Goal: Transaction & Acquisition: Download file/media

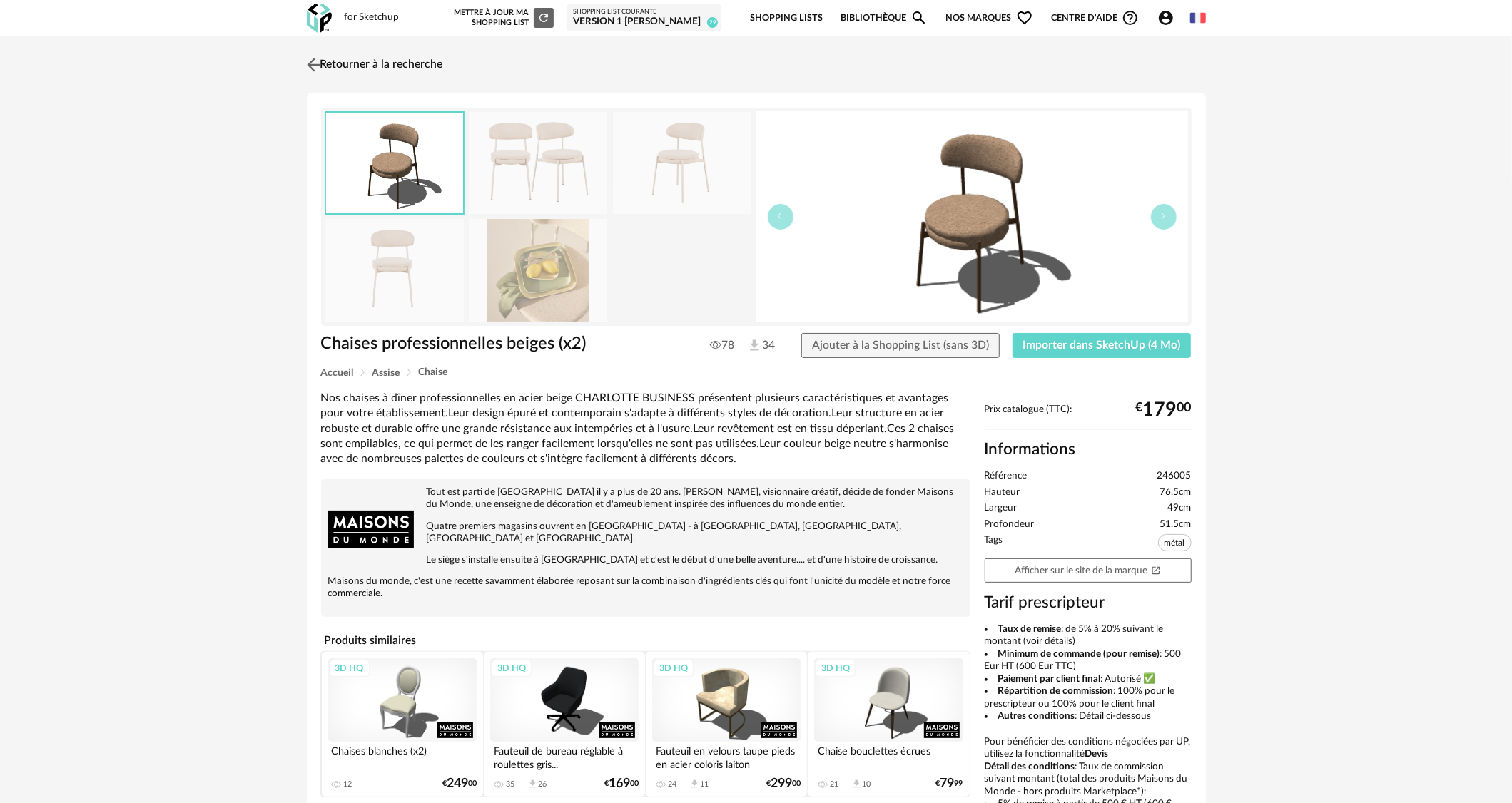
click at [375, 62] on link "Retourner à la recherche" at bounding box center [372, 65] width 140 height 31
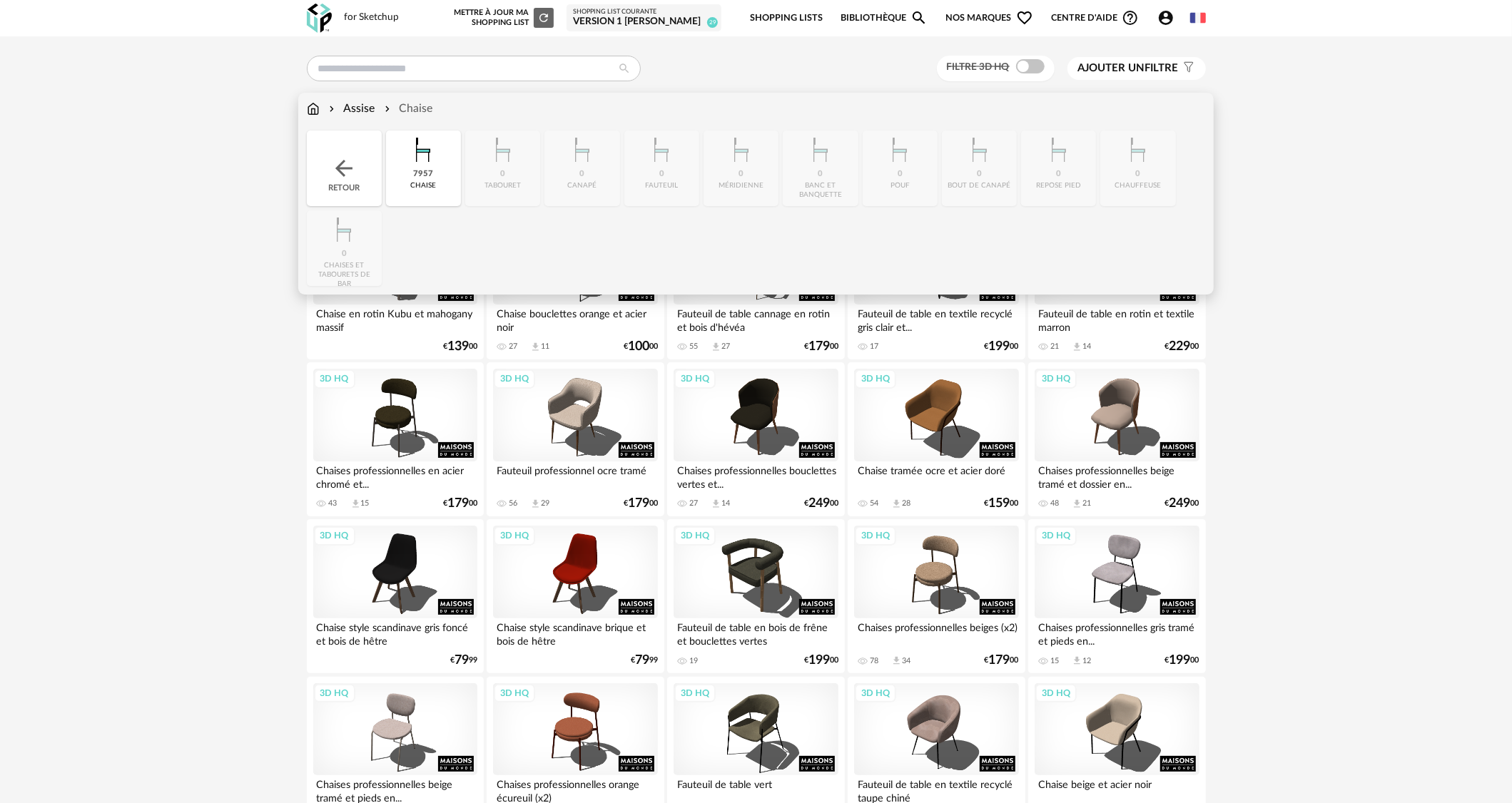
click at [317, 110] on img at bounding box center [314, 109] width 13 height 16
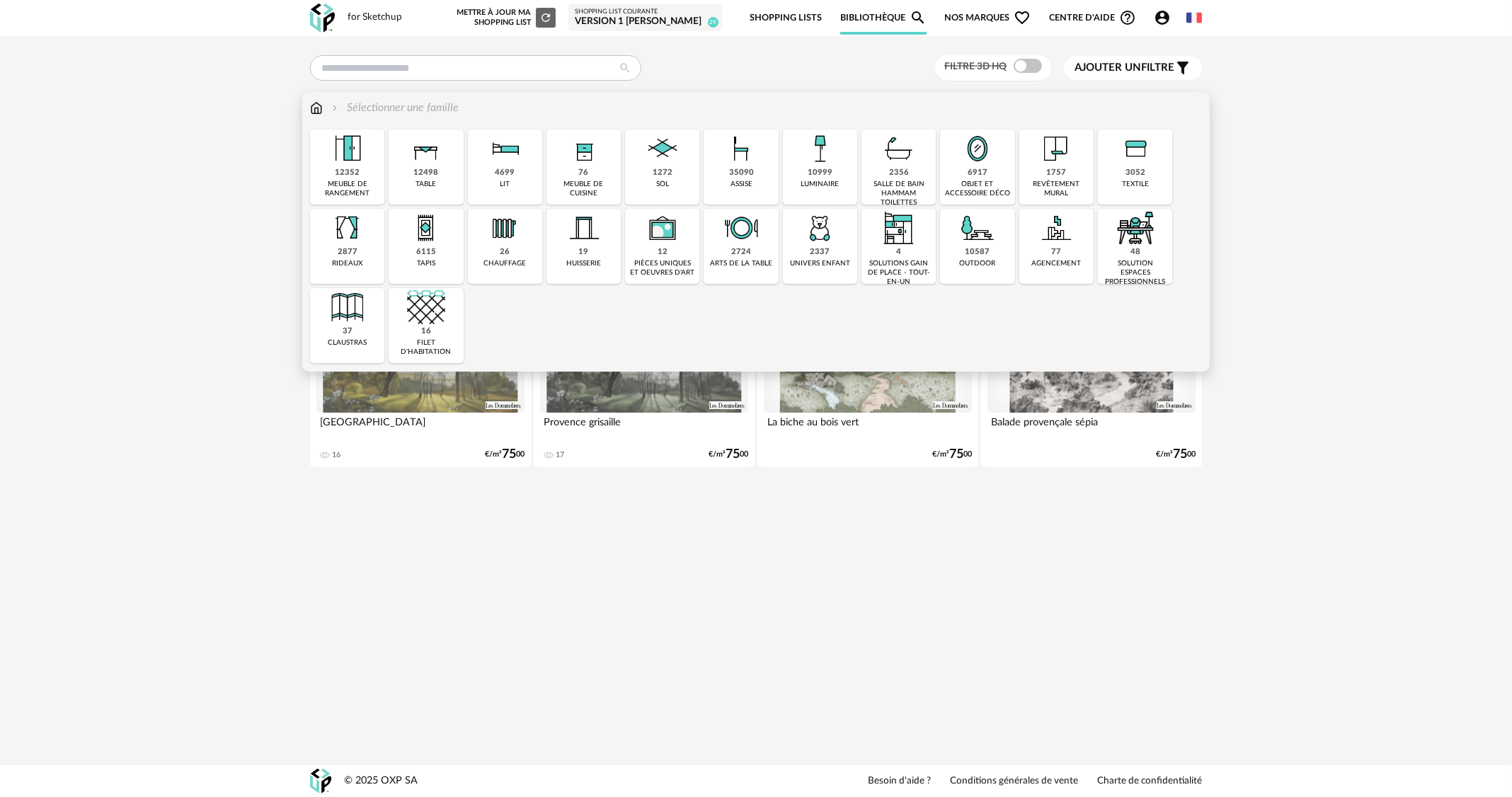
click at [564, 172] on div "76 meuble de cuisine" at bounding box center [584, 167] width 75 height 75
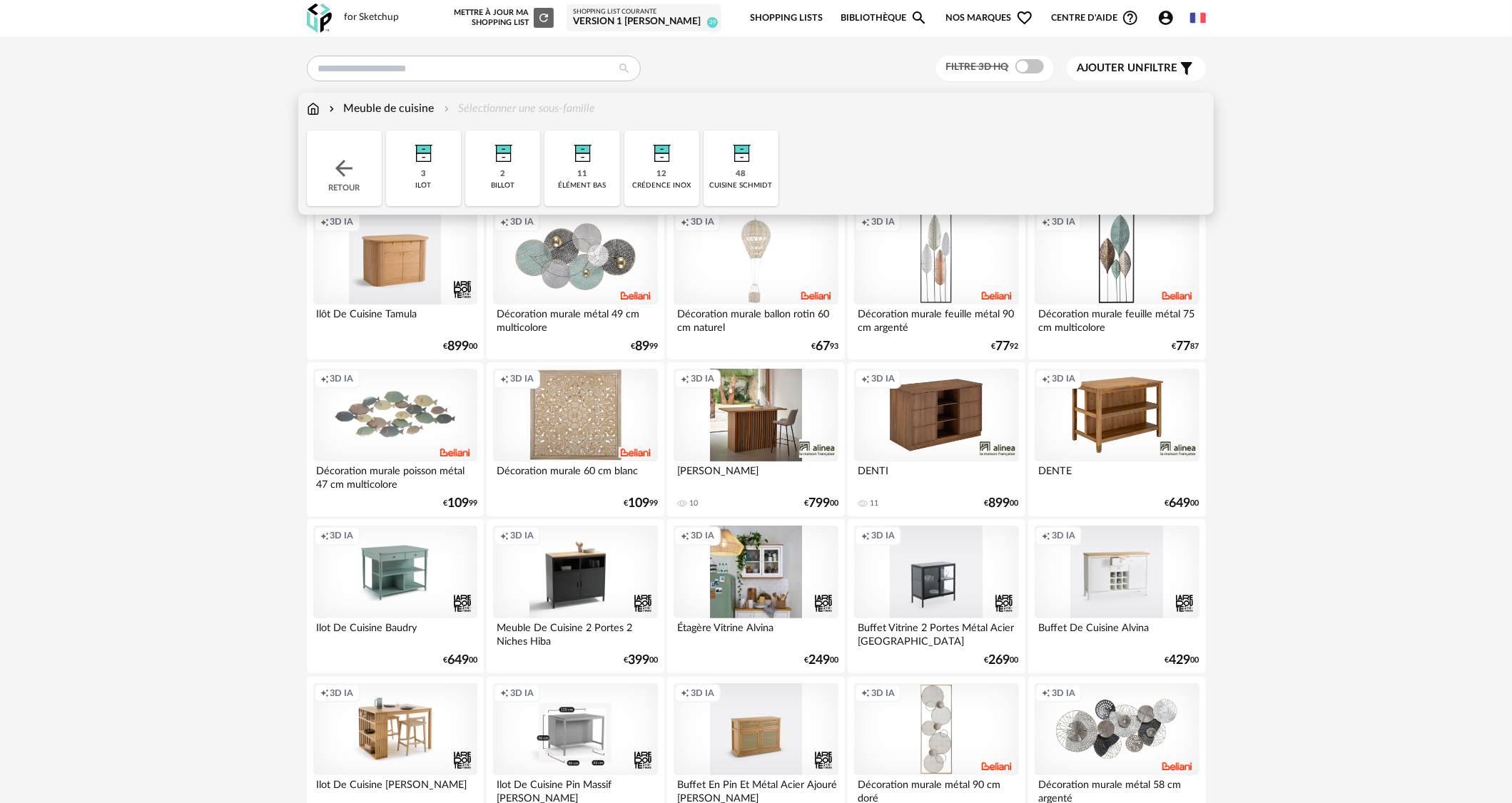
click at [731, 167] on img at bounding box center [741, 149] width 38 height 38
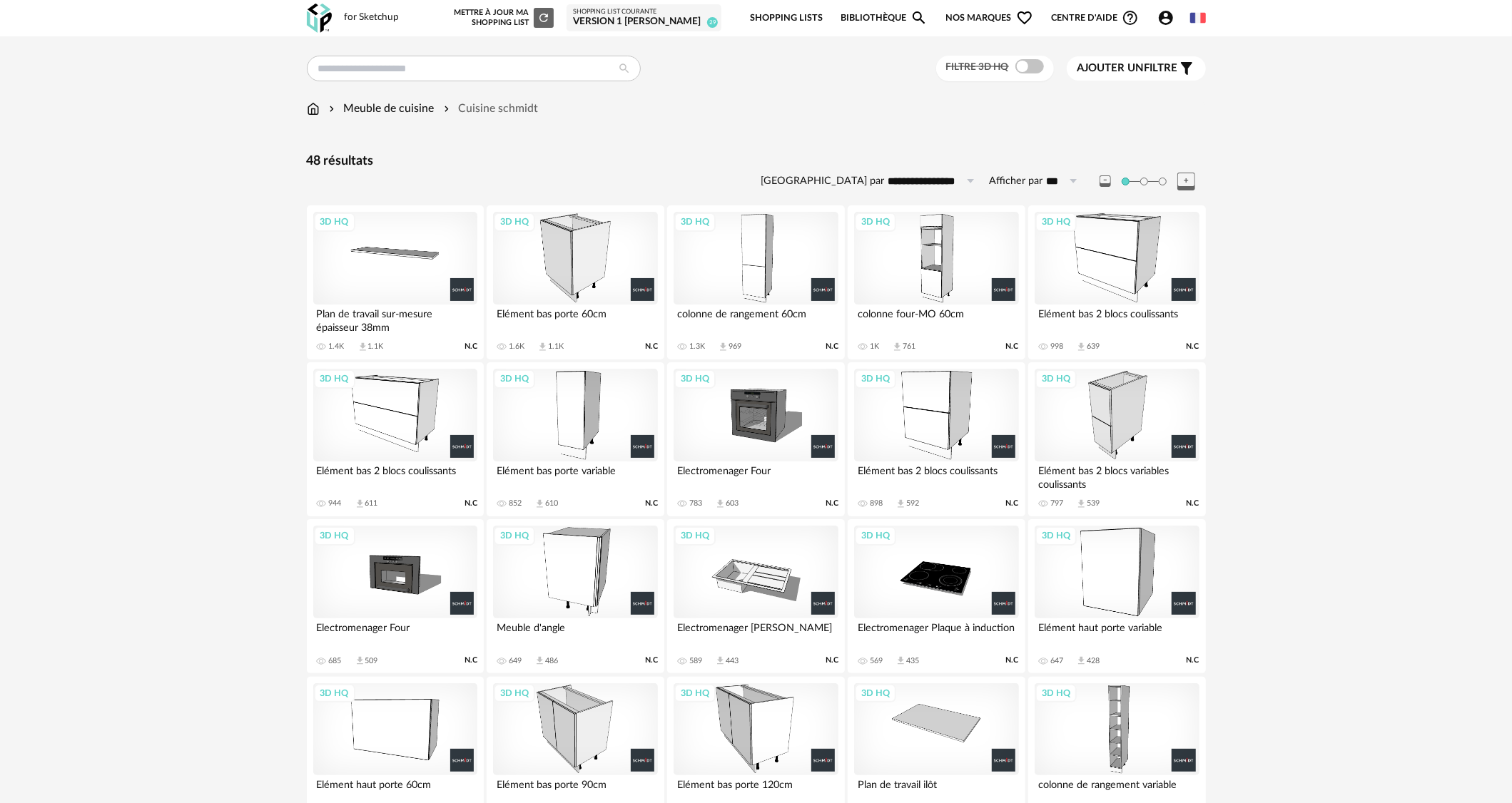
click at [785, 249] on div "3D HQ" at bounding box center [755, 258] width 164 height 93
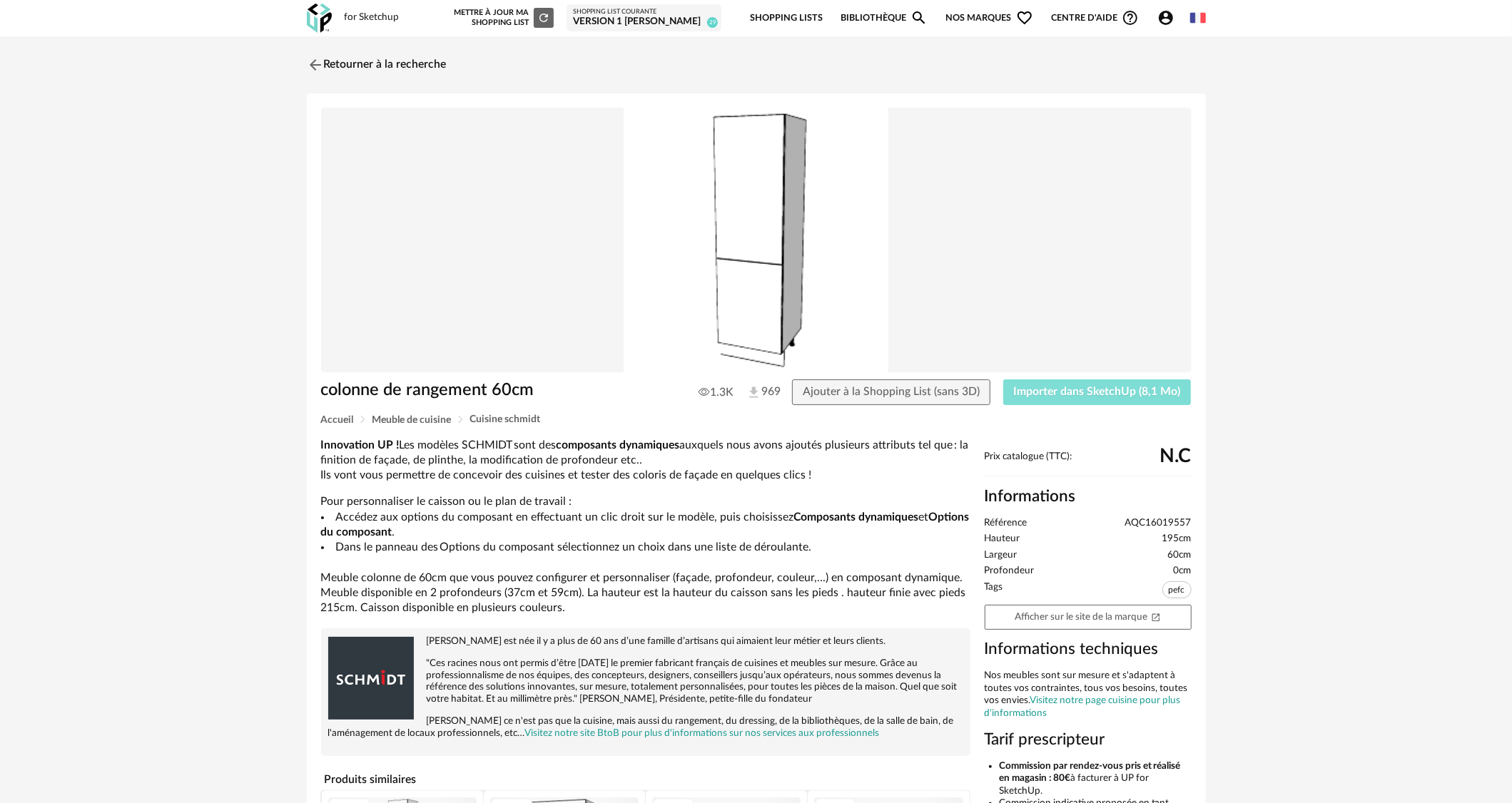
click at [1115, 399] on button "Importer dans SketchUp (8,1 Mo)" at bounding box center [1097, 392] width 189 height 25
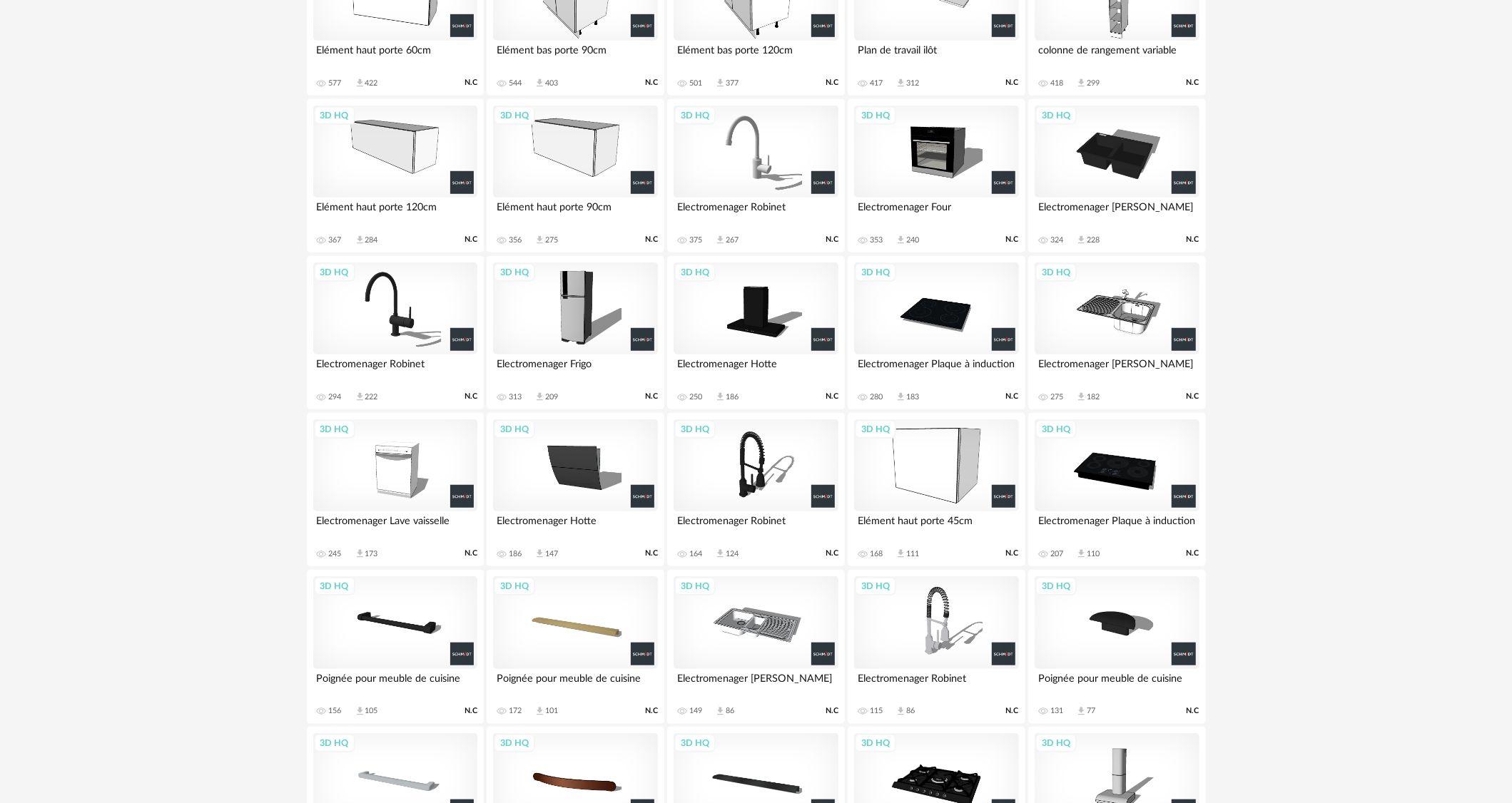
scroll to position [669, 0]
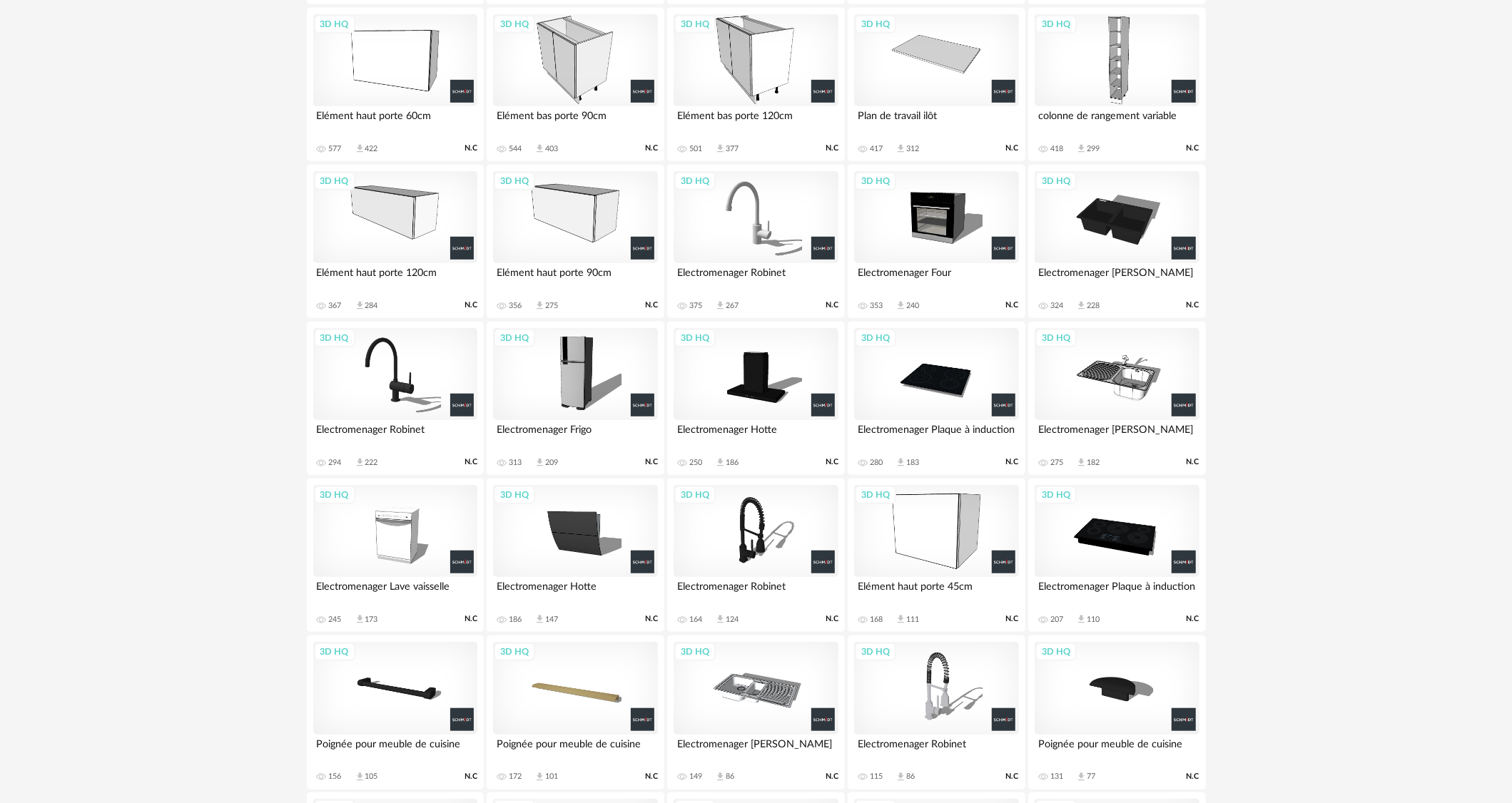
click at [1108, 101] on div "3D HQ" at bounding box center [1116, 60] width 164 height 93
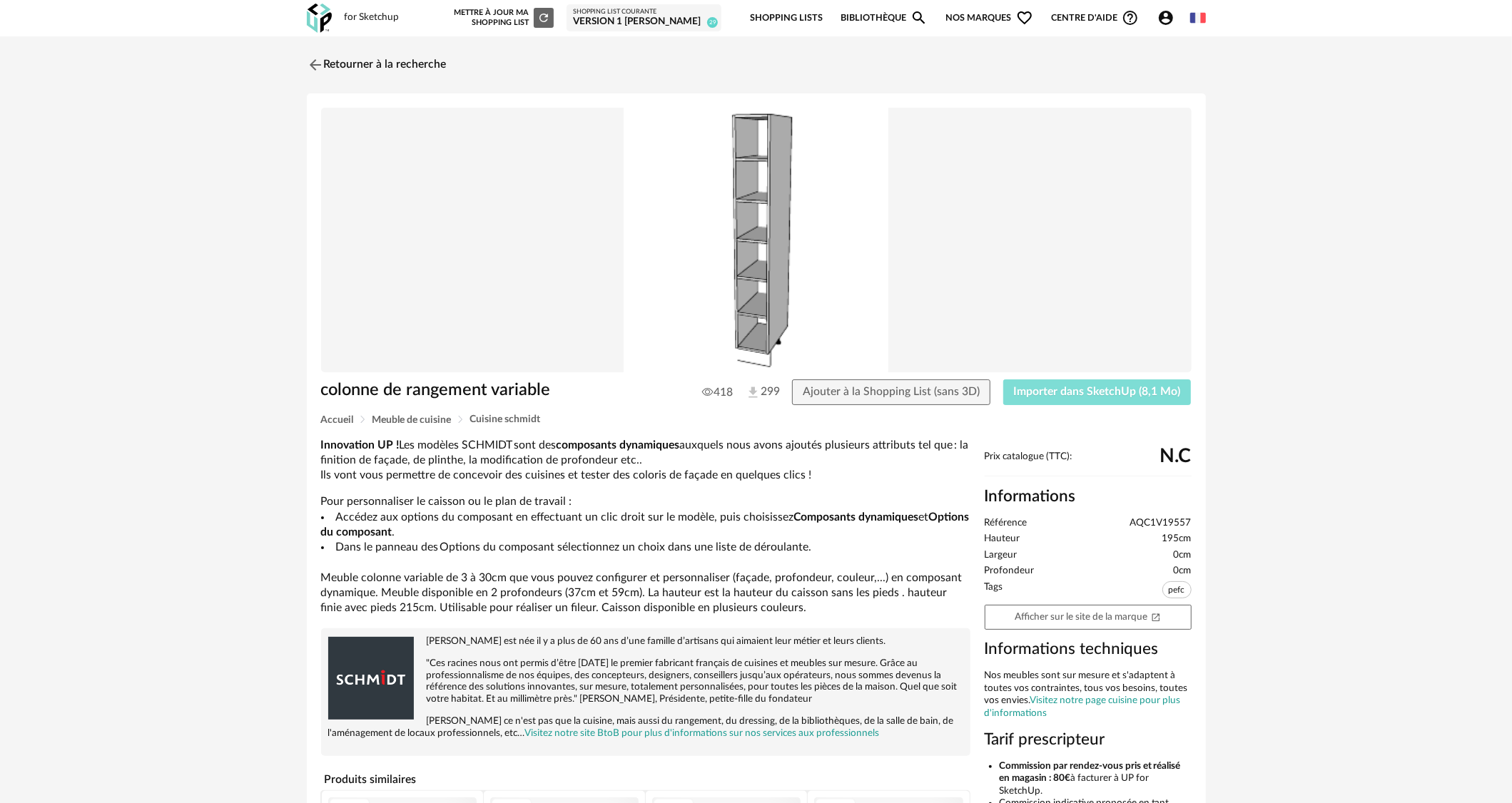
click at [1112, 387] on span "Importer dans SketchUp (8,1 Mo)" at bounding box center [1097, 391] width 167 height 11
click at [375, 68] on link "Retourner à la recherche" at bounding box center [372, 65] width 140 height 31
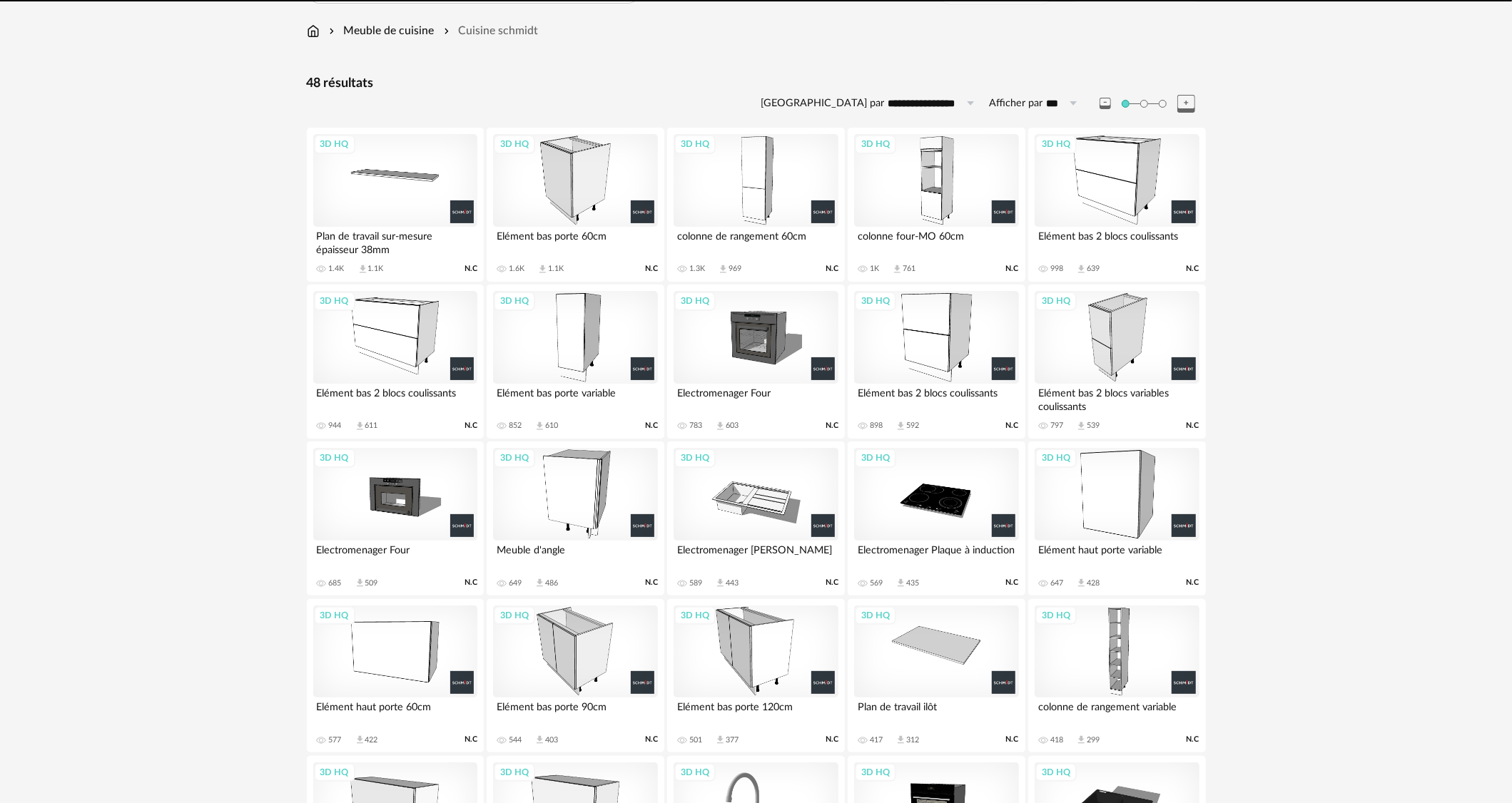
scroll to position [51, 0]
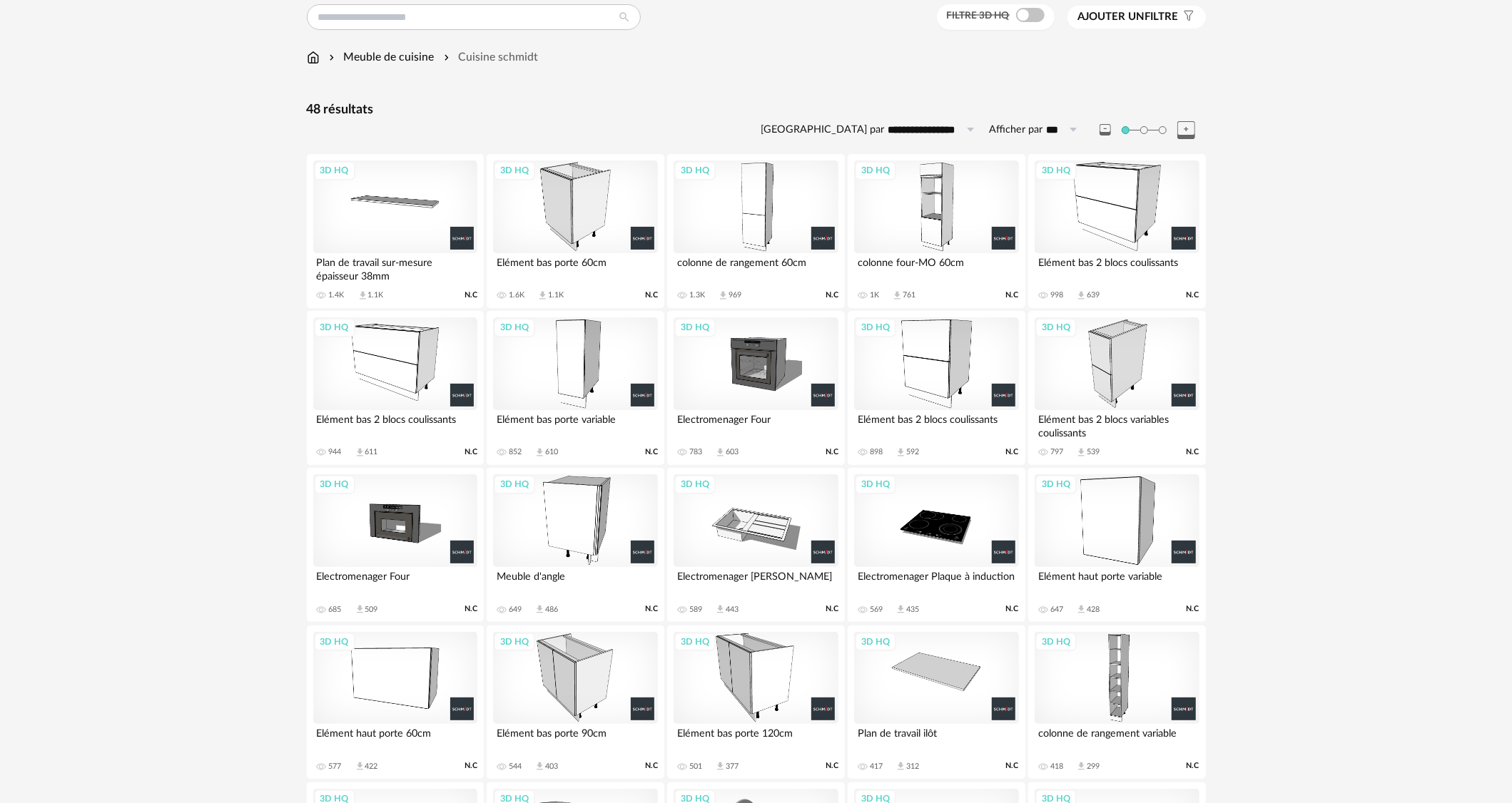
click at [558, 234] on div "3D HQ" at bounding box center [574, 207] width 164 height 93
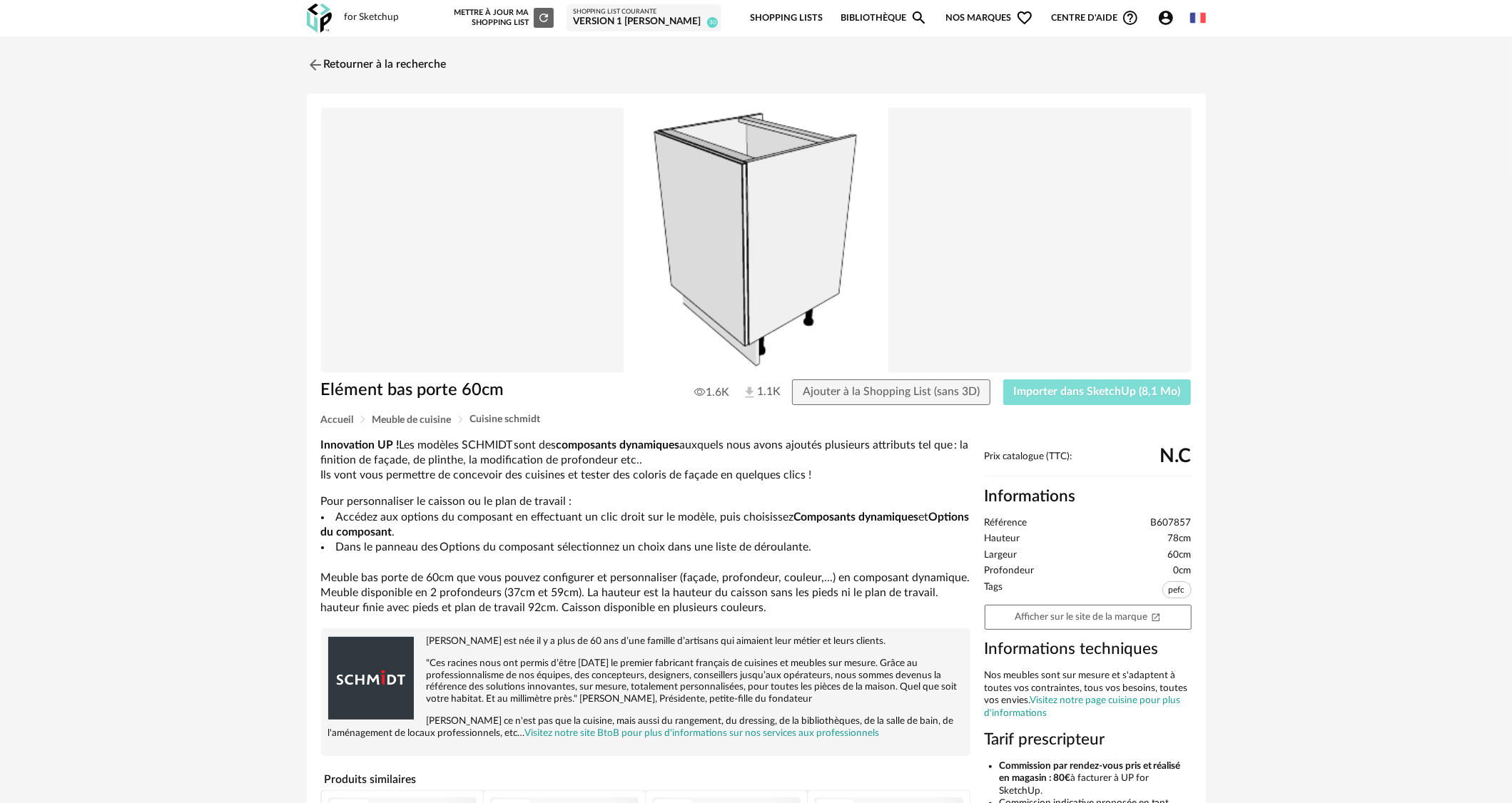
click at [1141, 391] on span "Importer dans SketchUp (8,1 Mo)" at bounding box center [1097, 391] width 167 height 11
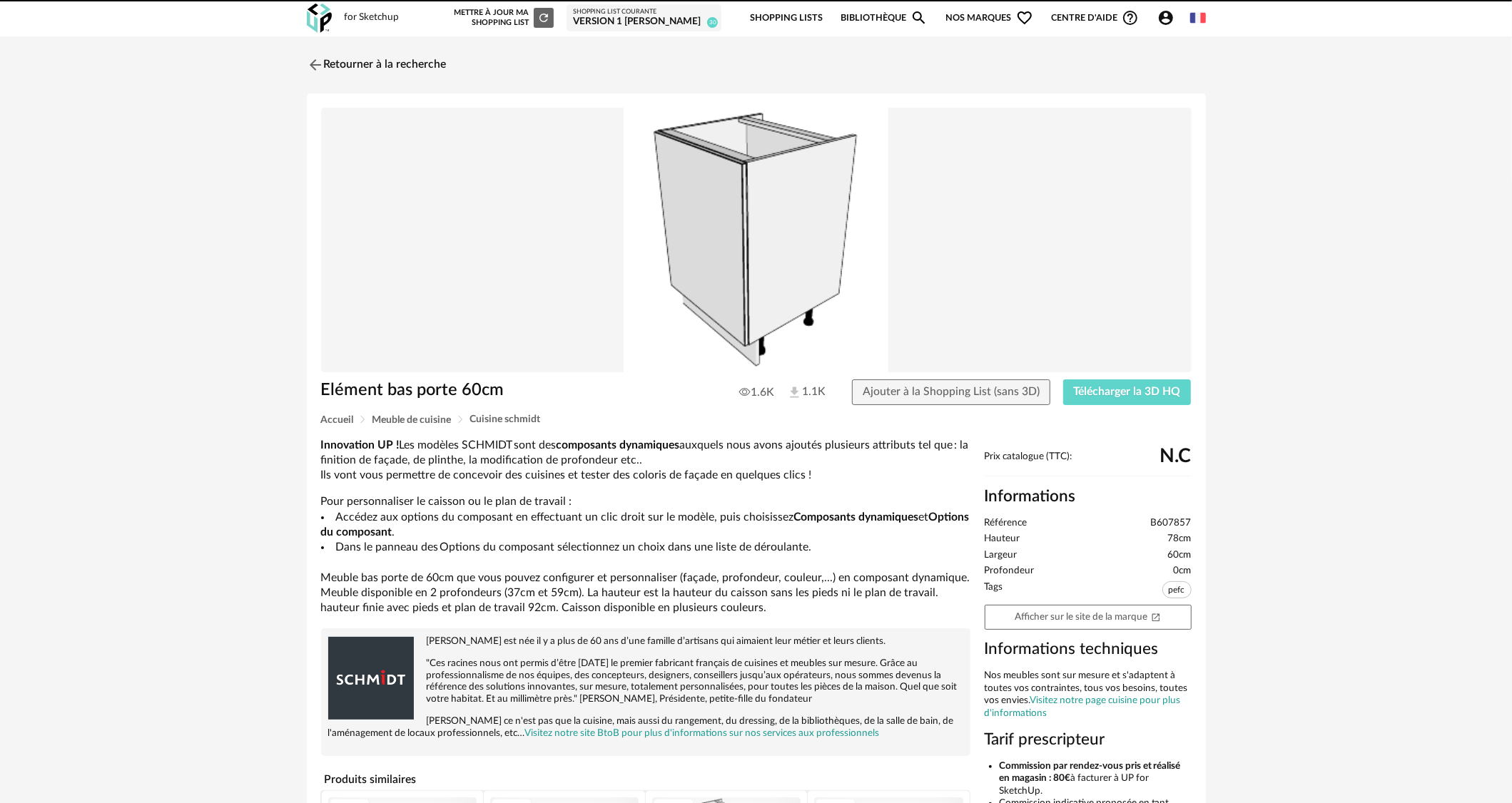
click at [384, 65] on link "Retourner à la recherche" at bounding box center [377, 65] width 140 height 31
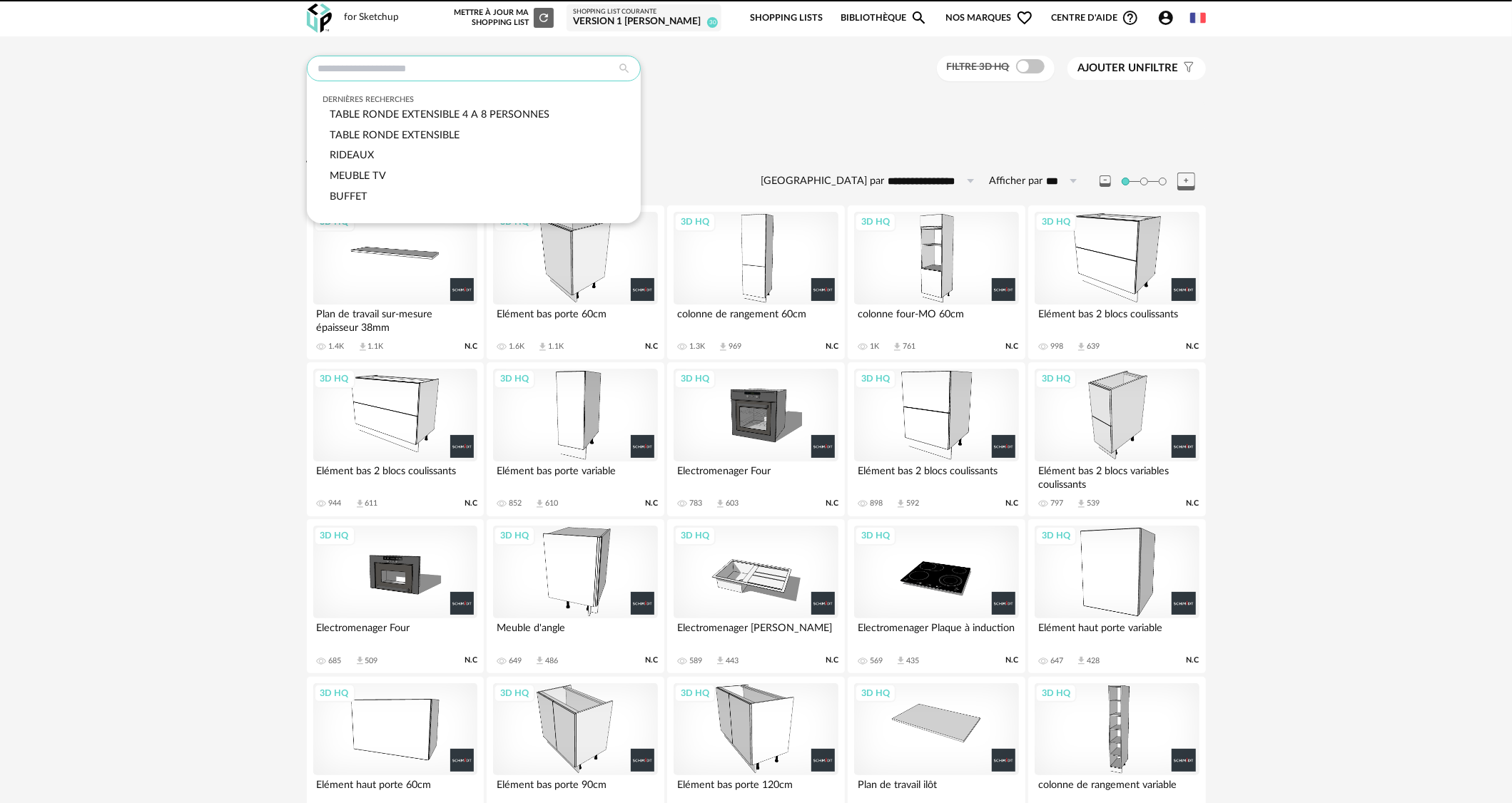
click at [426, 66] on input "text" at bounding box center [474, 68] width 334 height 25
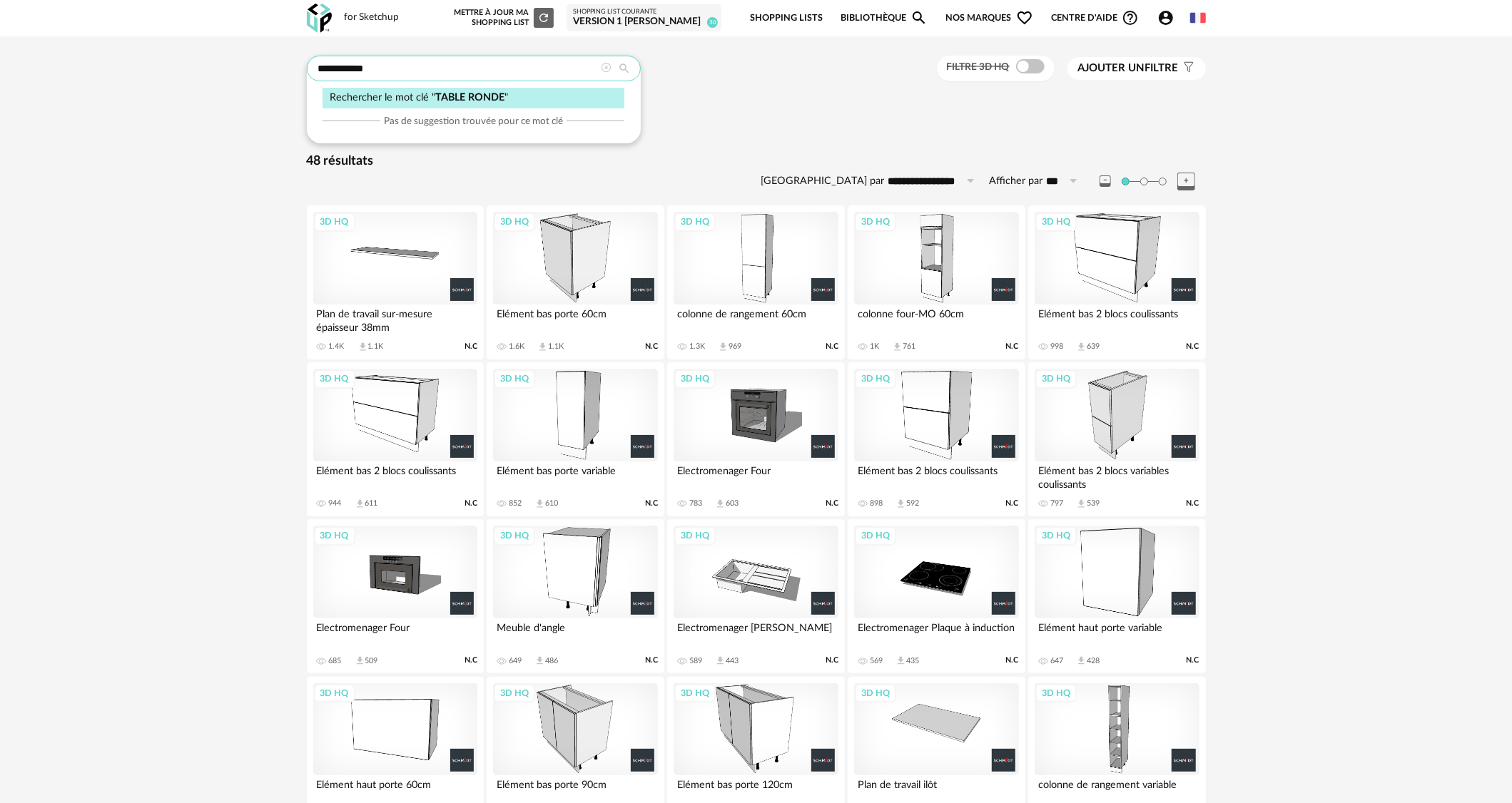
type input "**********"
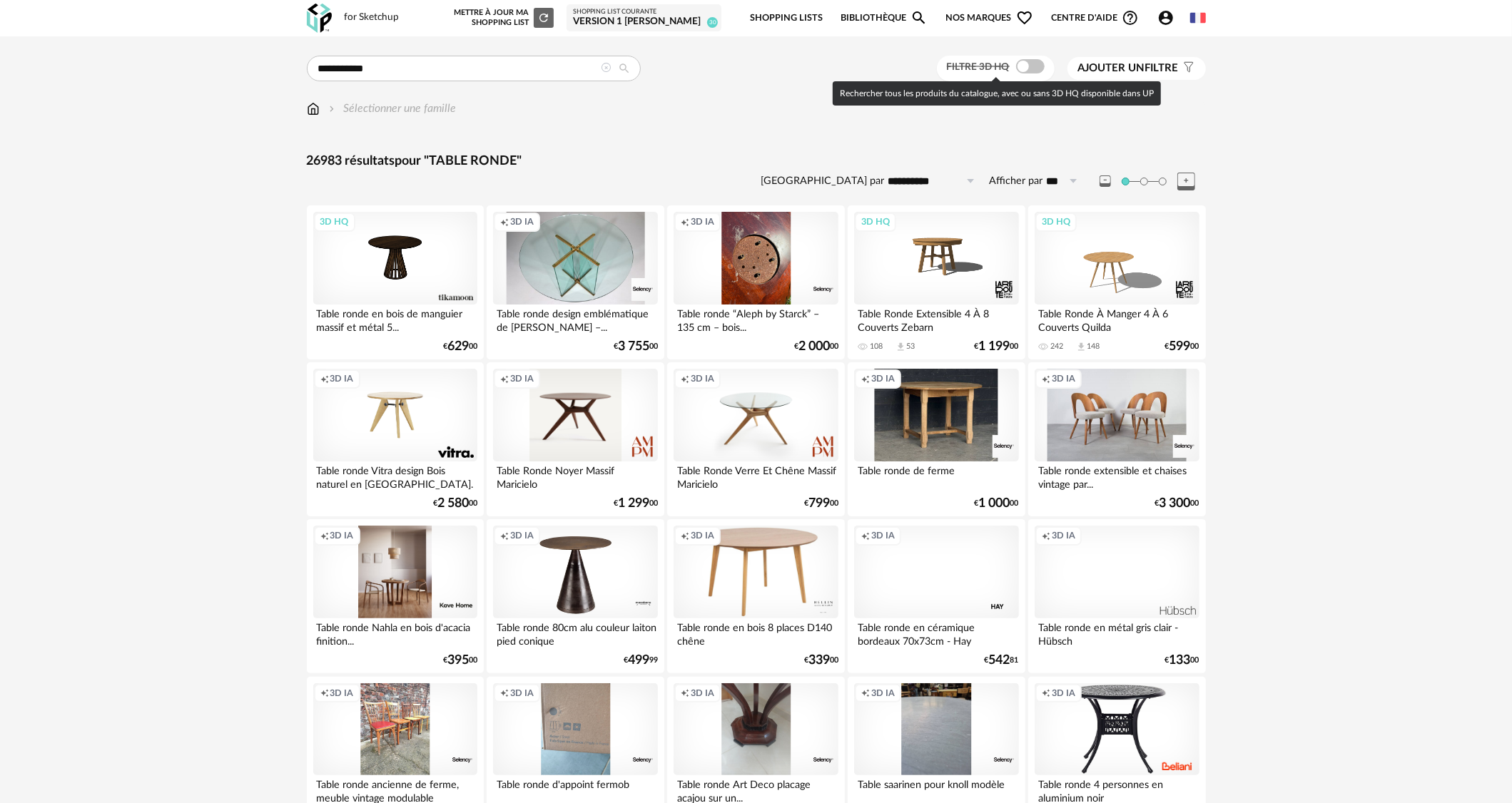
click at [1030, 67] on span at bounding box center [1030, 65] width 29 height 14
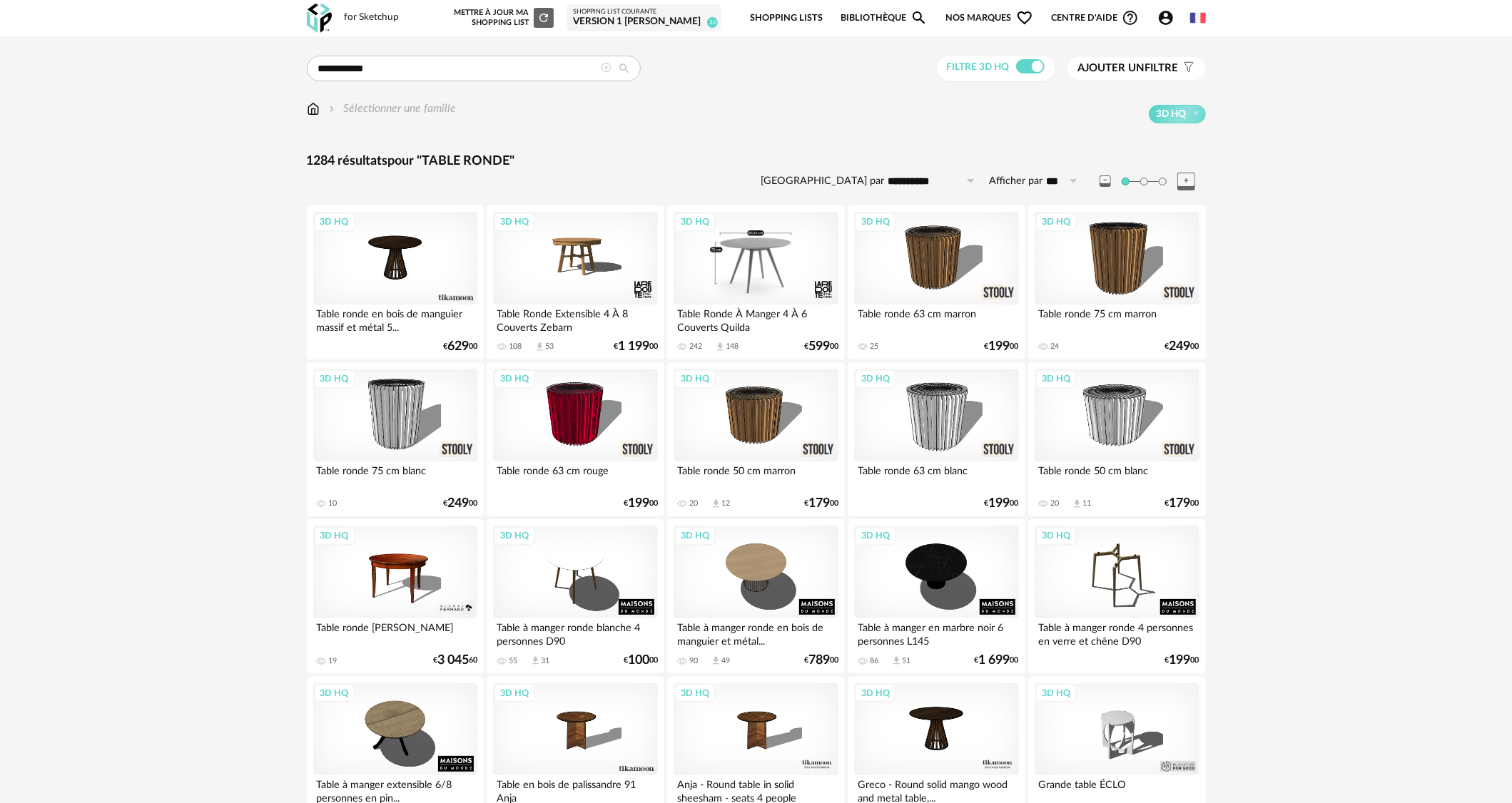
click at [760, 290] on div "3D HQ" at bounding box center [755, 258] width 164 height 93
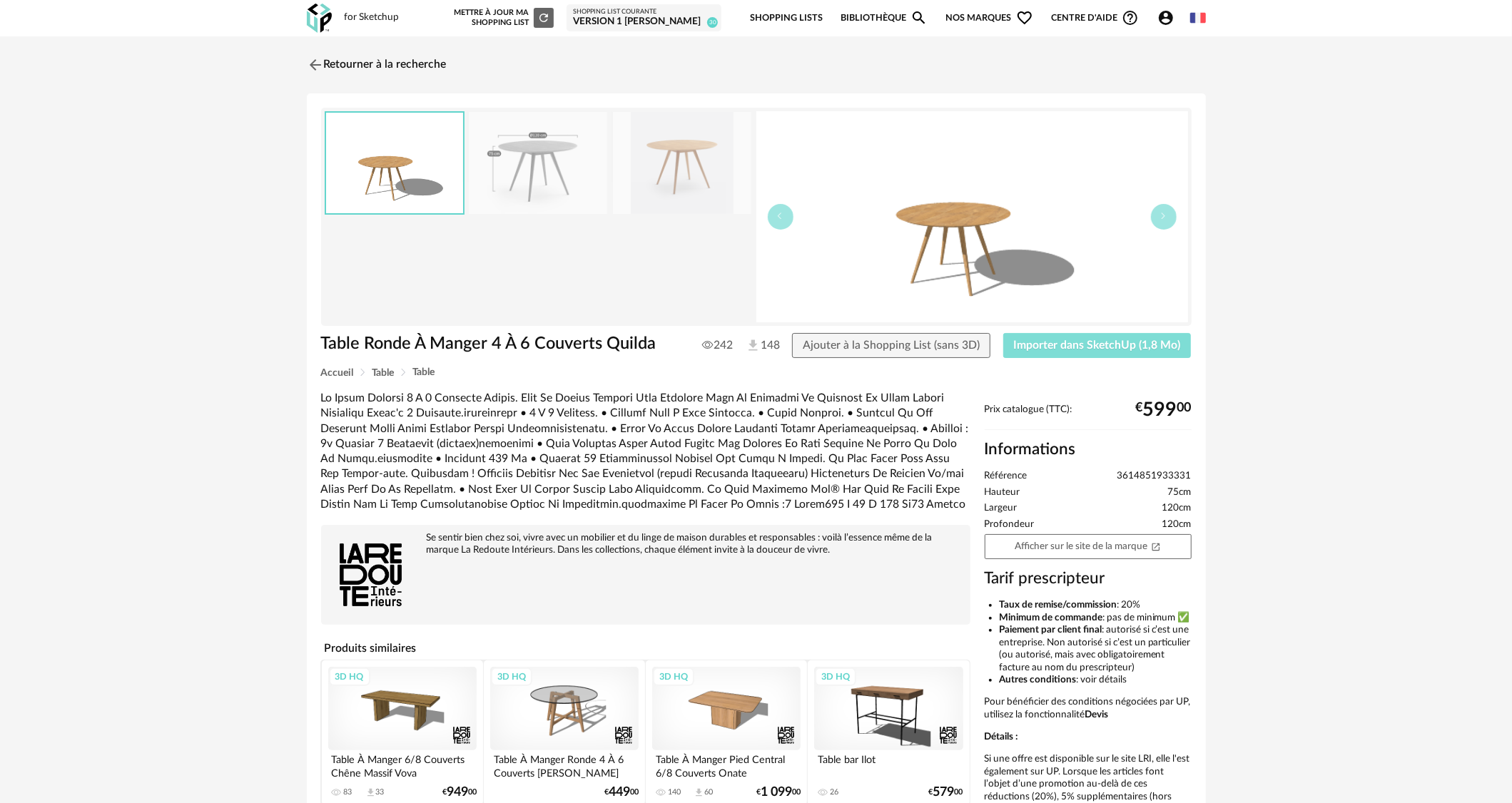
click at [1031, 339] on button "Importer dans SketchUp (1,8 Mo)" at bounding box center [1097, 346] width 189 height 25
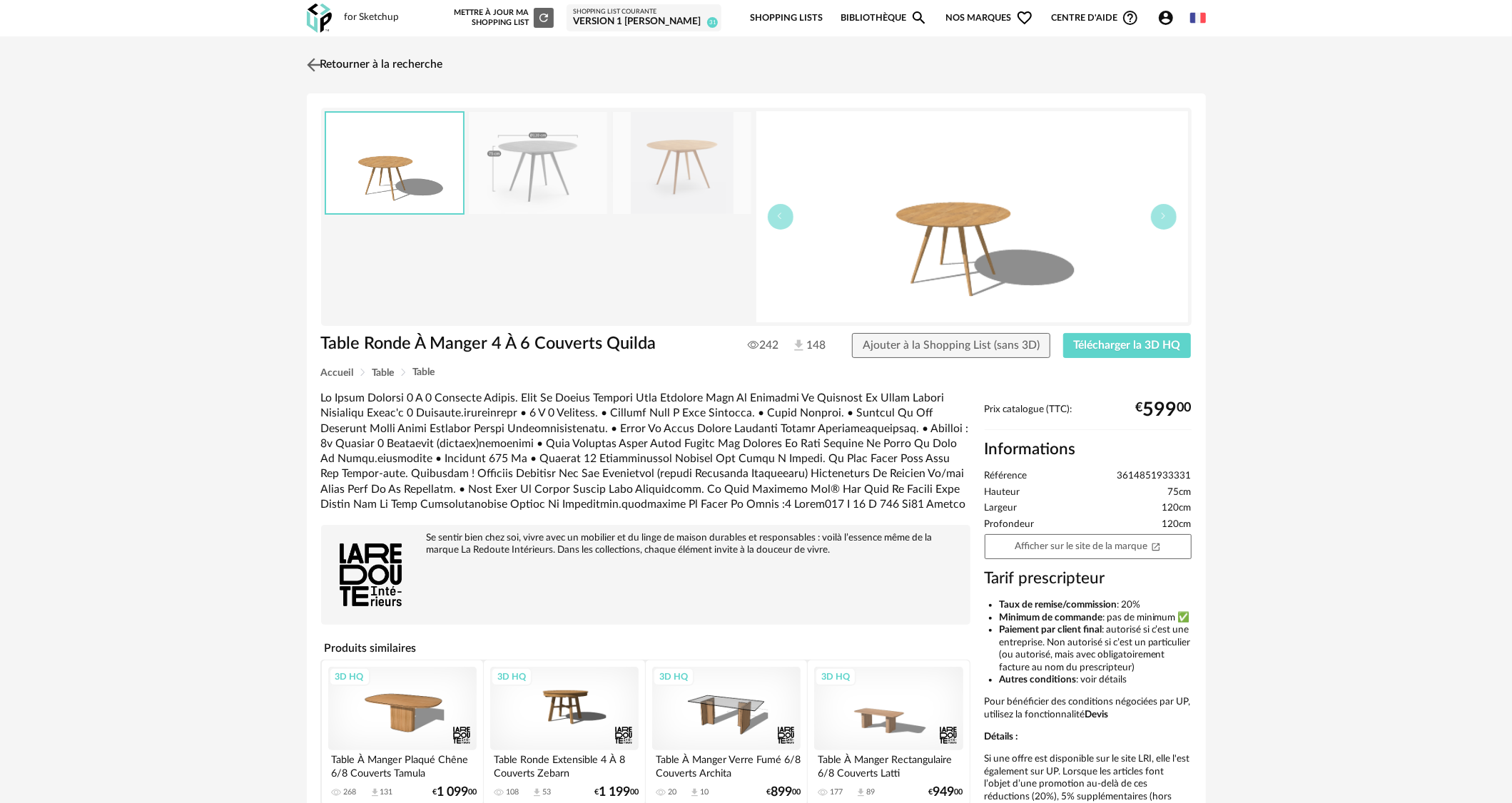
click at [373, 58] on link "Retourner à la recherche" at bounding box center [372, 65] width 140 height 31
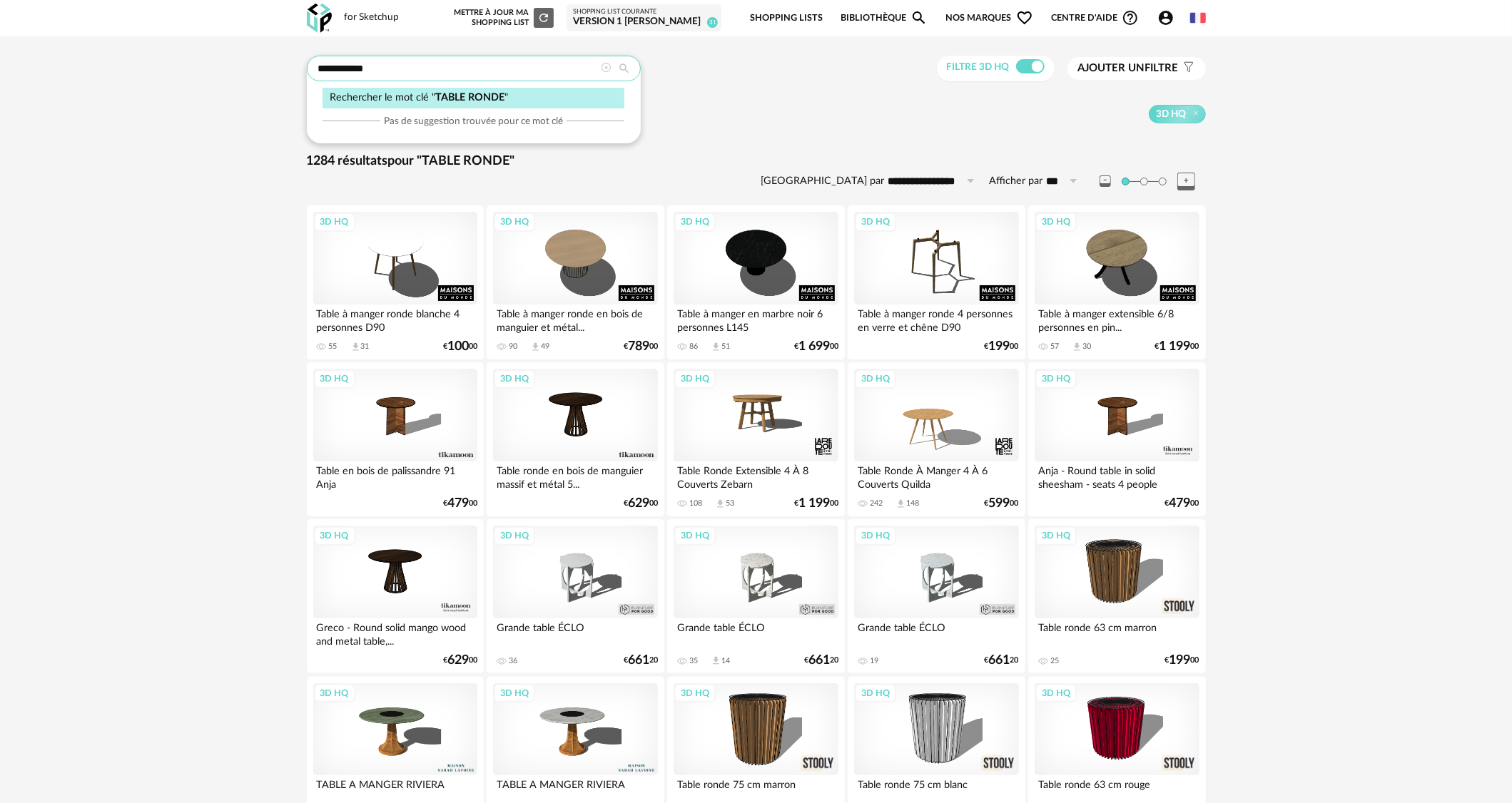
drag, startPoint x: 459, startPoint y: 75, endPoint x: 255, endPoint y: 62, distance: 204.4
type input "******"
type input "**********"
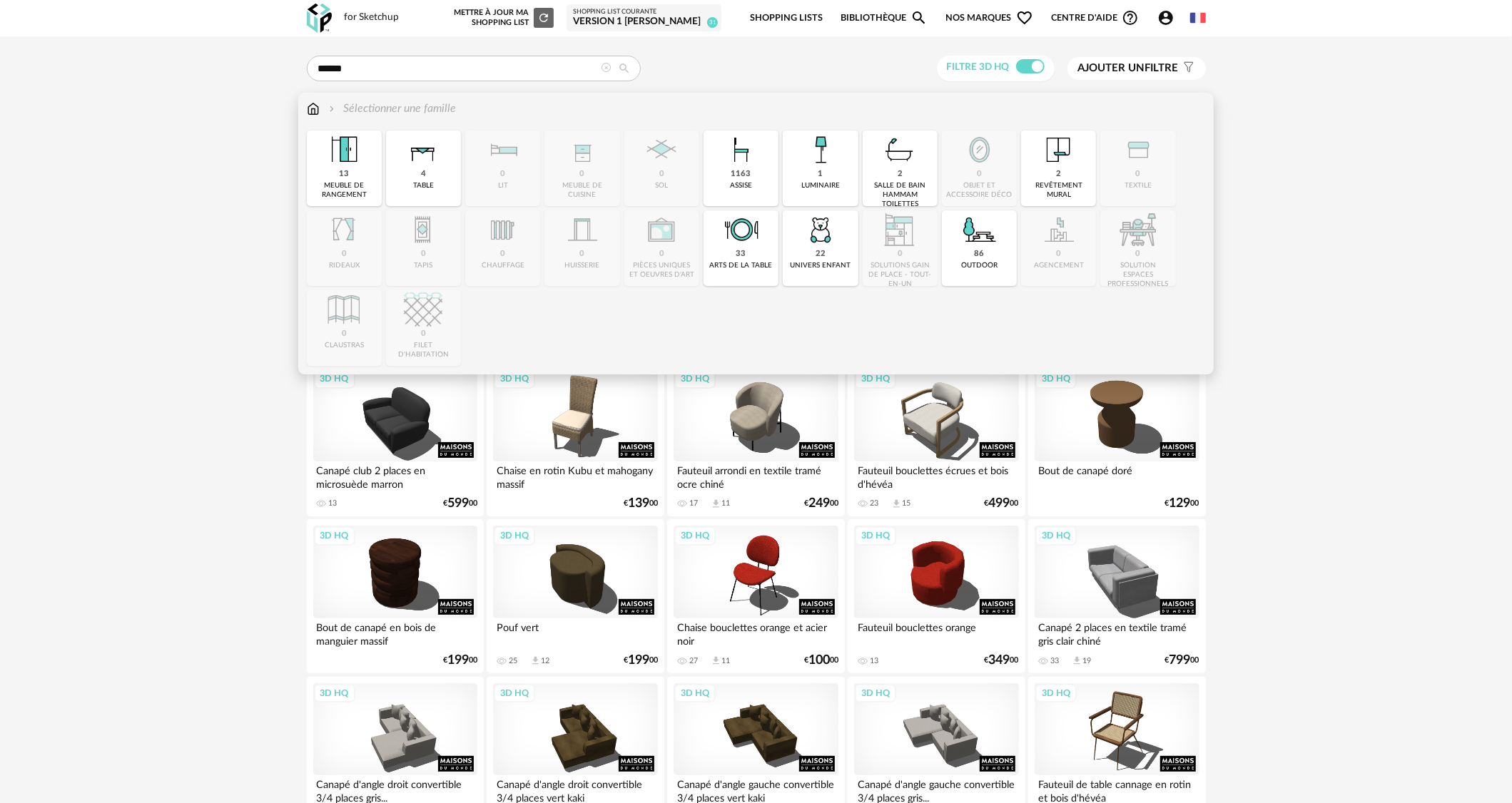
click at [317, 114] on img at bounding box center [314, 109] width 13 height 16
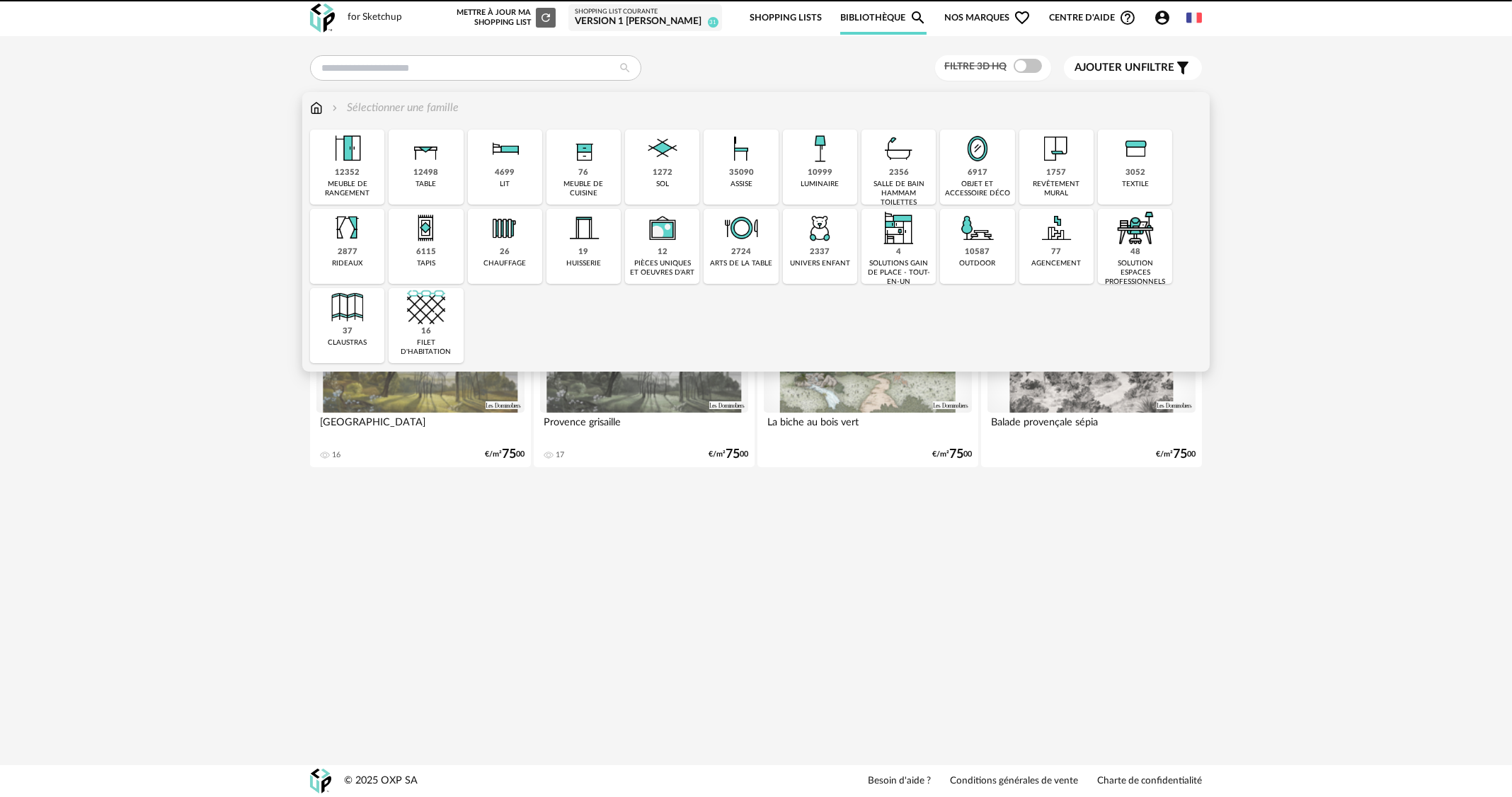
click at [758, 171] on div "35090 assise" at bounding box center [741, 167] width 75 height 75
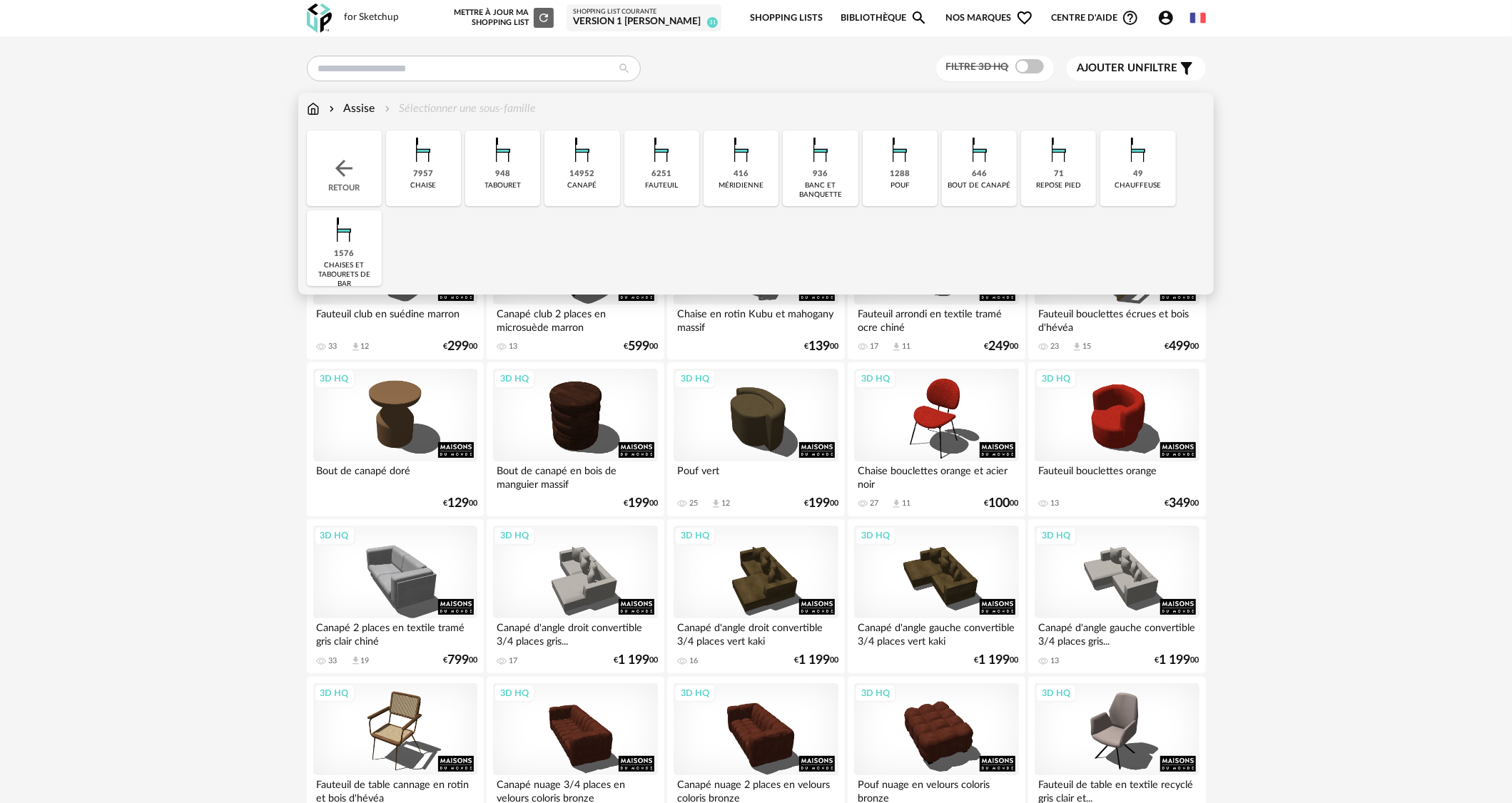
click at [417, 172] on div "7957" at bounding box center [423, 174] width 20 height 11
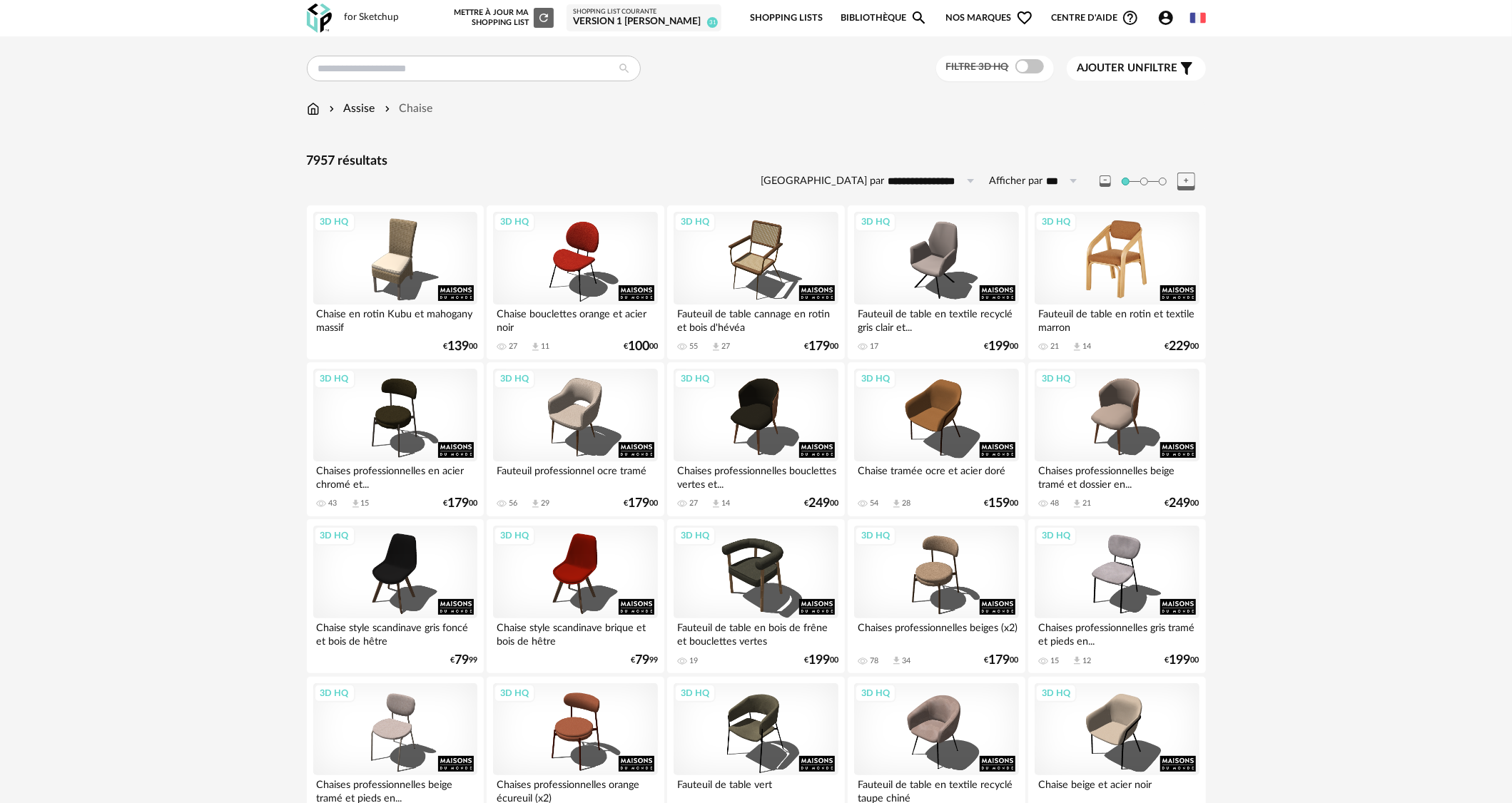
click at [1123, 245] on div "3D HQ" at bounding box center [1116, 258] width 164 height 93
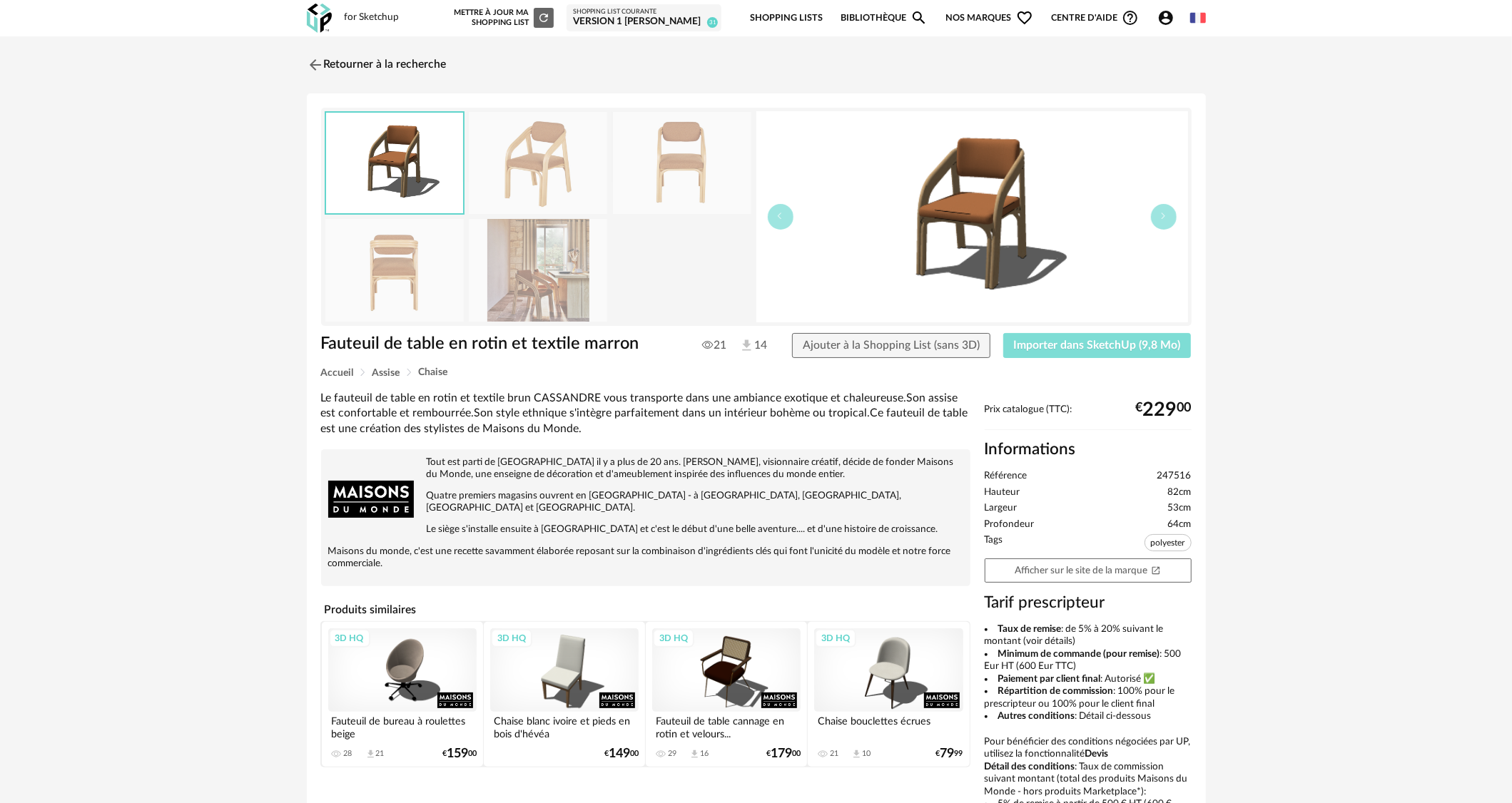
click at [1103, 352] on button "Importer dans SketchUp (9,8 Mo)" at bounding box center [1097, 346] width 189 height 25
click at [316, 65] on img at bounding box center [313, 64] width 20 height 20
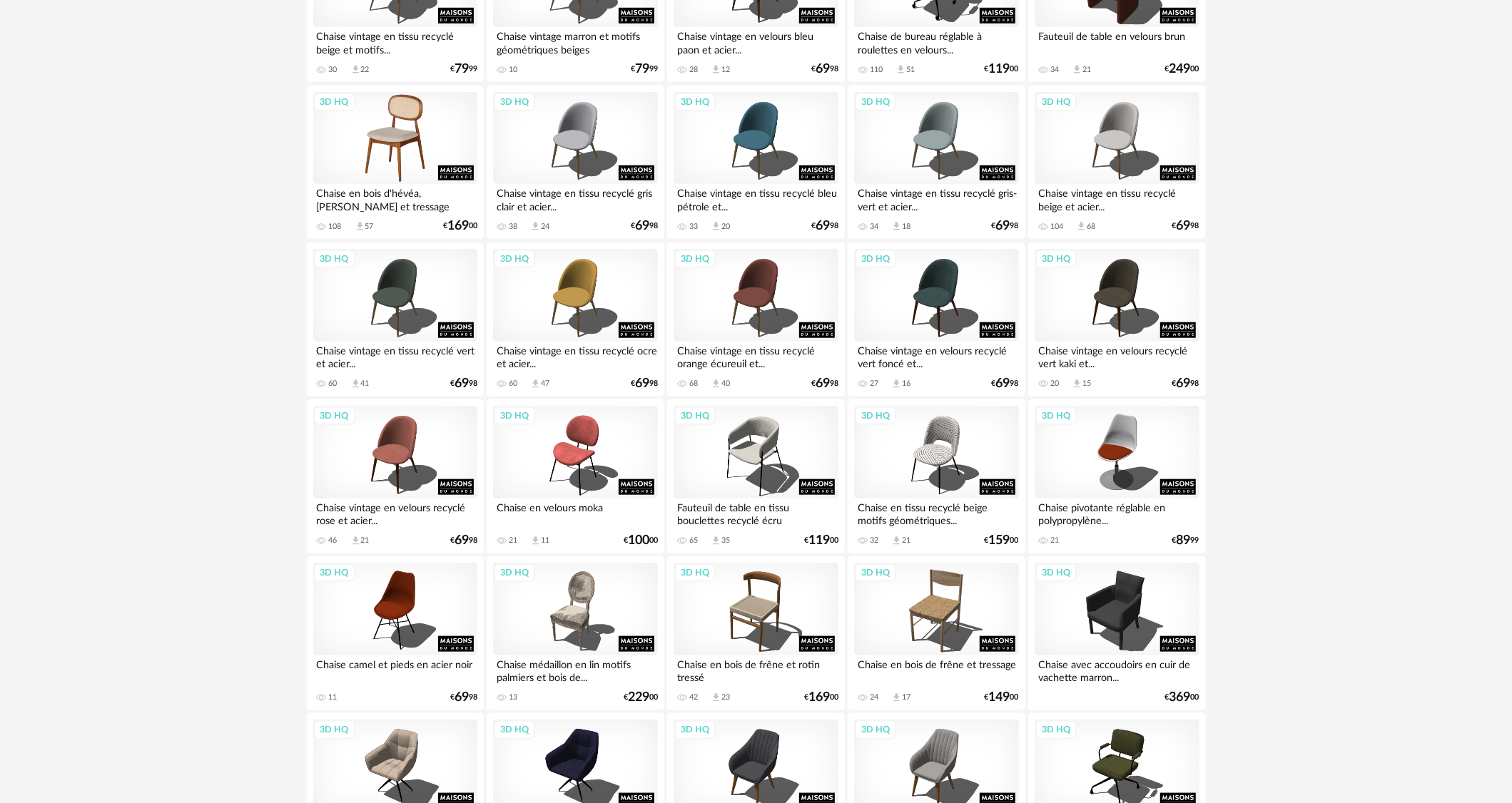
scroll to position [1213, 0]
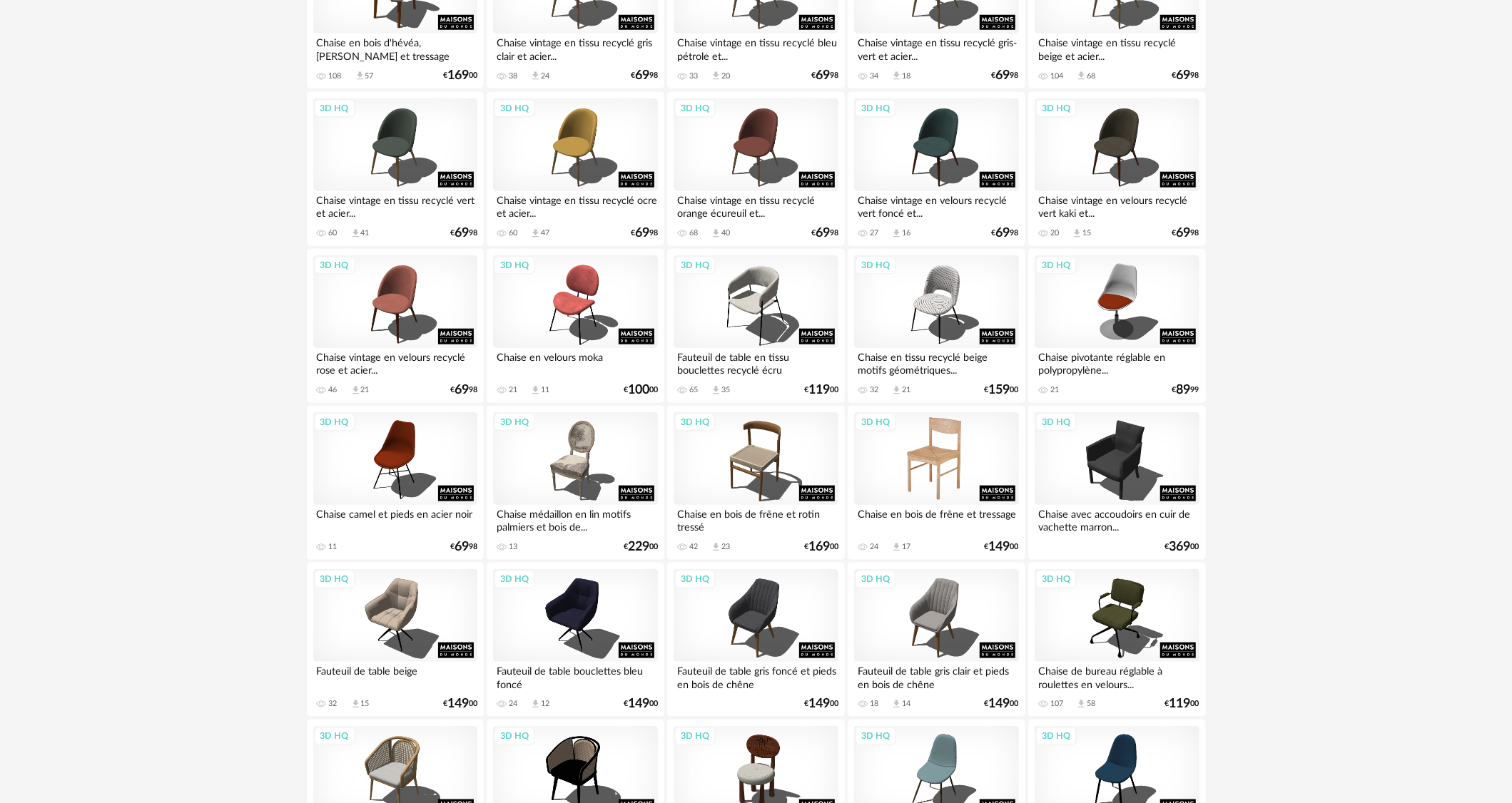
click at [917, 453] on div "3D HQ" at bounding box center [935, 459] width 164 height 93
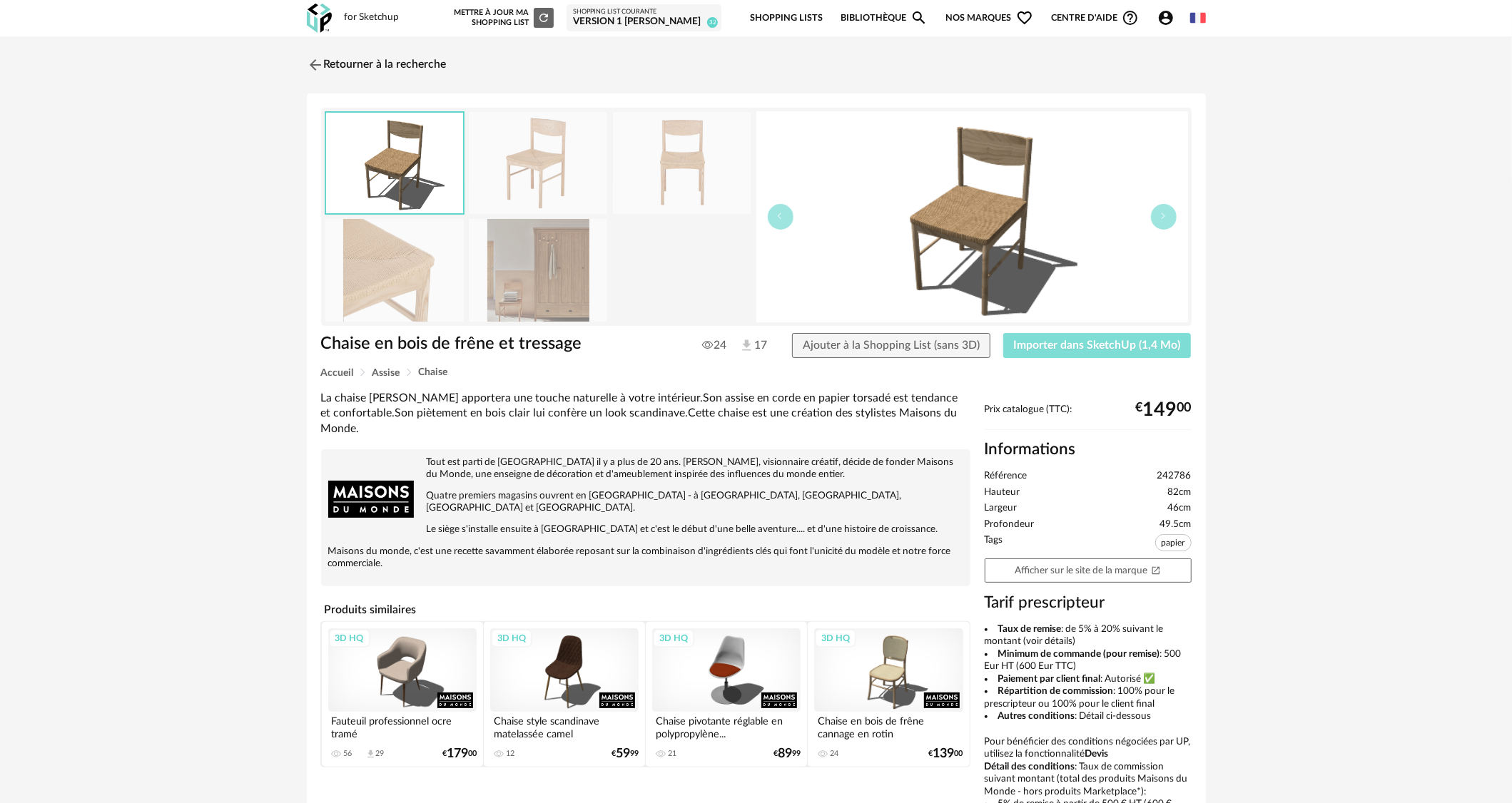
click at [1107, 354] on button "Importer dans SketchUp (1,4 Mo)" at bounding box center [1097, 346] width 189 height 25
click at [311, 65] on img at bounding box center [313, 64] width 20 height 20
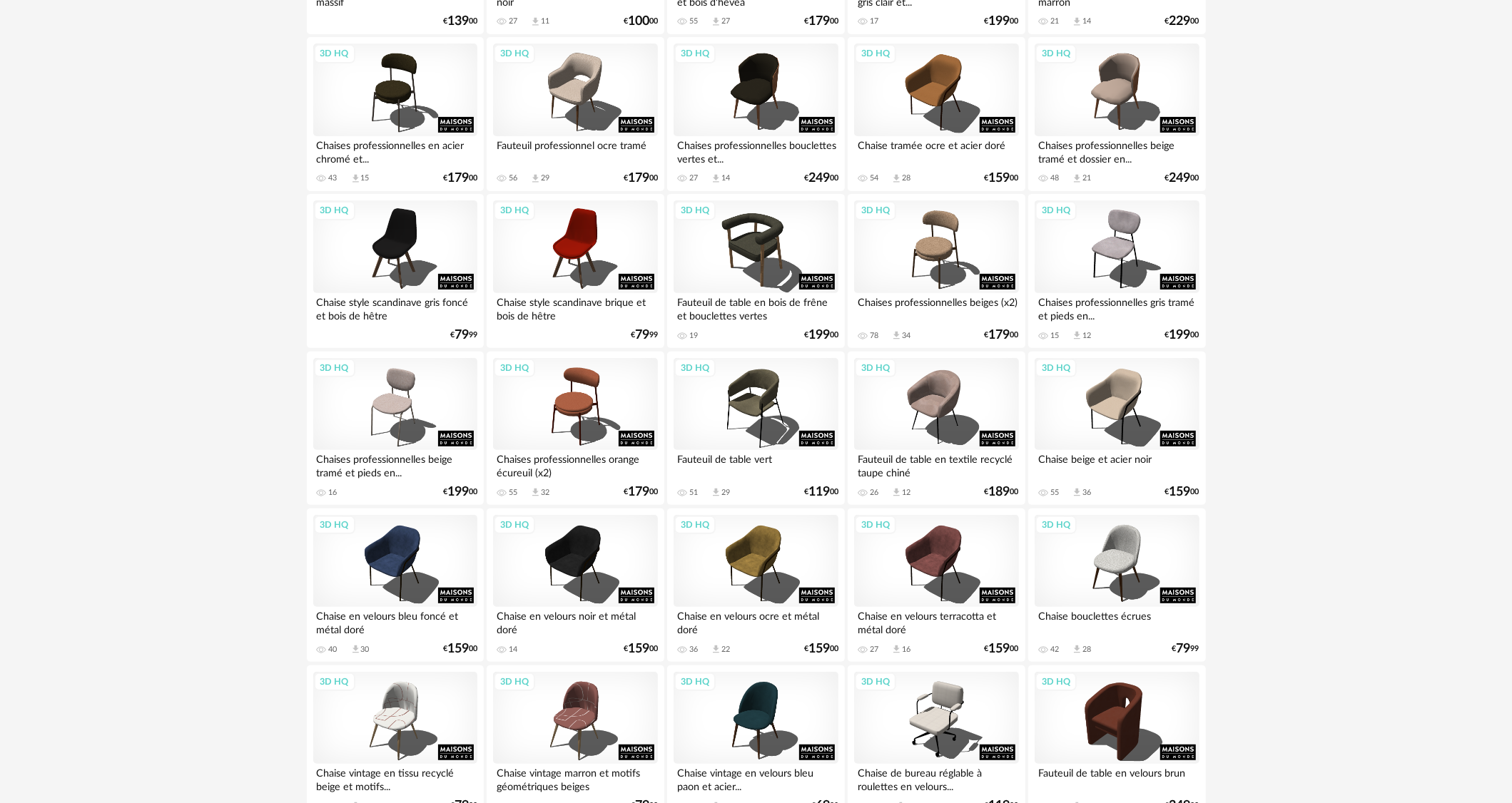
scroll to position [642, 0]
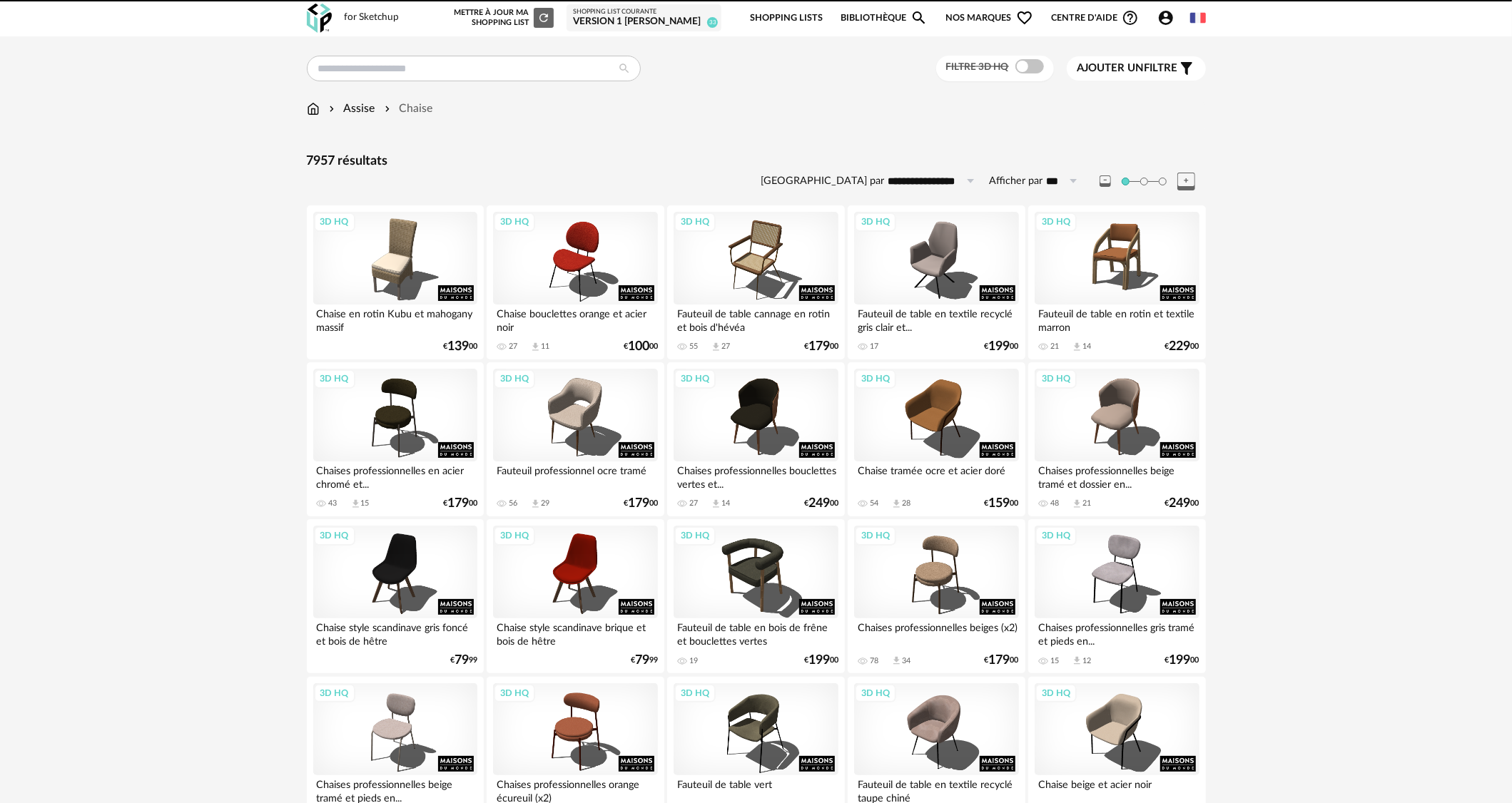
click at [313, 110] on img at bounding box center [314, 109] width 13 height 16
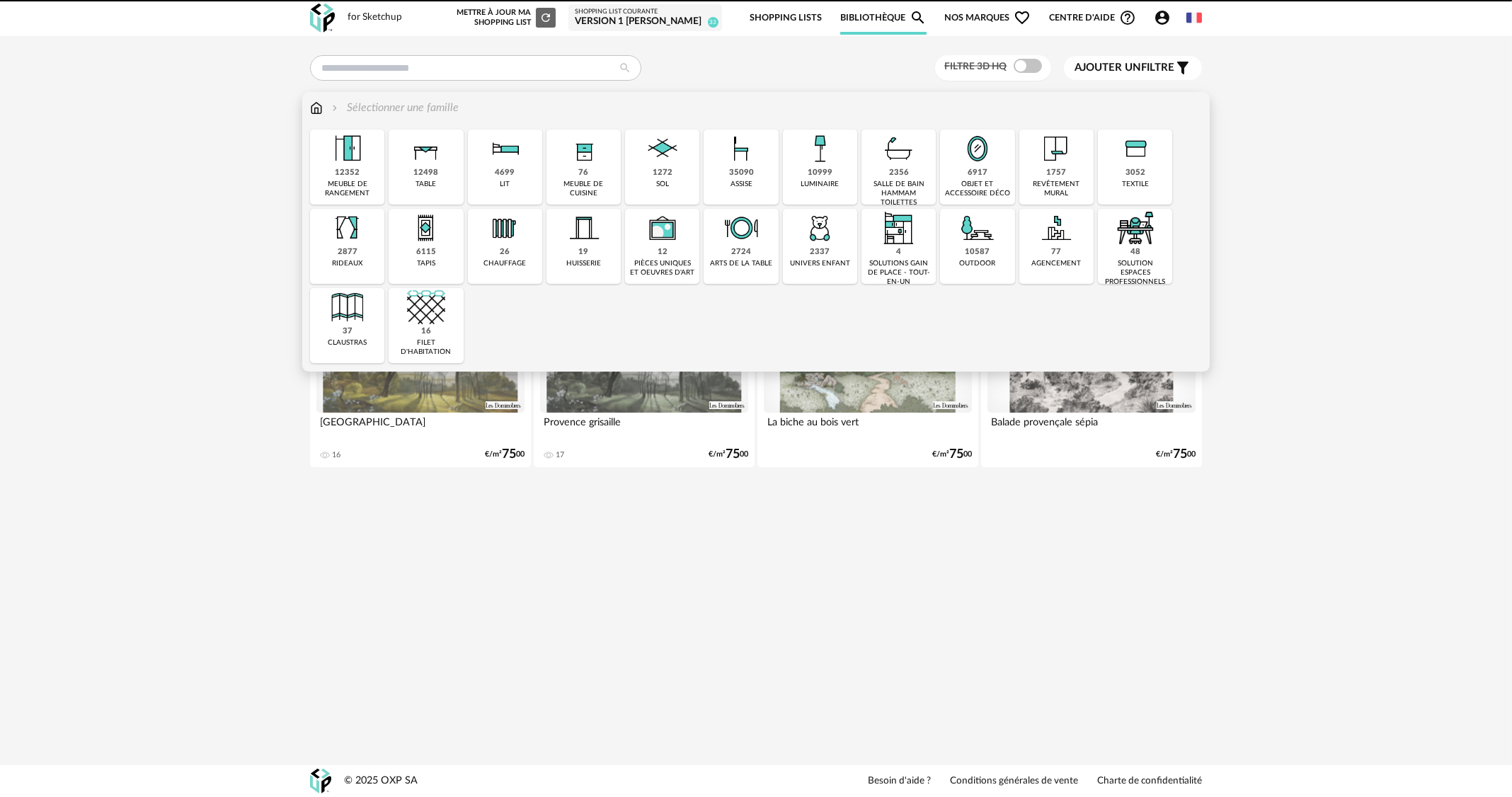
drag, startPoint x: 566, startPoint y: 176, endPoint x: 578, endPoint y: 174, distance: 12.2
click at [568, 176] on div "76 meuble de cuisine" at bounding box center [584, 167] width 75 height 75
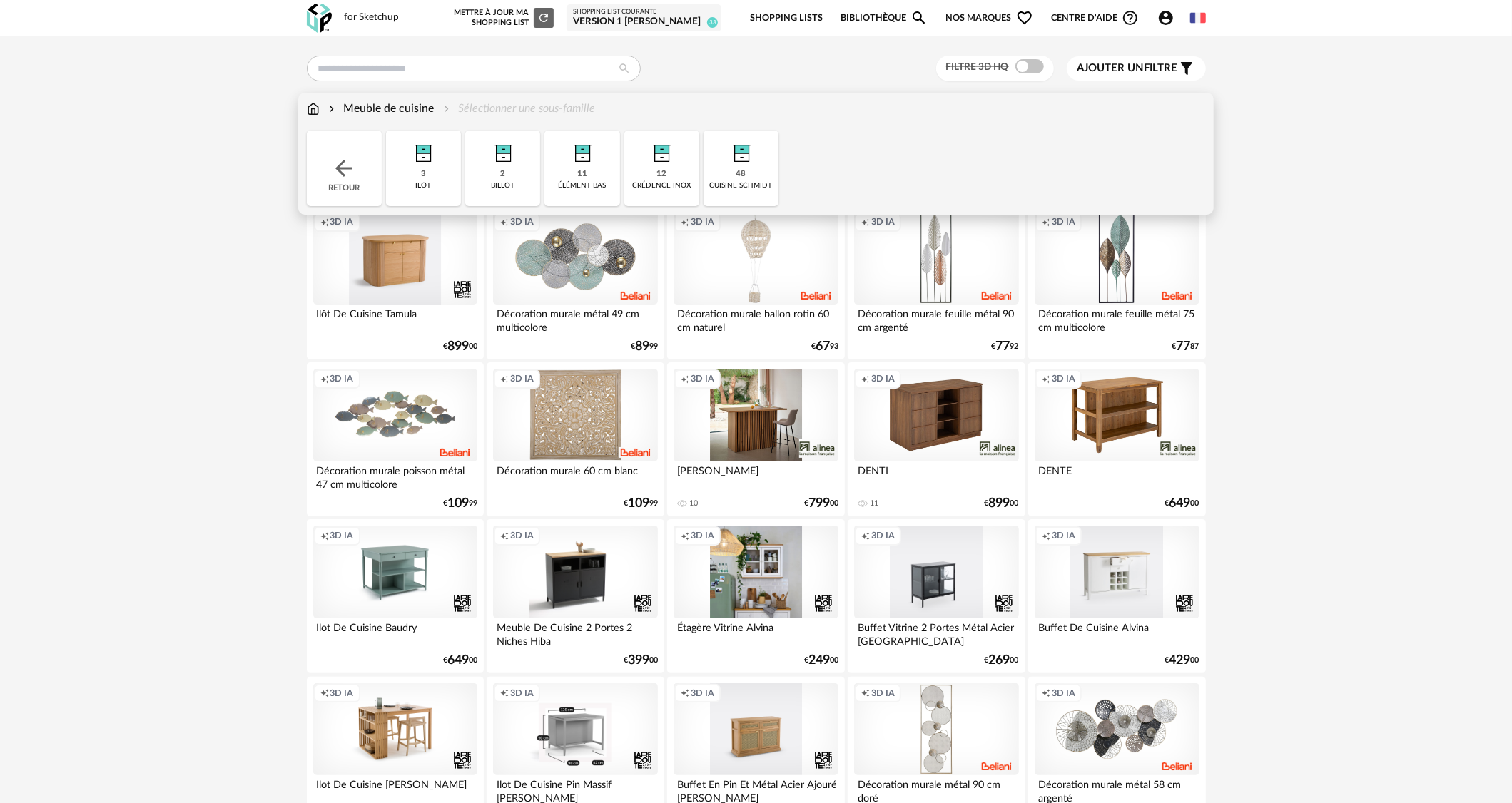
click at [760, 177] on div "48 cuisine schmidt" at bounding box center [741, 168] width 75 height 76
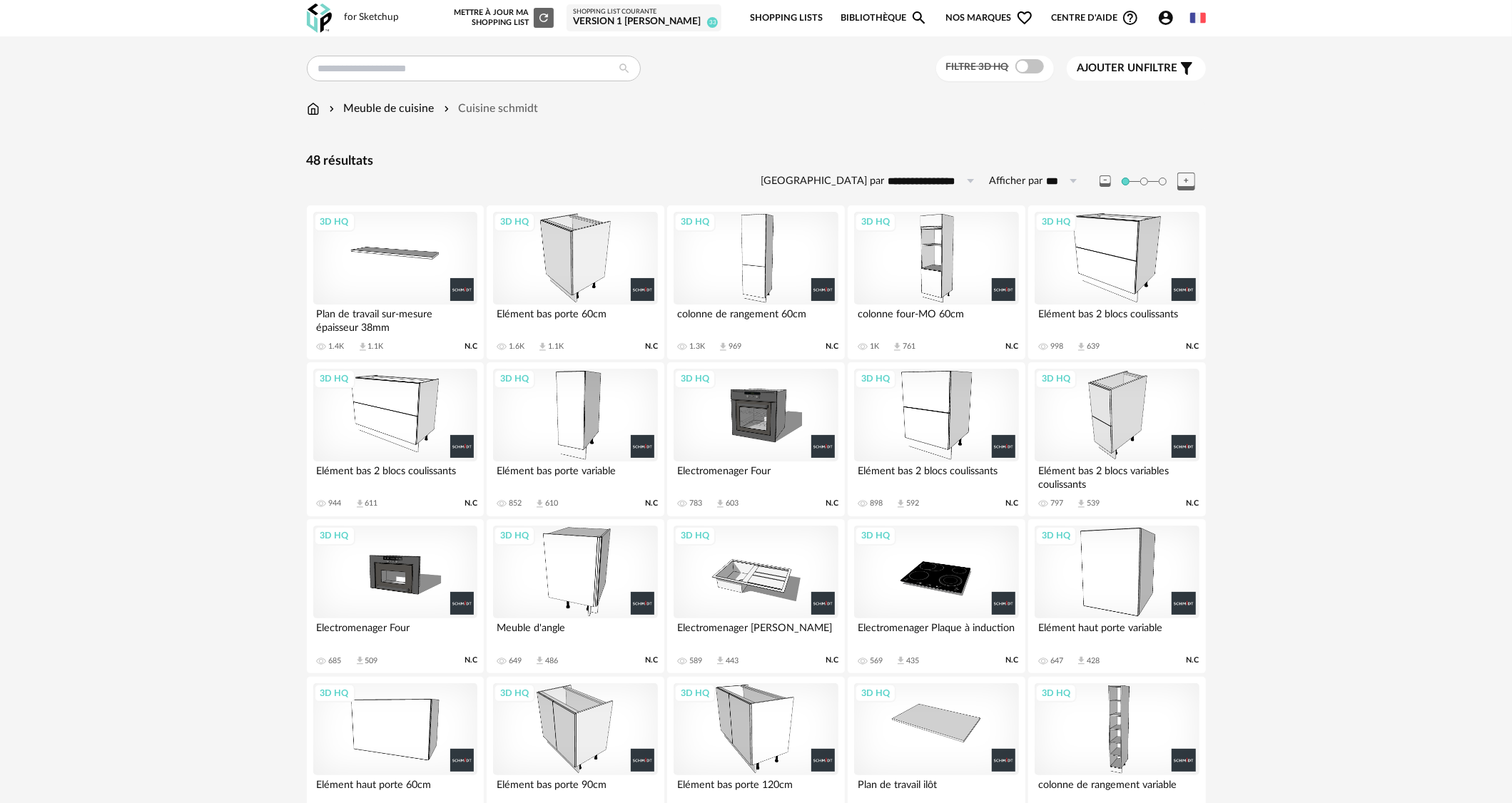
click at [438, 270] on div "3D HQ" at bounding box center [395, 258] width 164 height 93
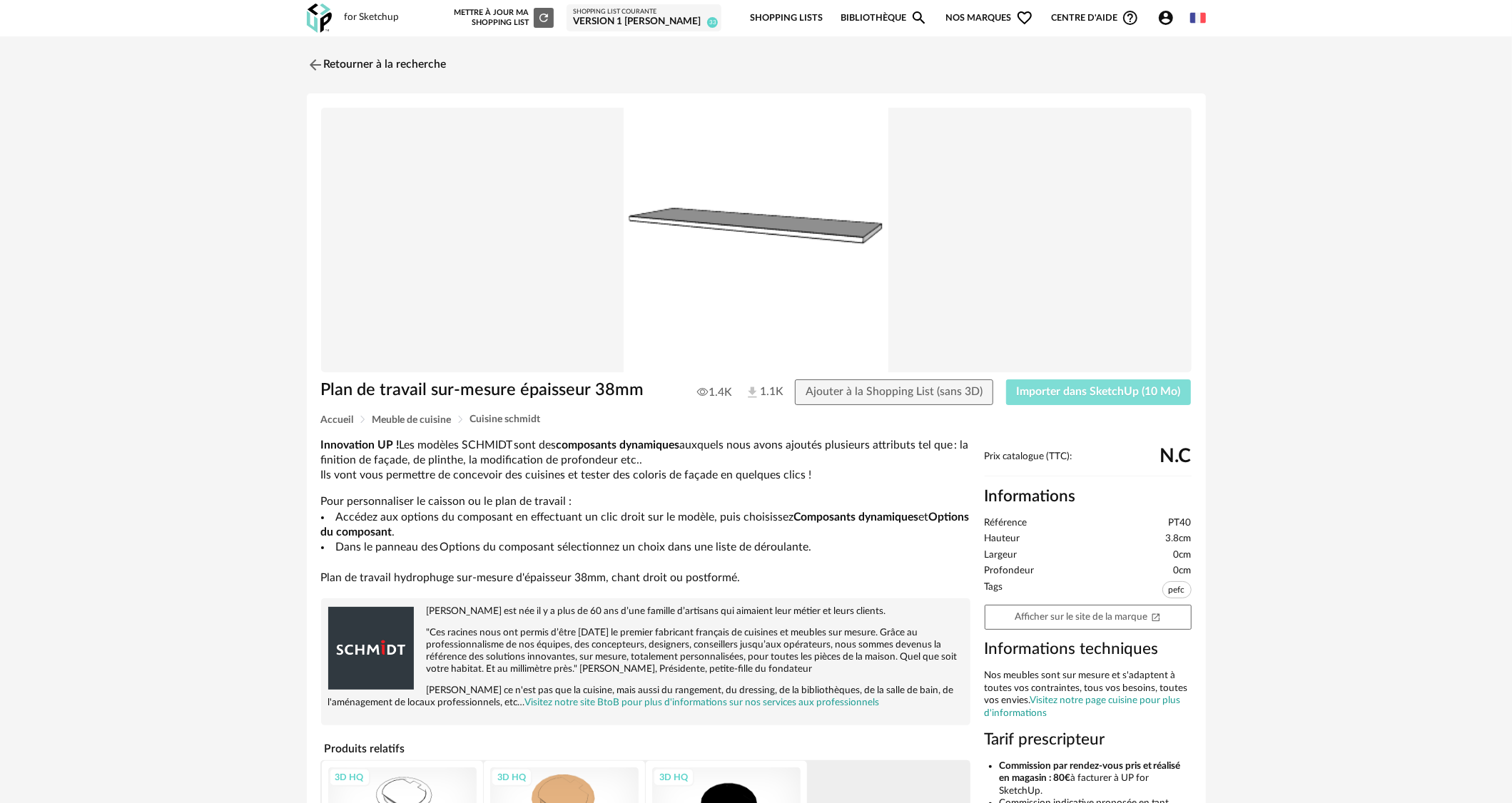
click at [1037, 395] on span "Importer dans SketchUp (10 Mo)" at bounding box center [1098, 391] width 164 height 11
click at [380, 57] on link "Retourner à la recherche" at bounding box center [372, 65] width 140 height 31
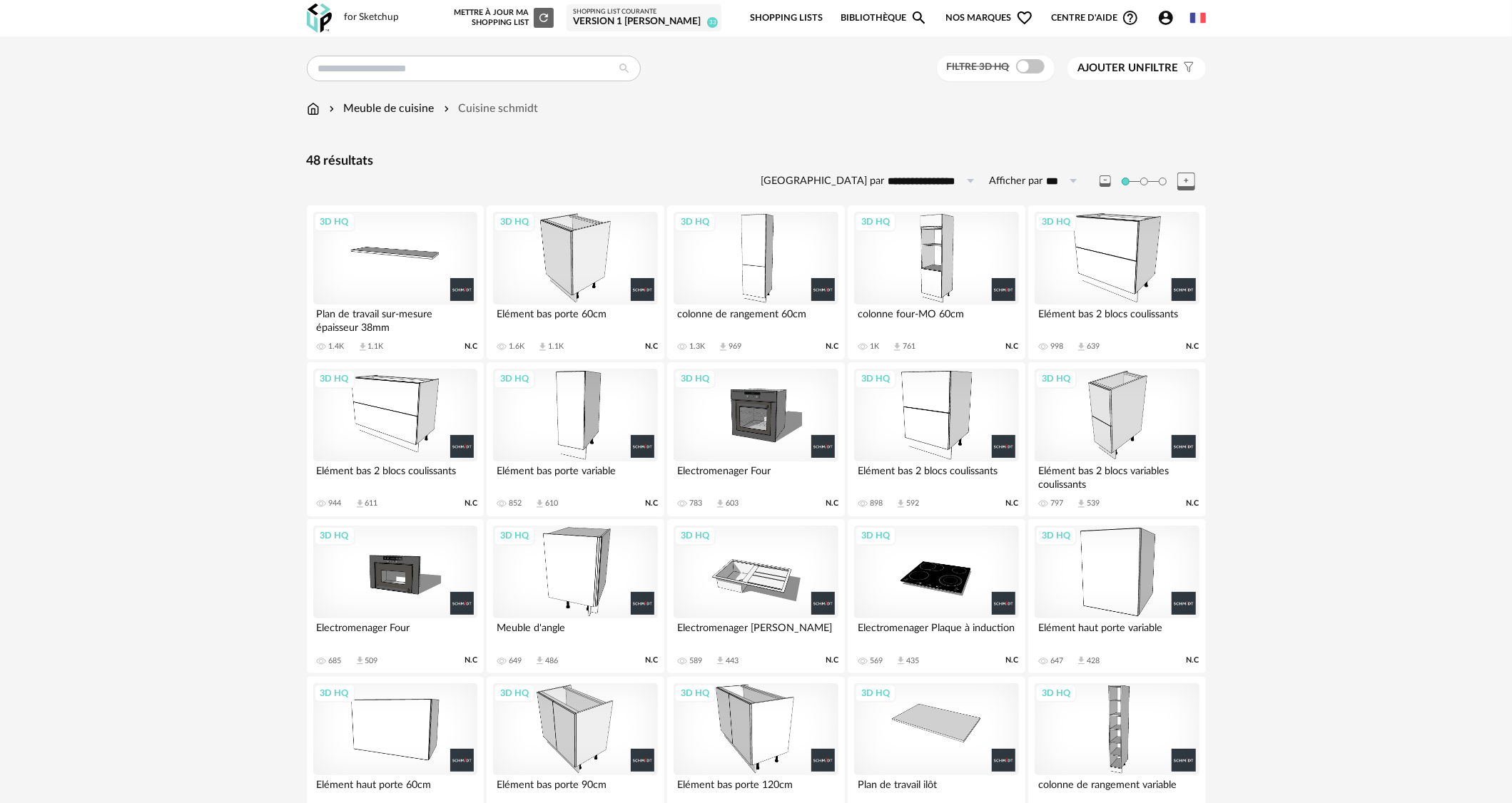
click at [309, 113] on img at bounding box center [314, 109] width 13 height 16
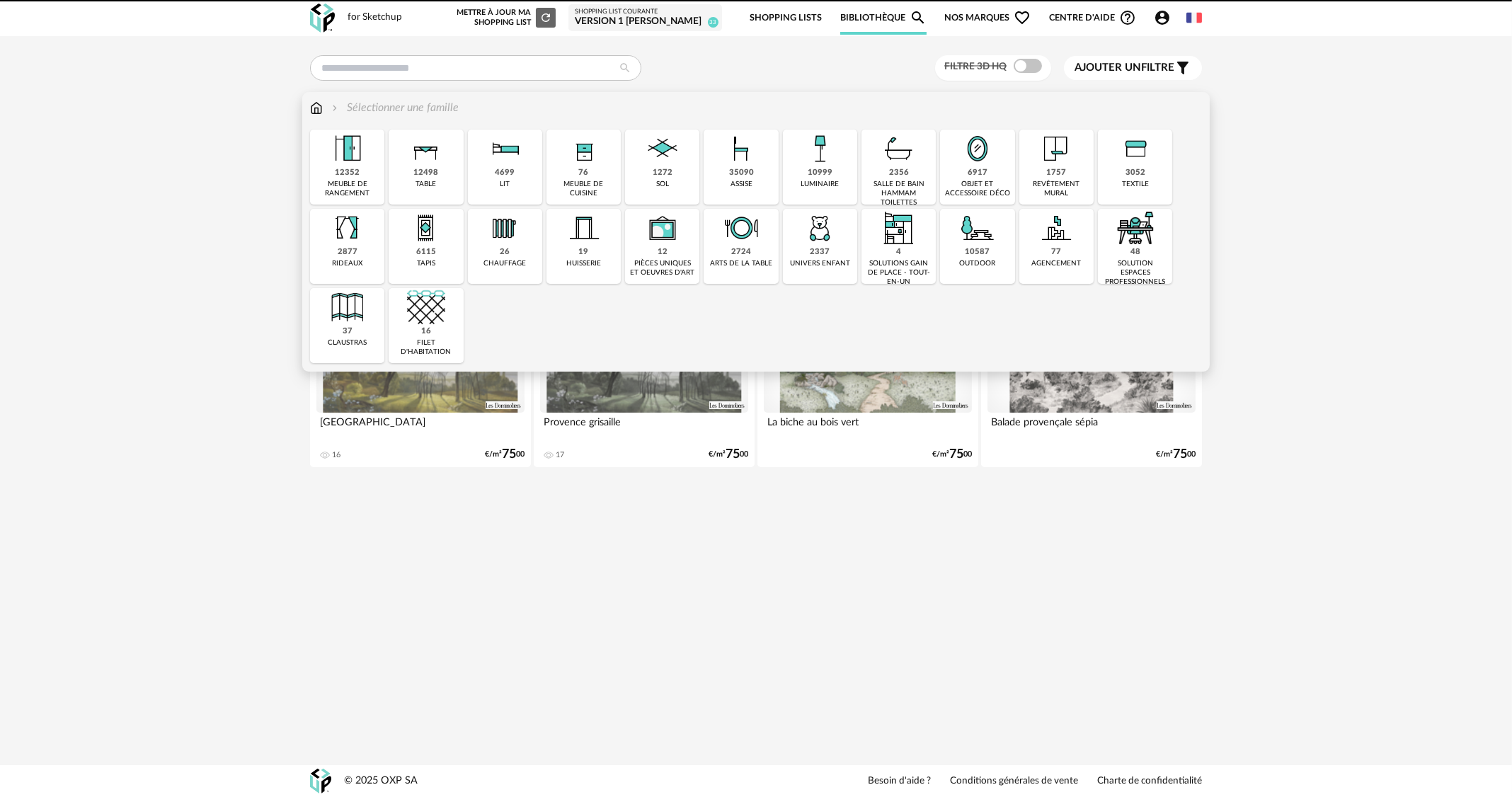
click at [1171, 165] on div "3052 textile" at bounding box center [1135, 167] width 75 height 75
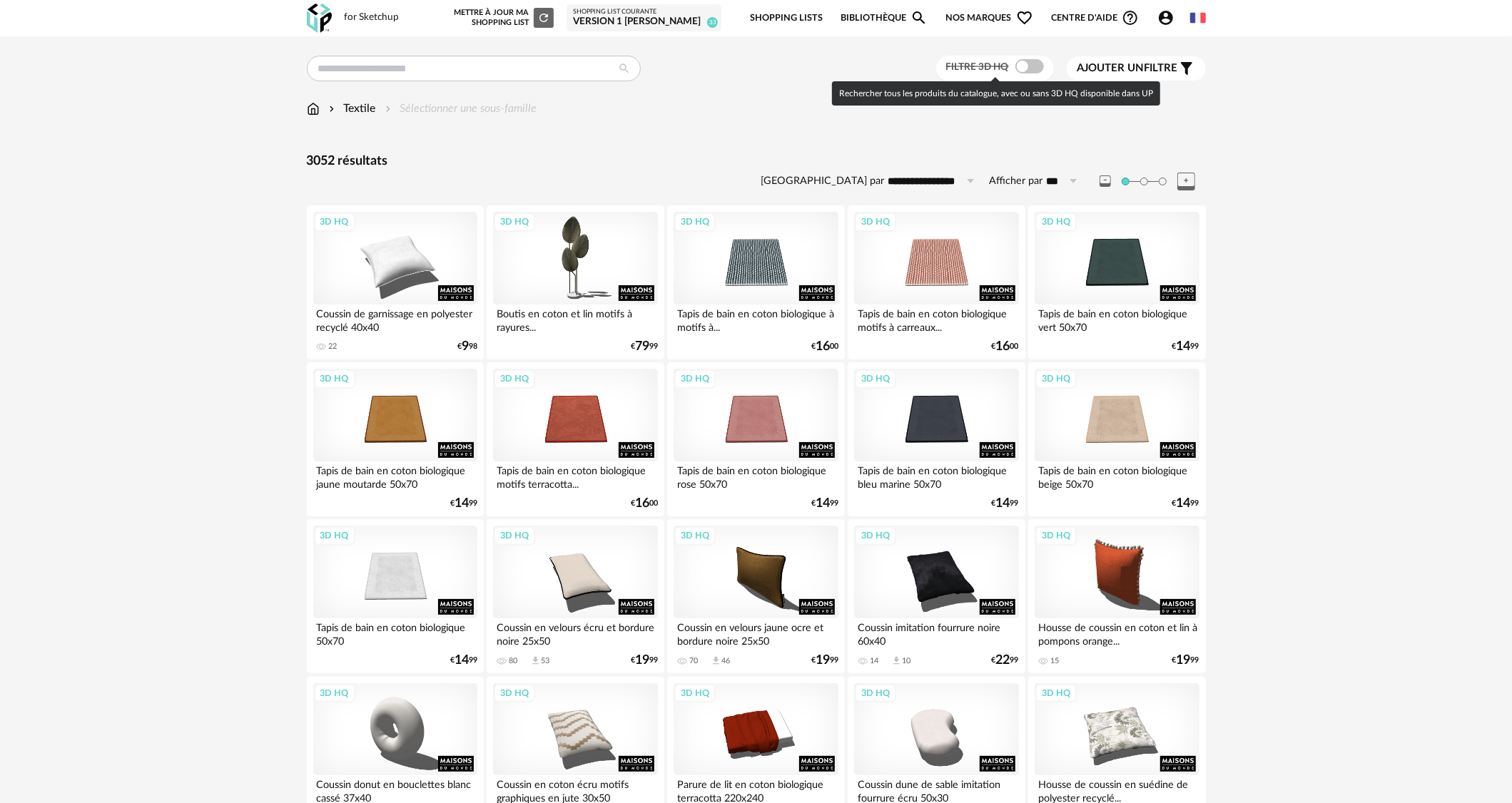
click at [1038, 65] on span at bounding box center [1029, 65] width 29 height 14
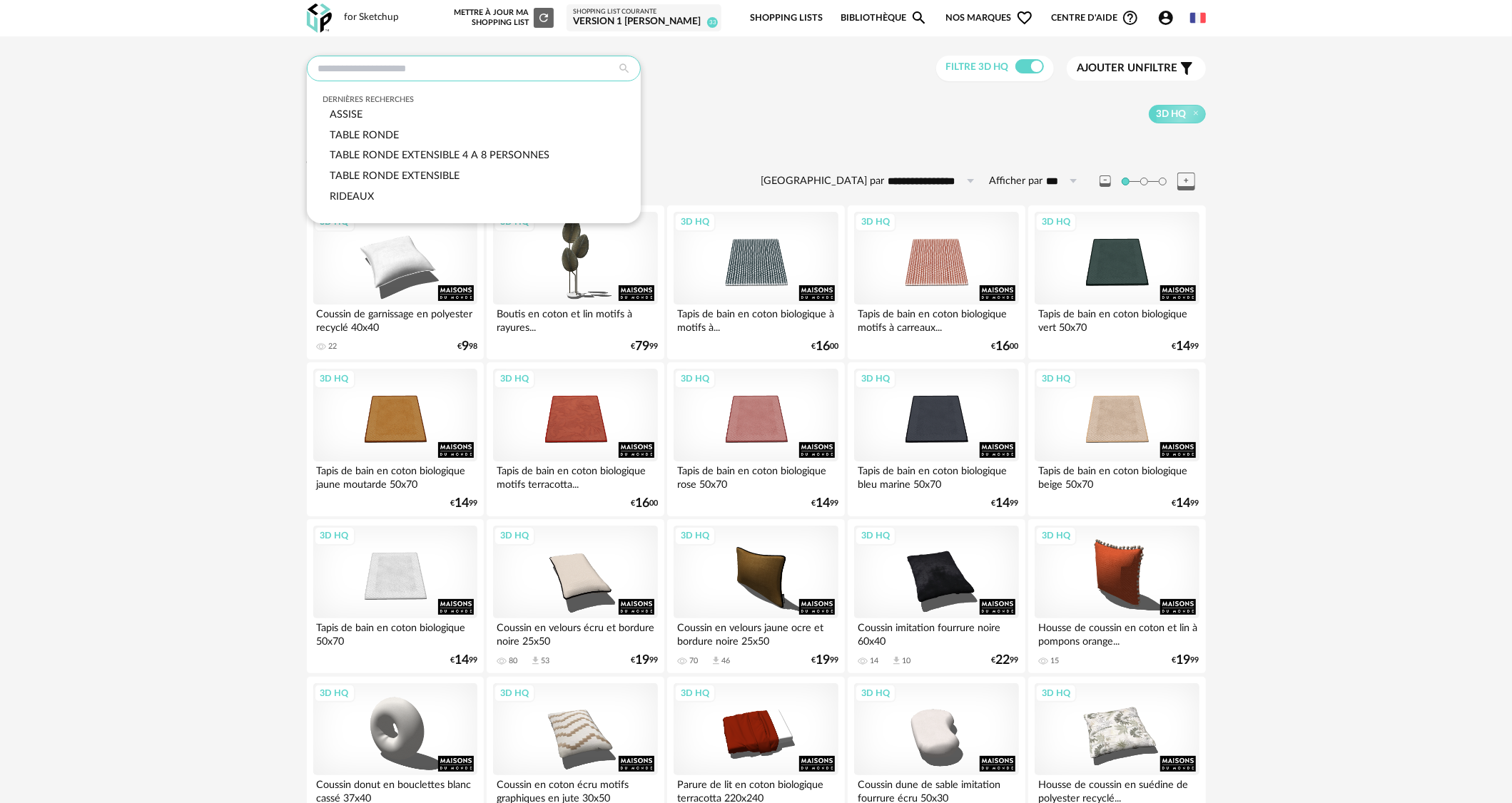
click at [520, 76] on input "text" at bounding box center [474, 68] width 334 height 25
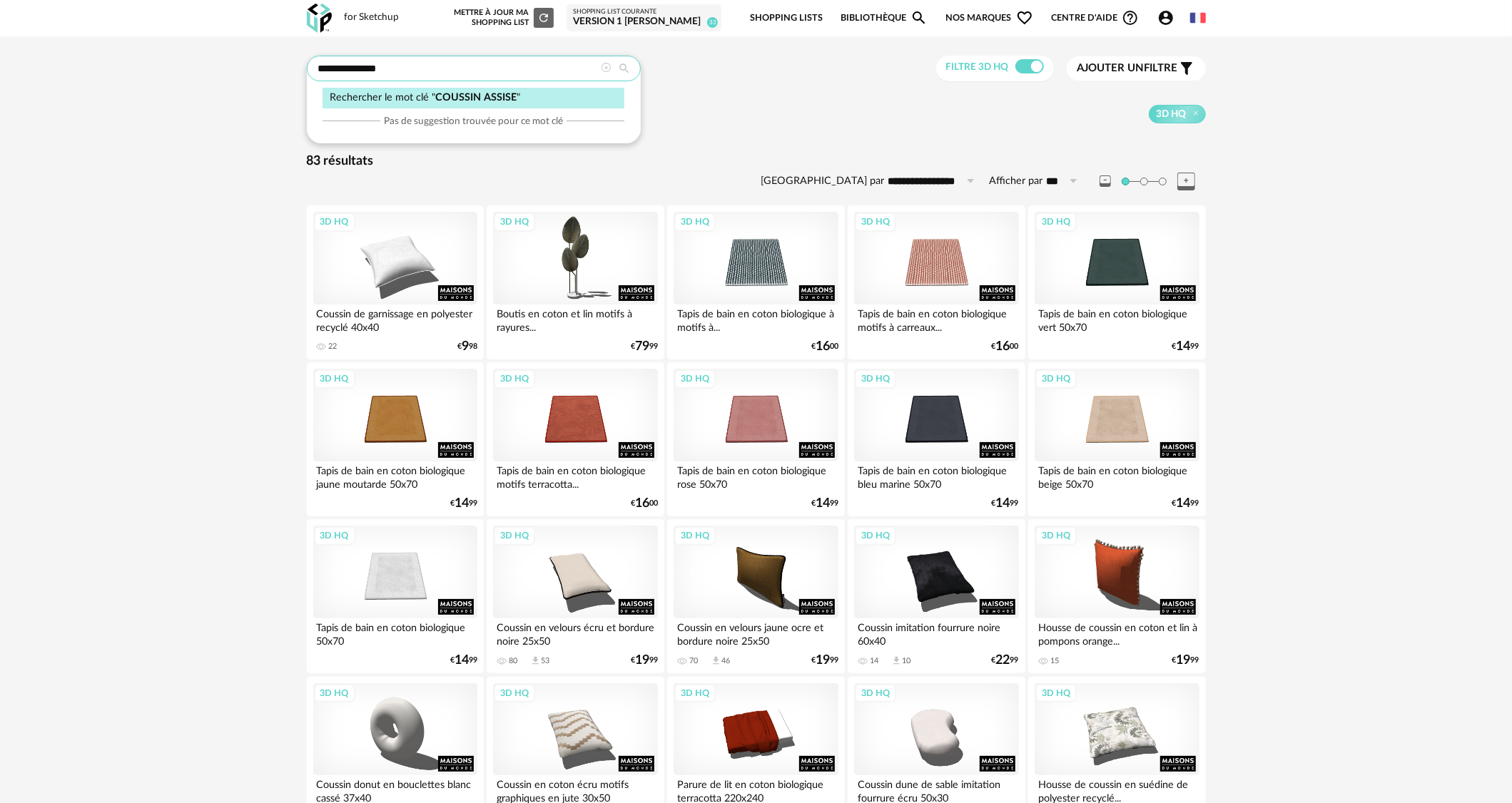
type input "**********"
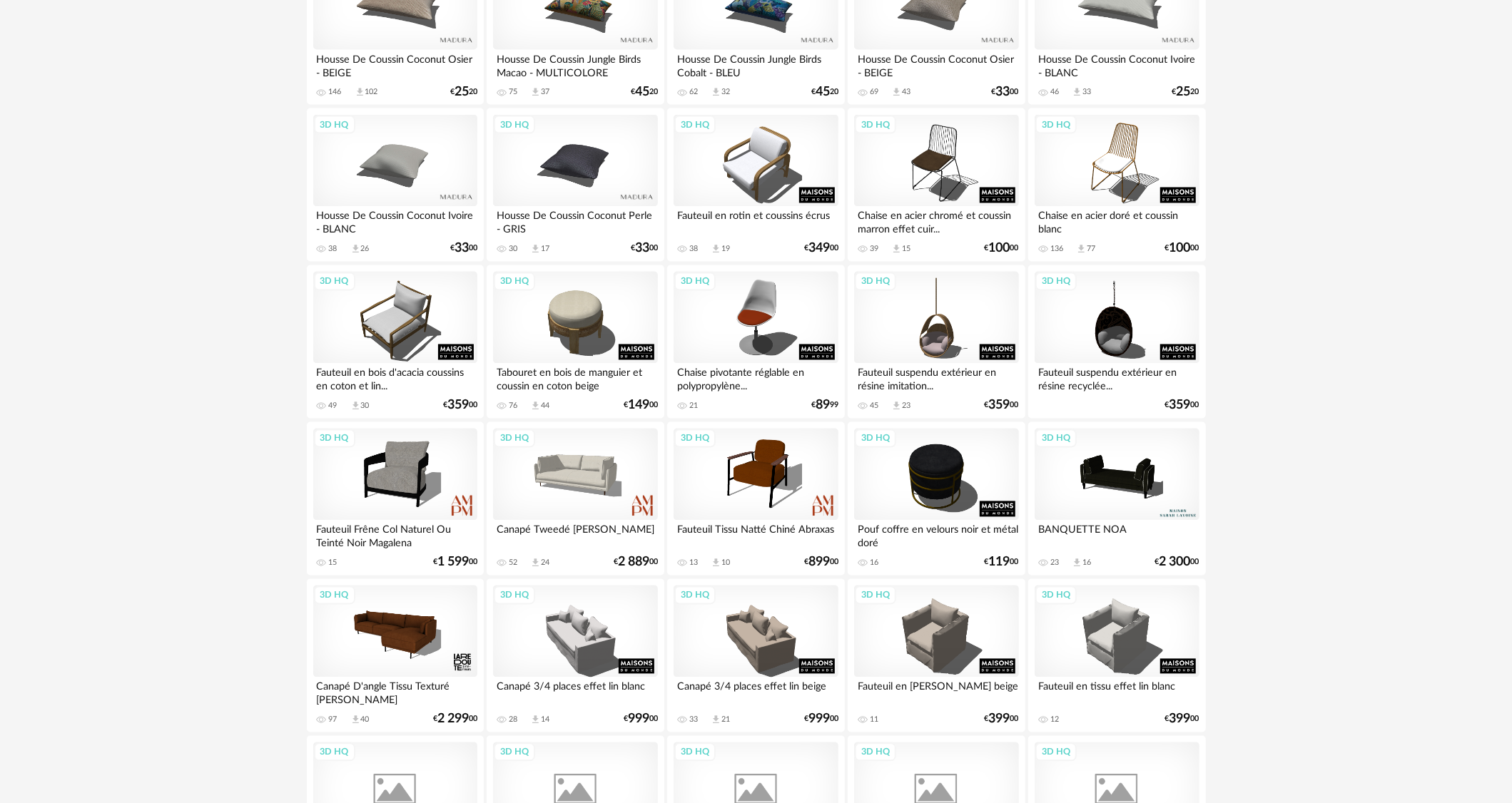
scroll to position [2140, 0]
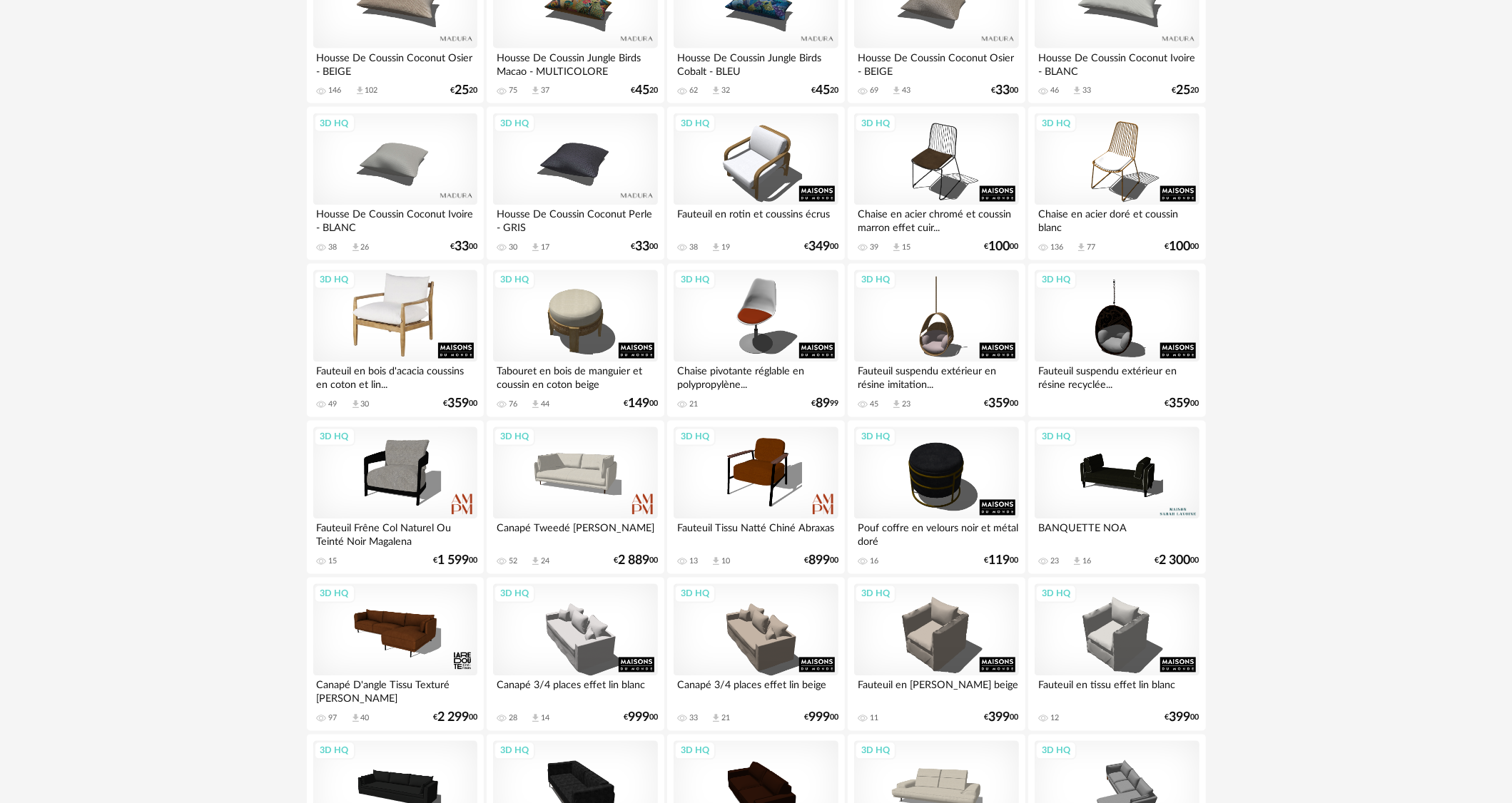
click at [381, 340] on div "3D HQ" at bounding box center [395, 317] width 164 height 93
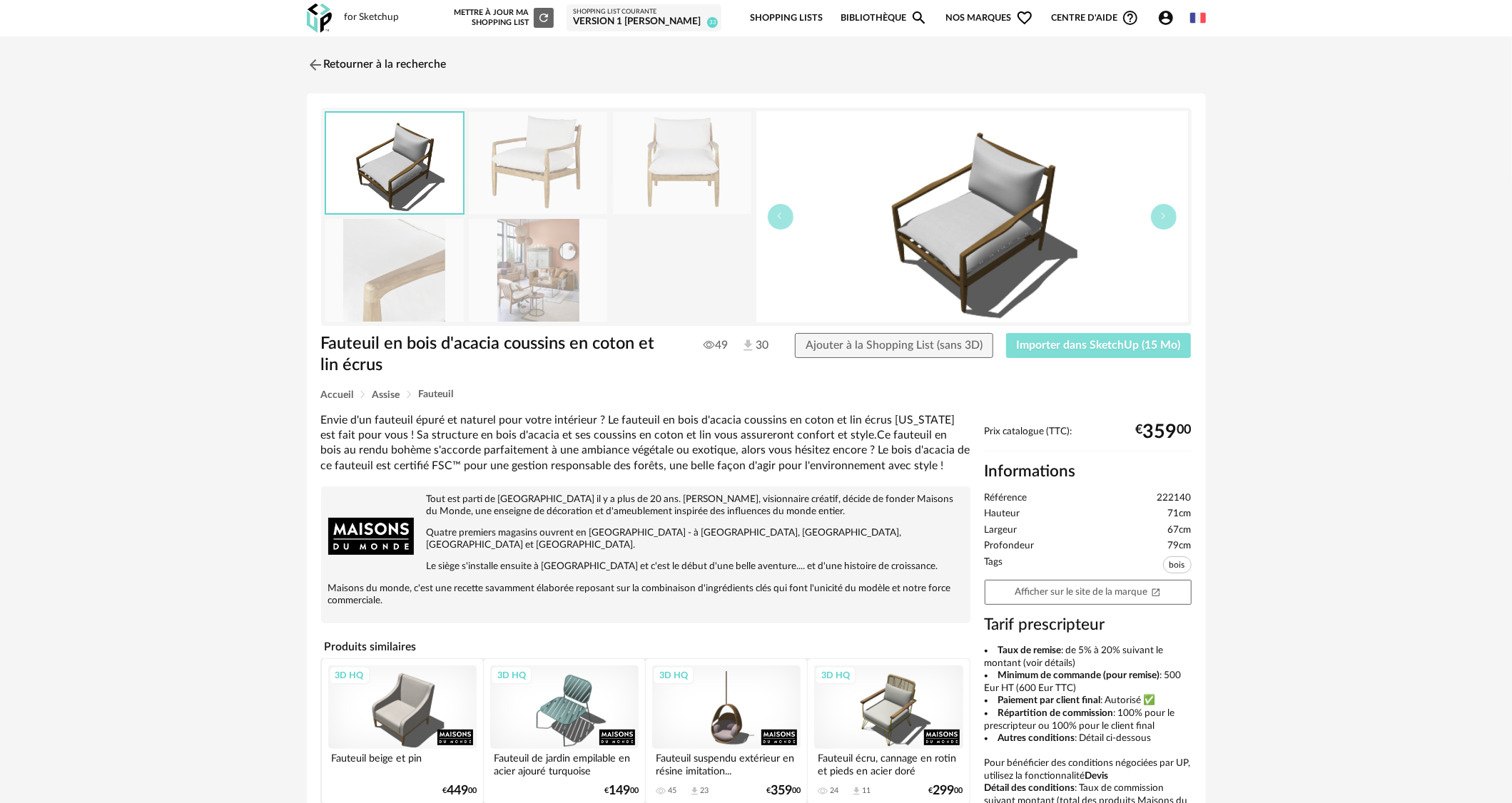
click at [1148, 334] on button "Importer dans SketchUp (15 Mo)" at bounding box center [1098, 346] width 185 height 25
click at [306, 60] on img at bounding box center [313, 64] width 20 height 20
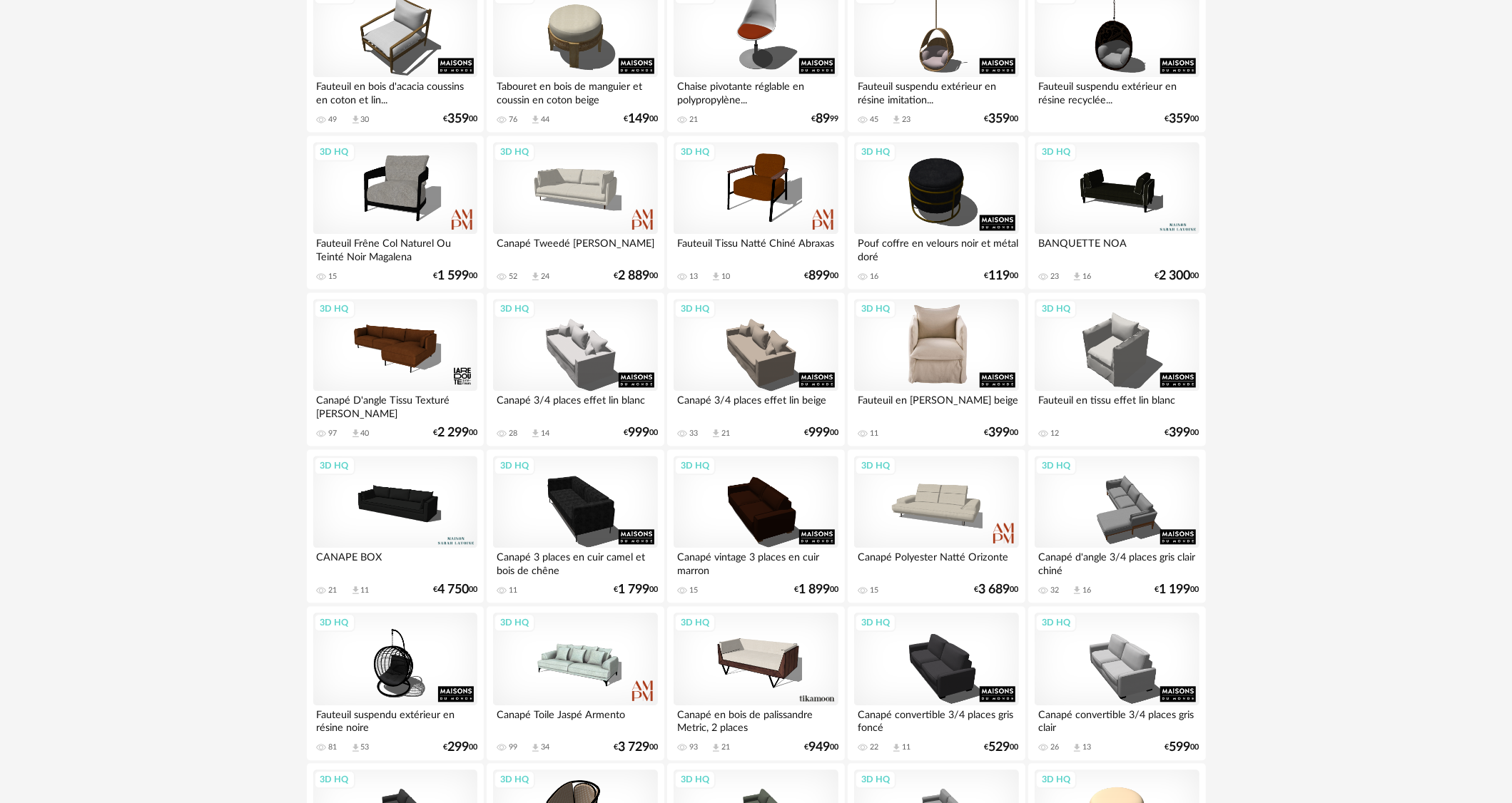
scroll to position [2635, 0]
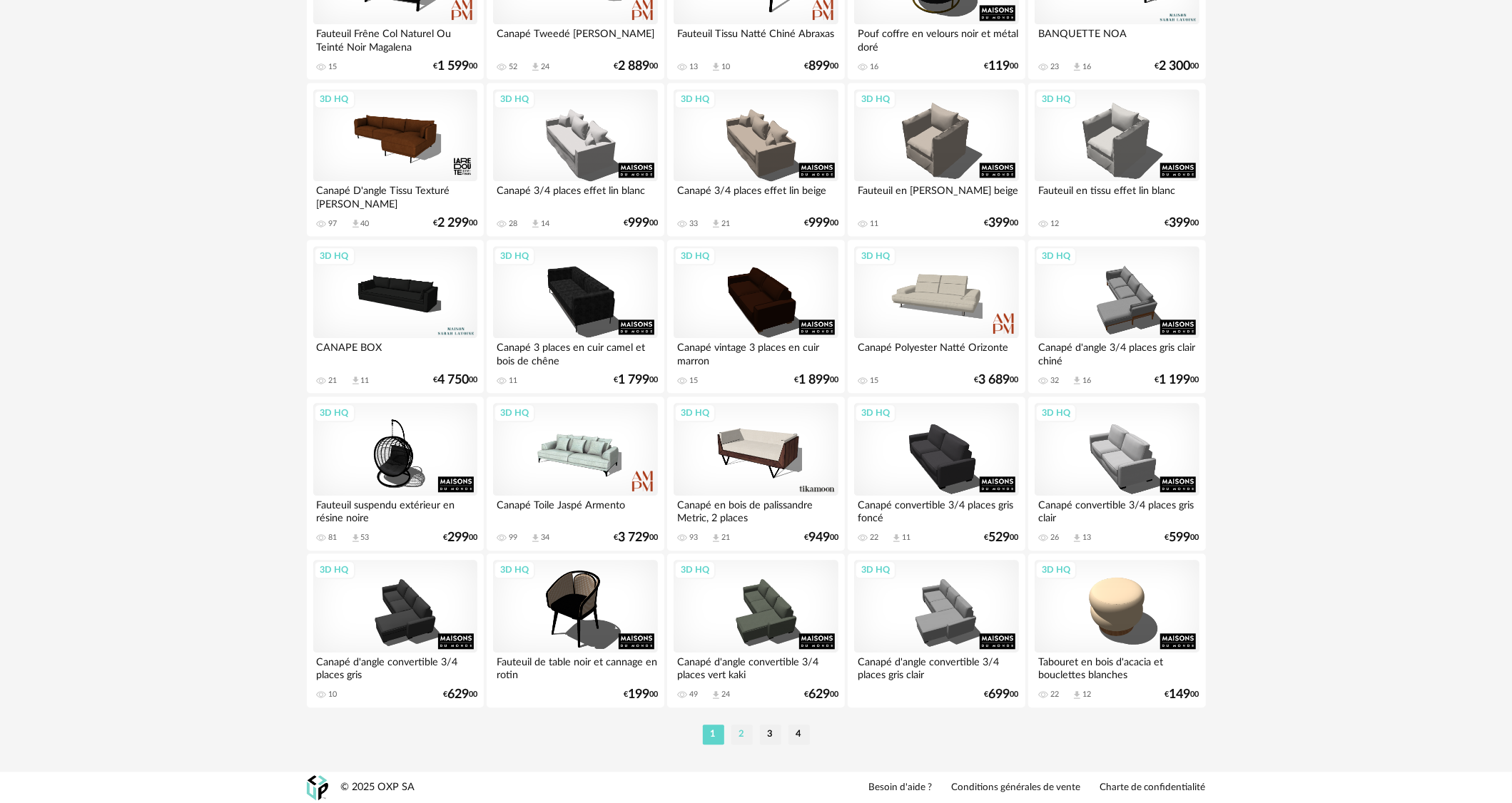
click at [738, 734] on li "2" at bounding box center [742, 734] width 21 height 20
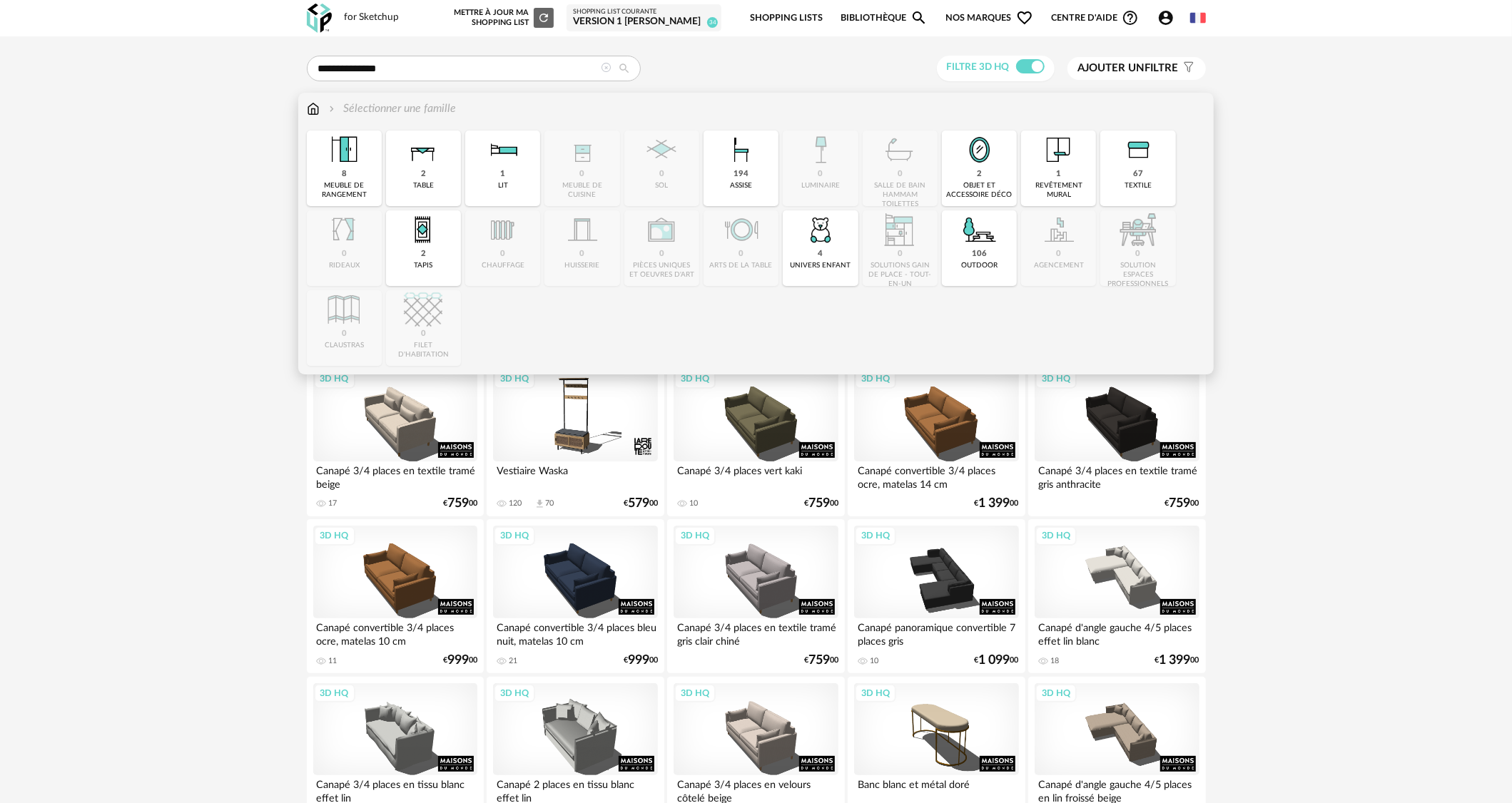
click at [310, 104] on img at bounding box center [314, 109] width 13 height 16
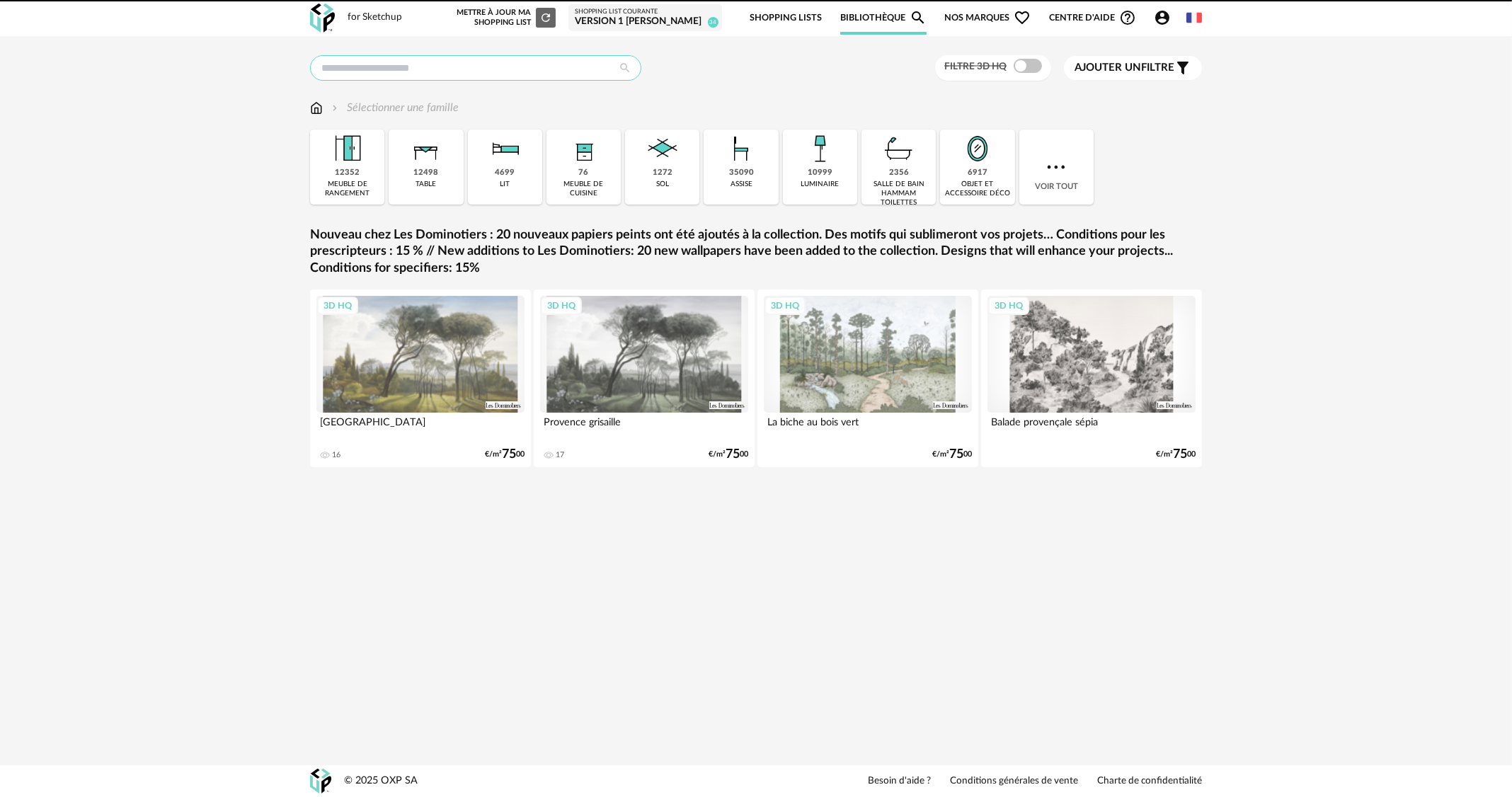
click at [409, 59] on input "text" at bounding box center [476, 67] width 332 height 25
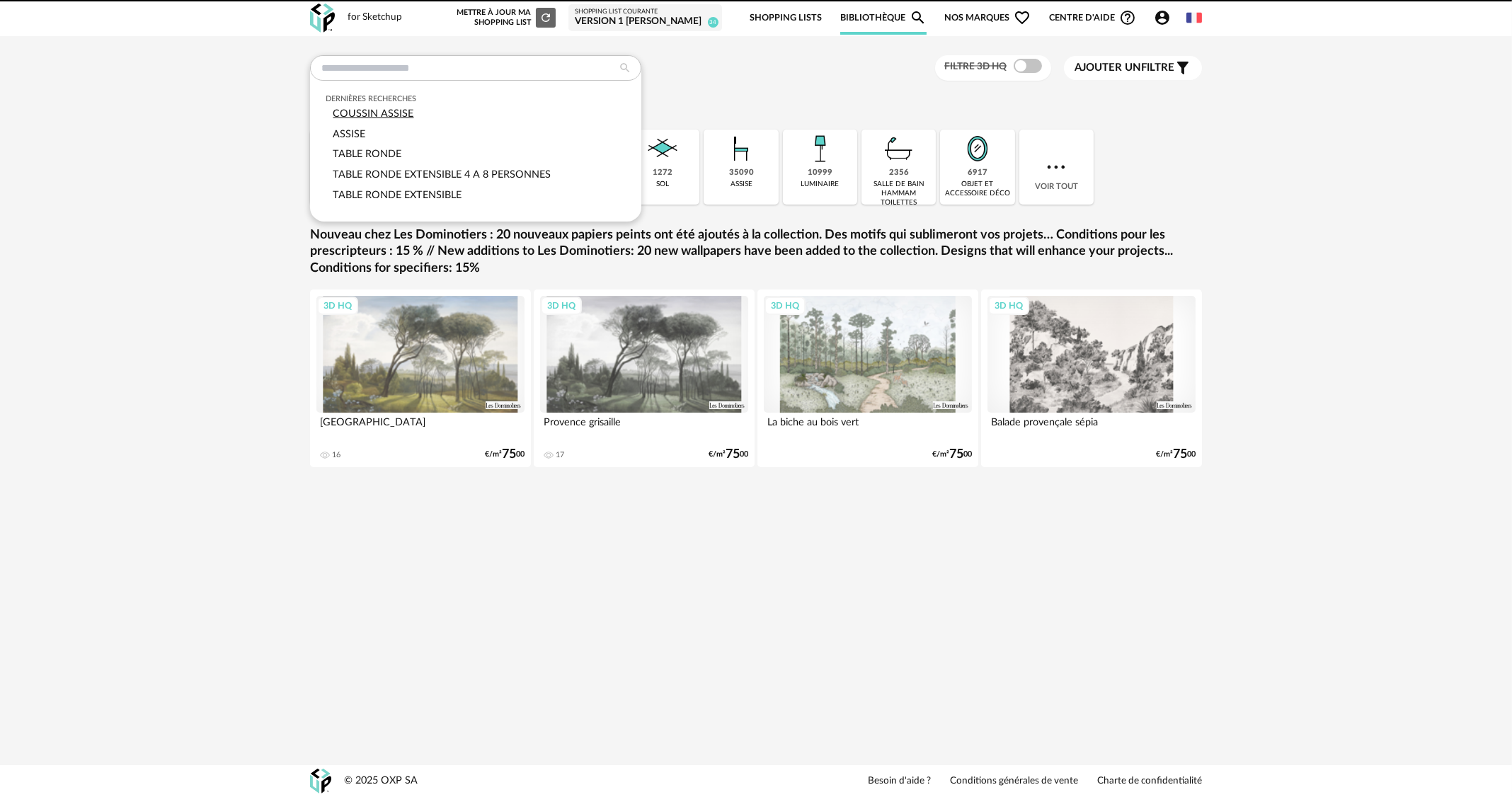
click at [392, 115] on span "COUSSIN ASSISE" at bounding box center [374, 114] width 81 height 11
type input "**********"
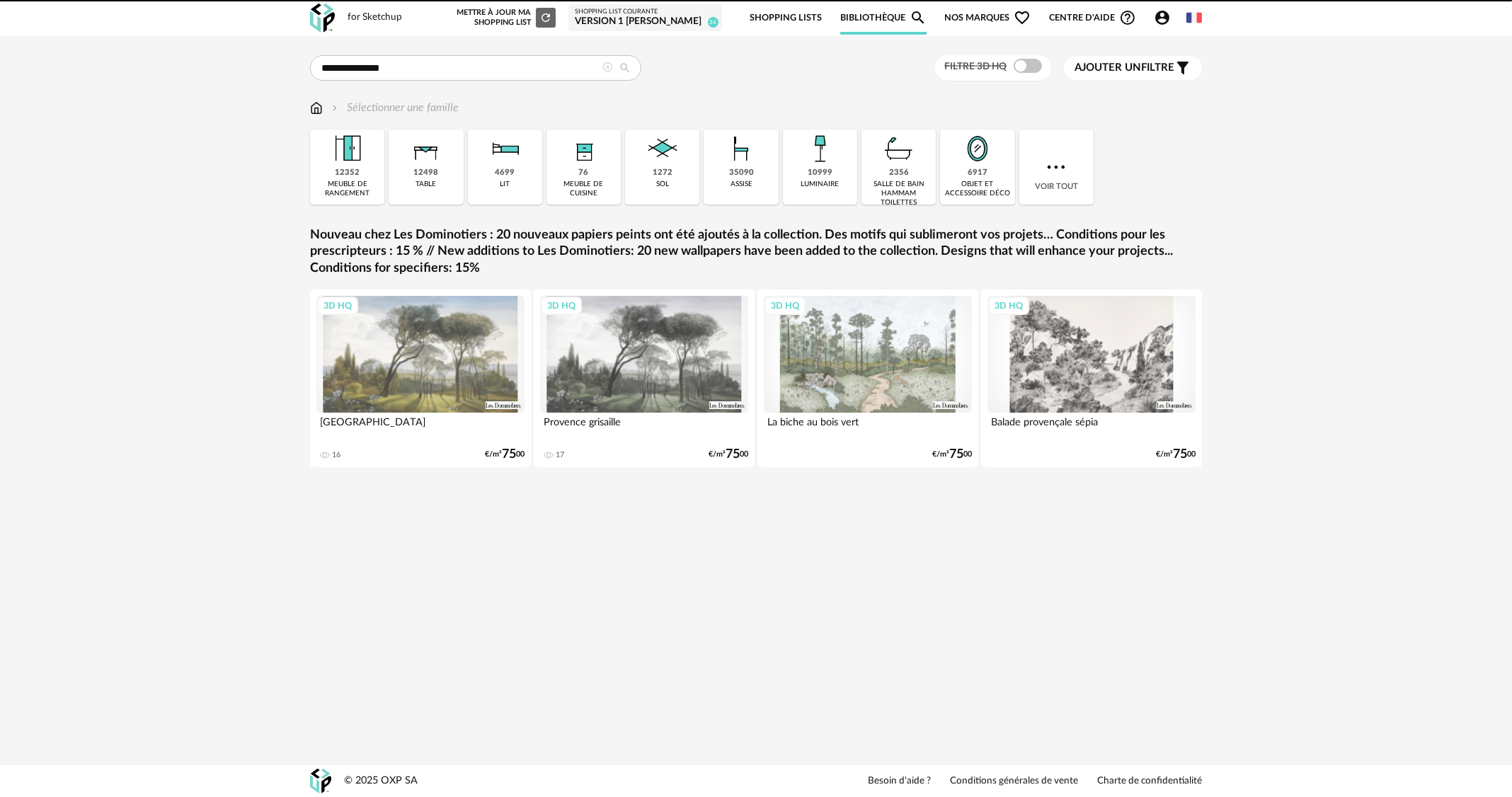
click at [632, 64] on icon at bounding box center [624, 68] width 25 height 13
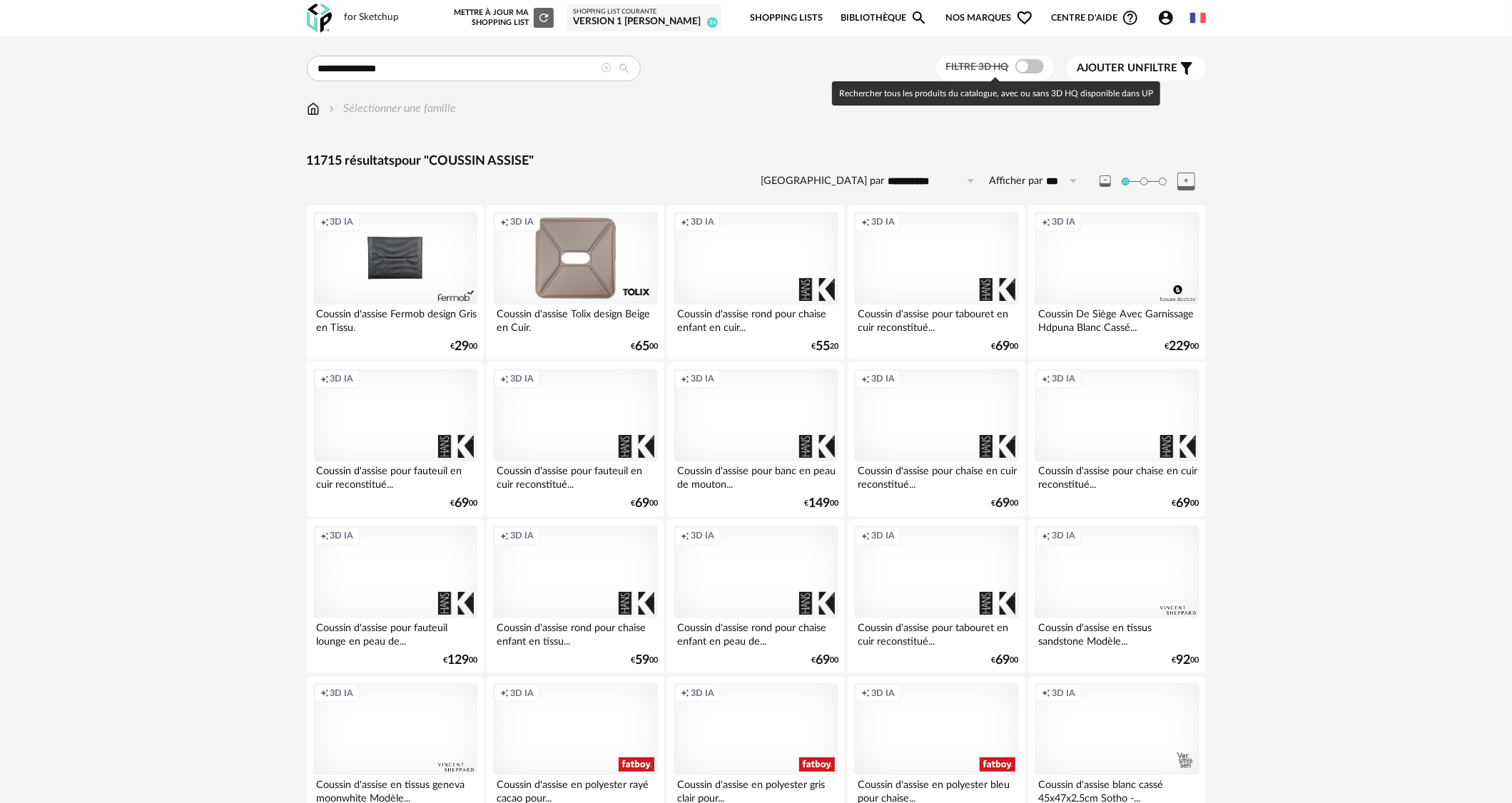
click at [1038, 69] on span at bounding box center [1029, 65] width 29 height 14
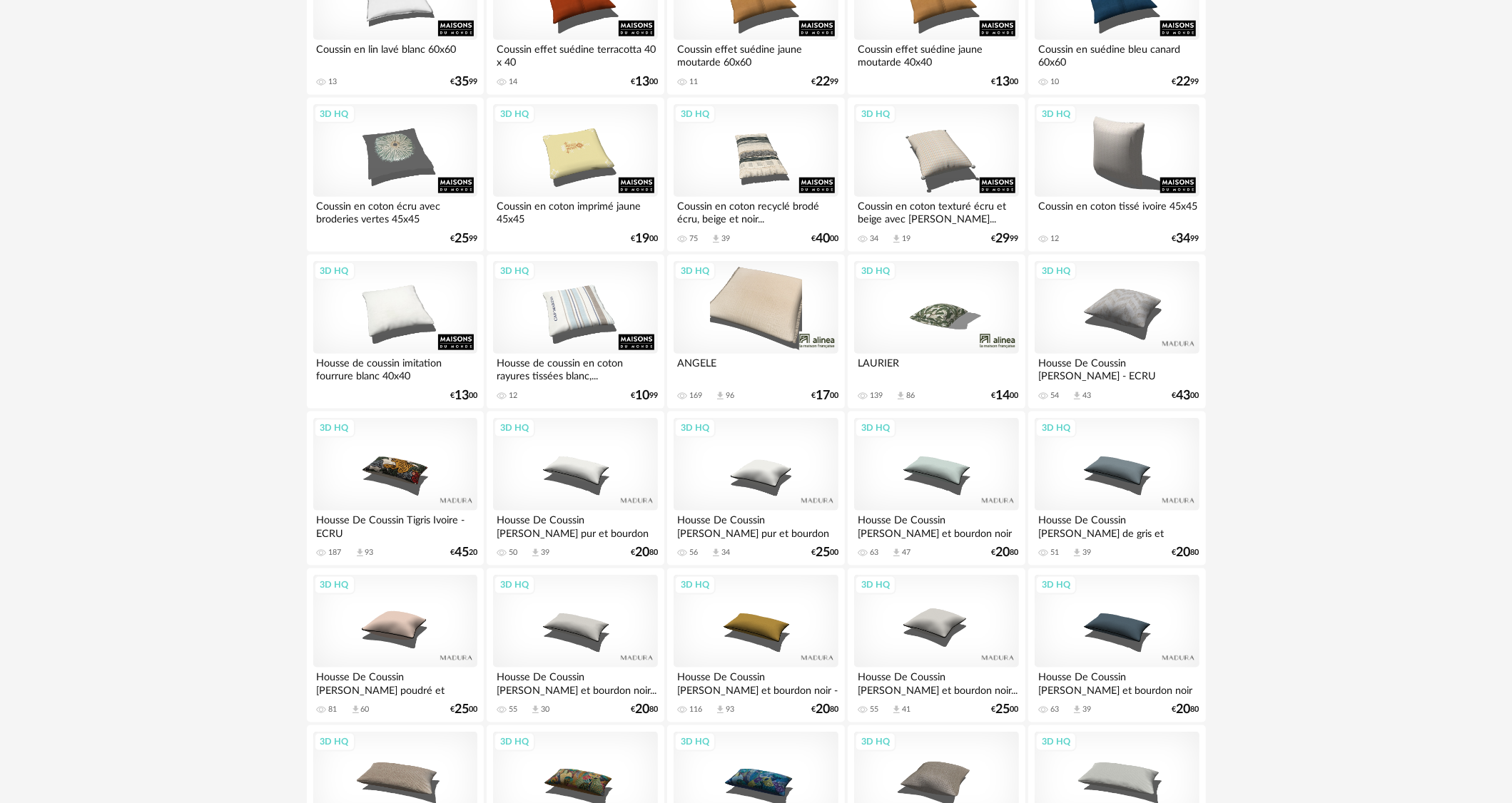
scroll to position [1284, 0]
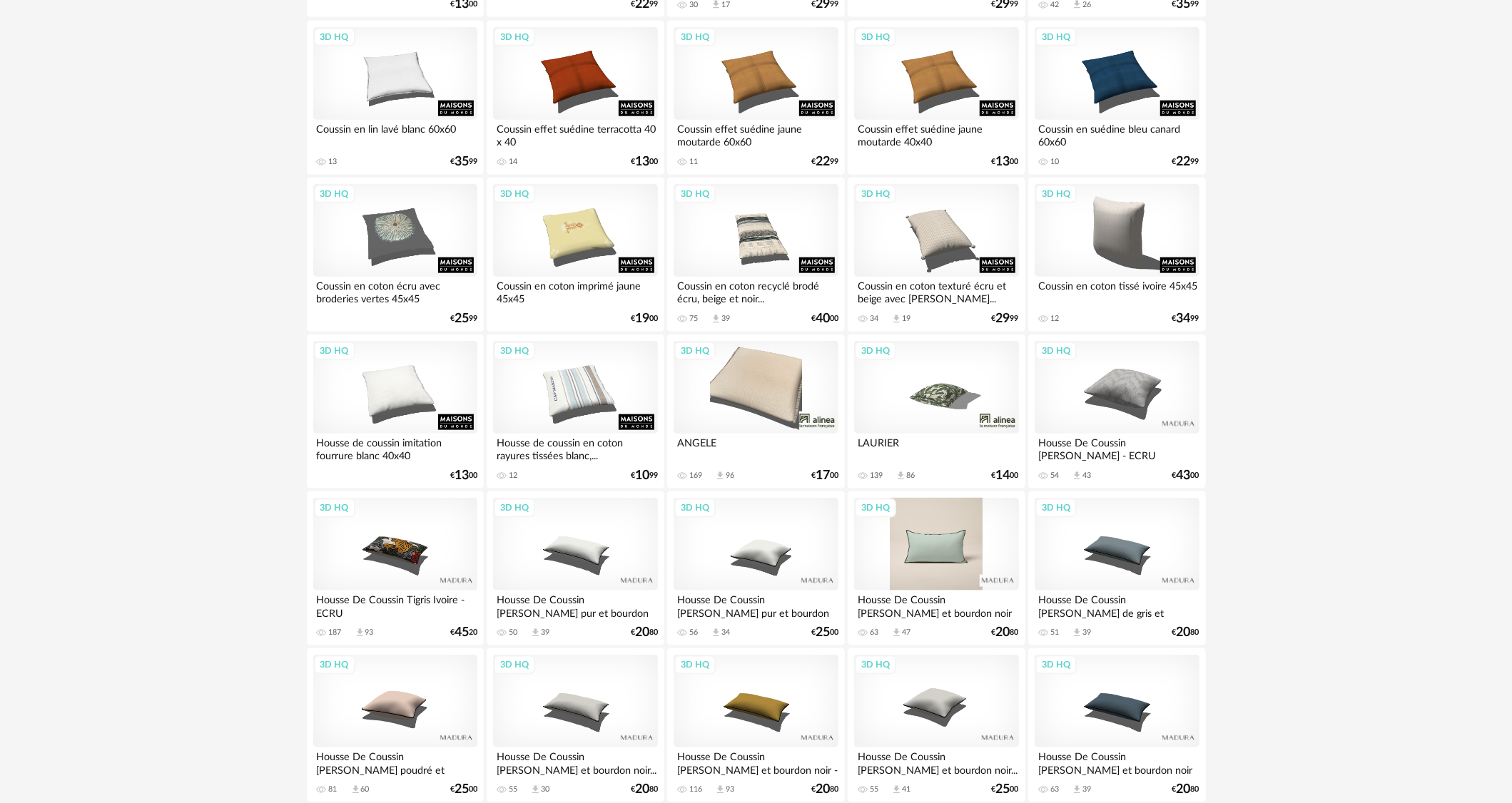
click at [960, 571] on div "3D HQ" at bounding box center [935, 545] width 164 height 93
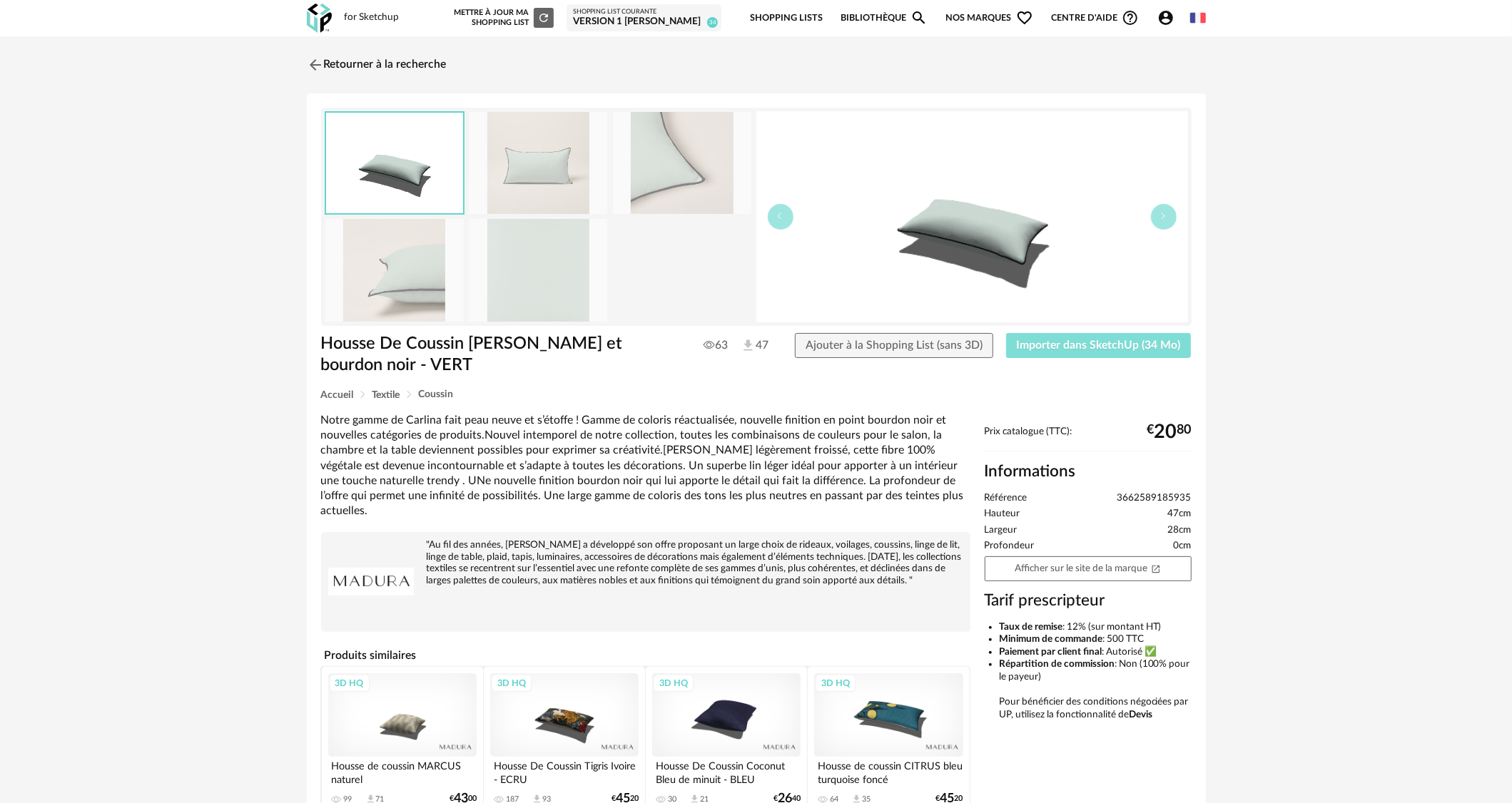
click at [1132, 343] on span "Importer dans SketchUp (34 Mo)" at bounding box center [1098, 346] width 164 height 11
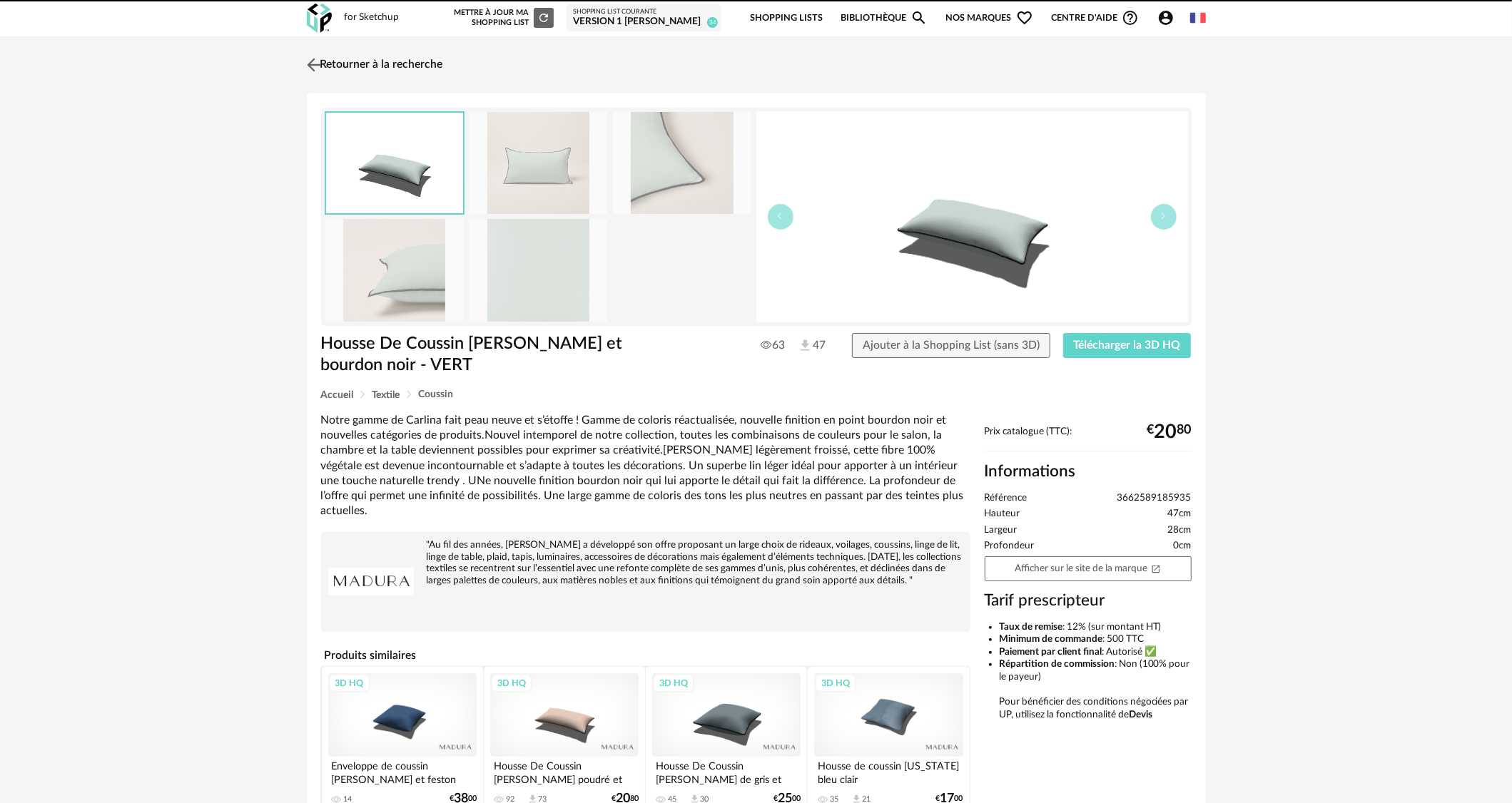
click at [306, 68] on img at bounding box center [313, 64] width 20 height 20
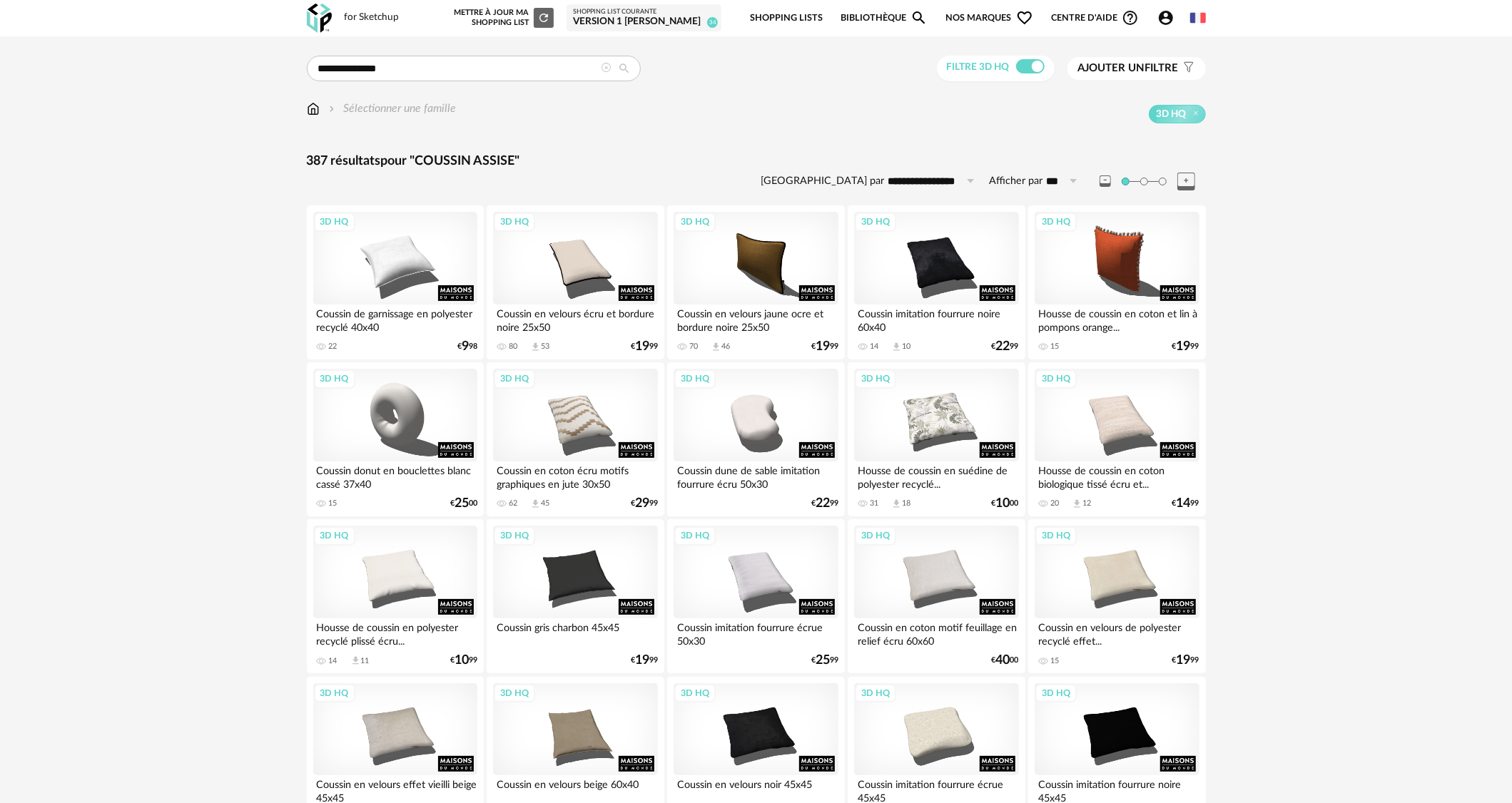
click at [314, 112] on img at bounding box center [314, 109] width 13 height 16
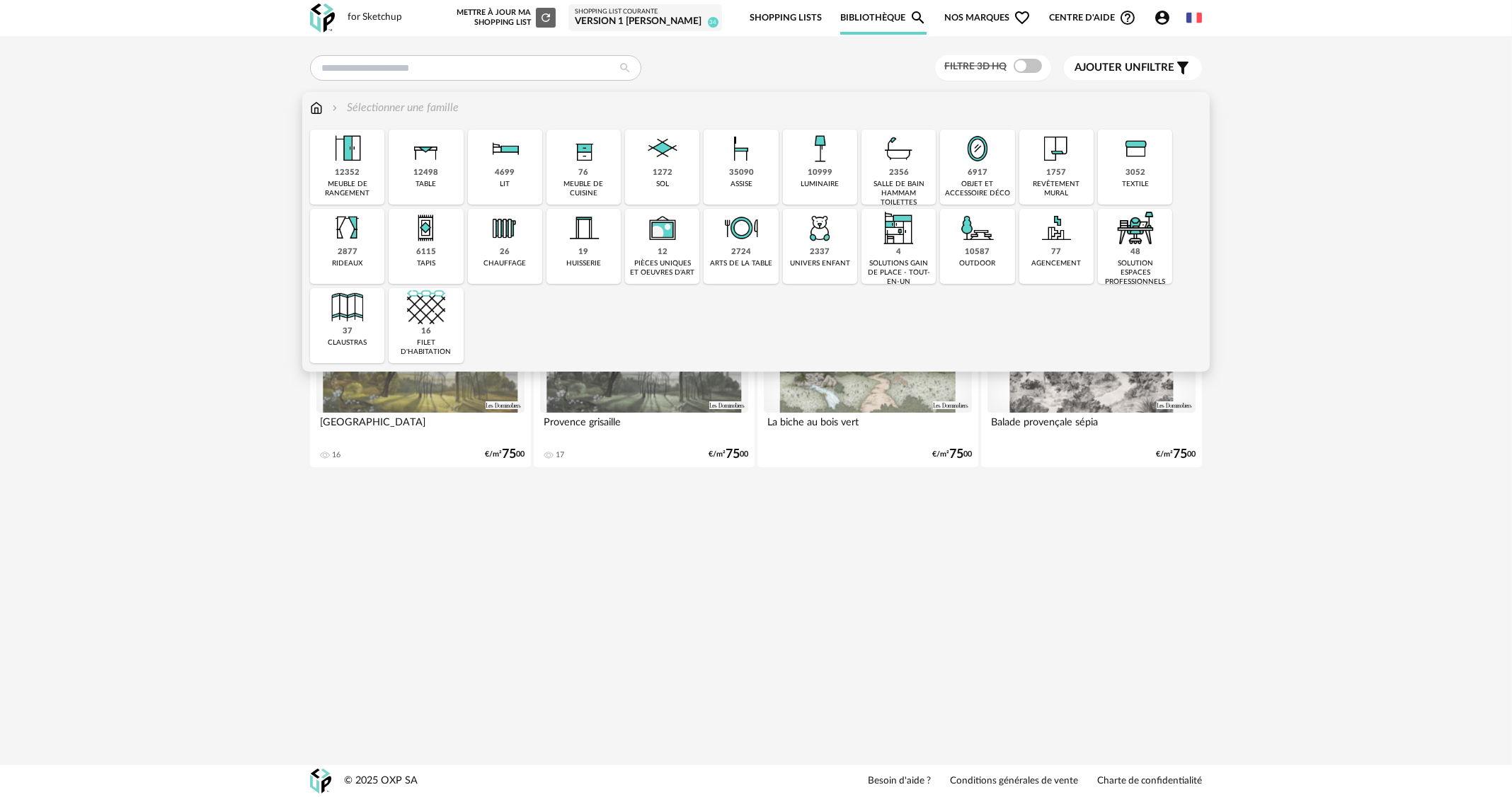
click at [956, 247] on div "10587 outdoor" at bounding box center [978, 246] width 75 height 75
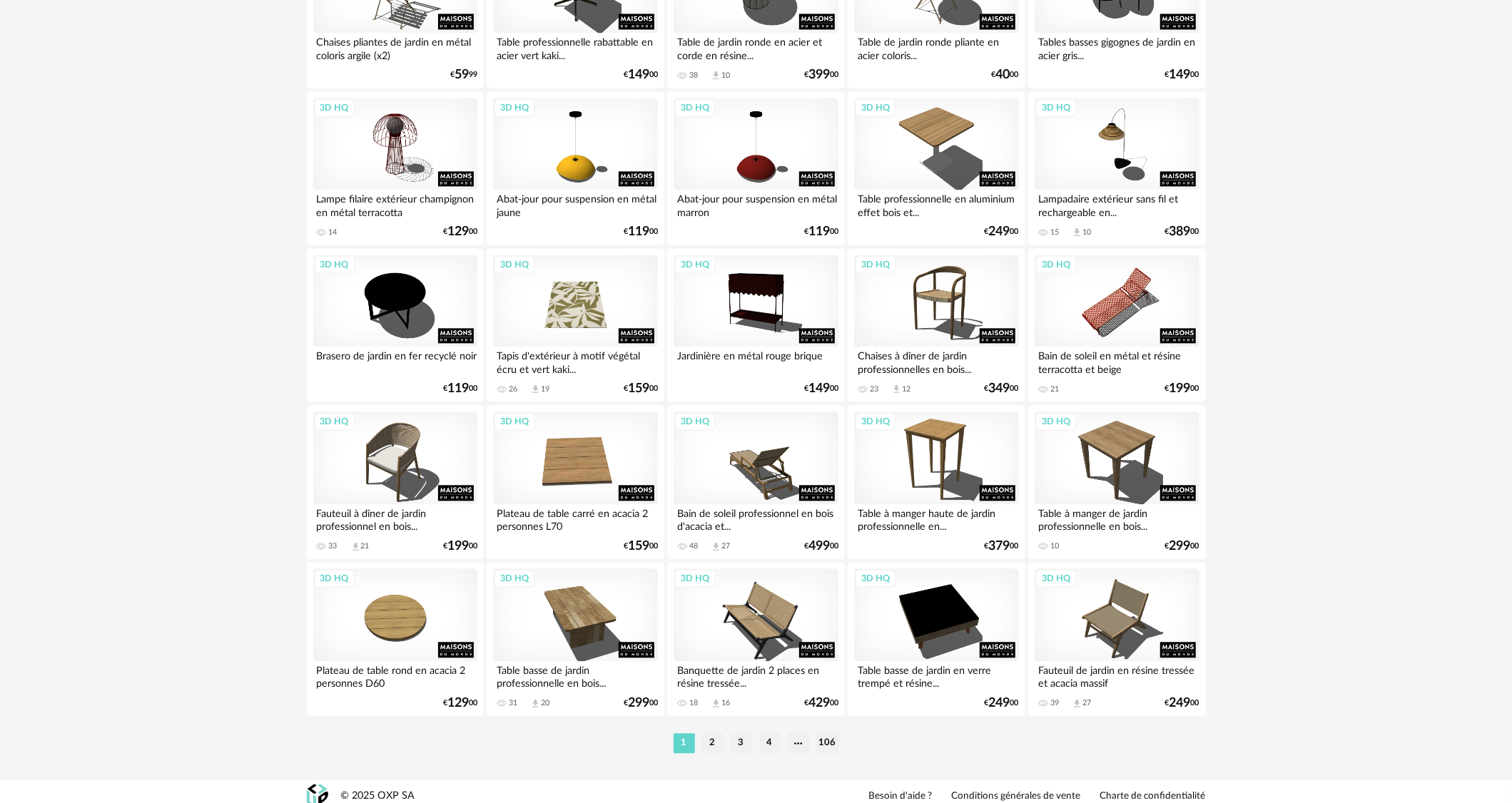
scroll to position [2635, 0]
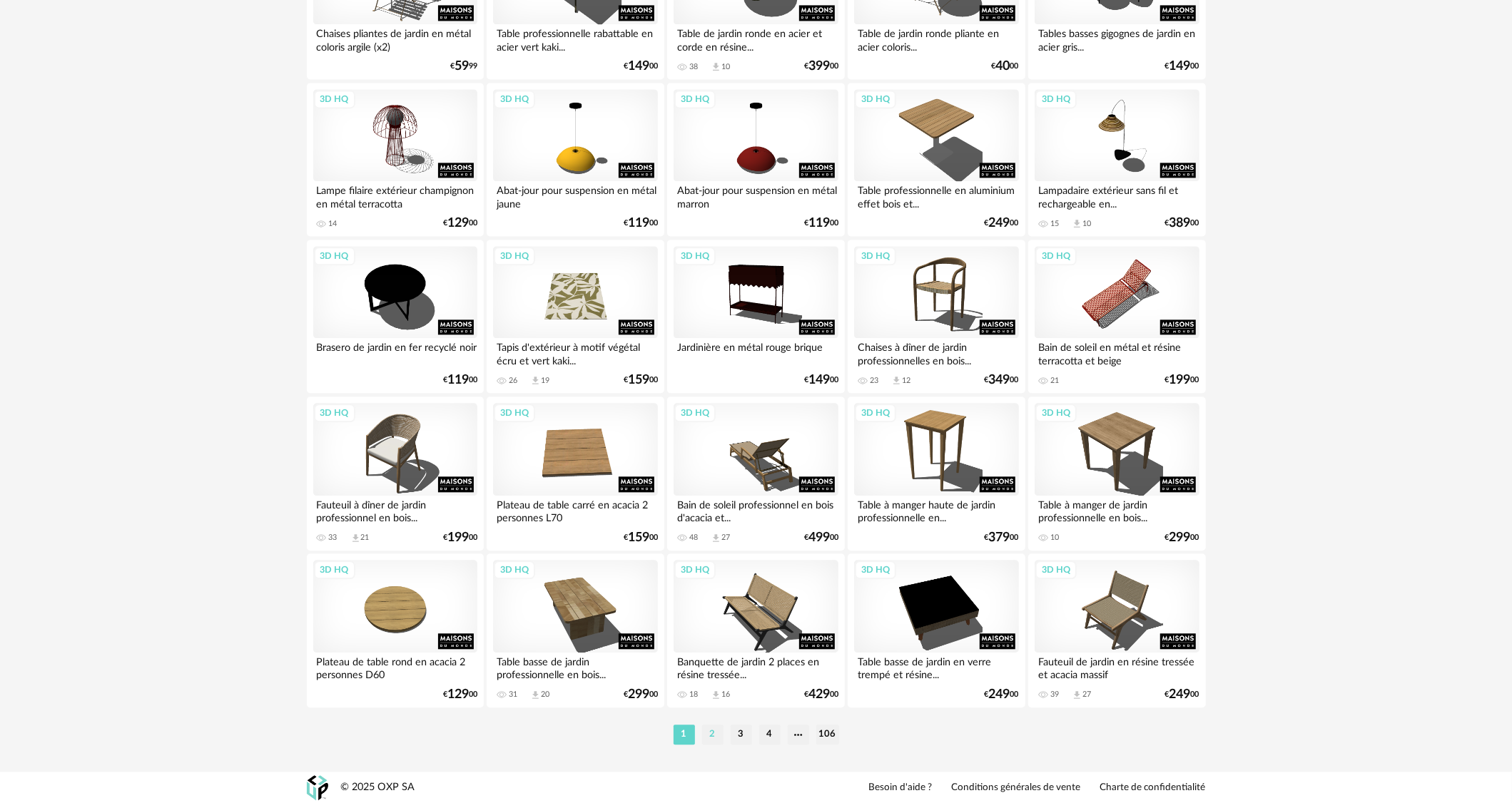
click at [719, 737] on li "2" at bounding box center [712, 734] width 21 height 20
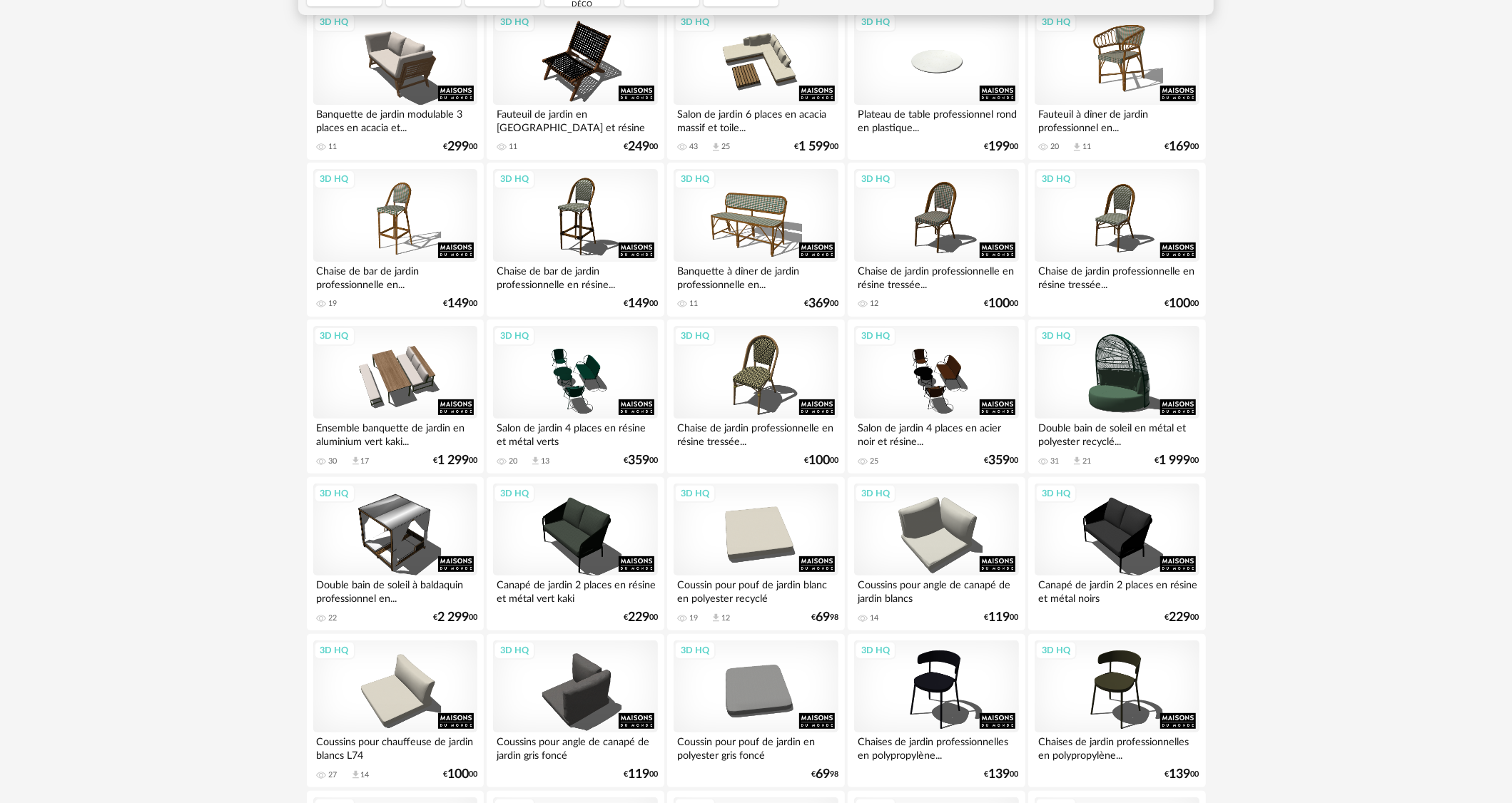
scroll to position [214, 0]
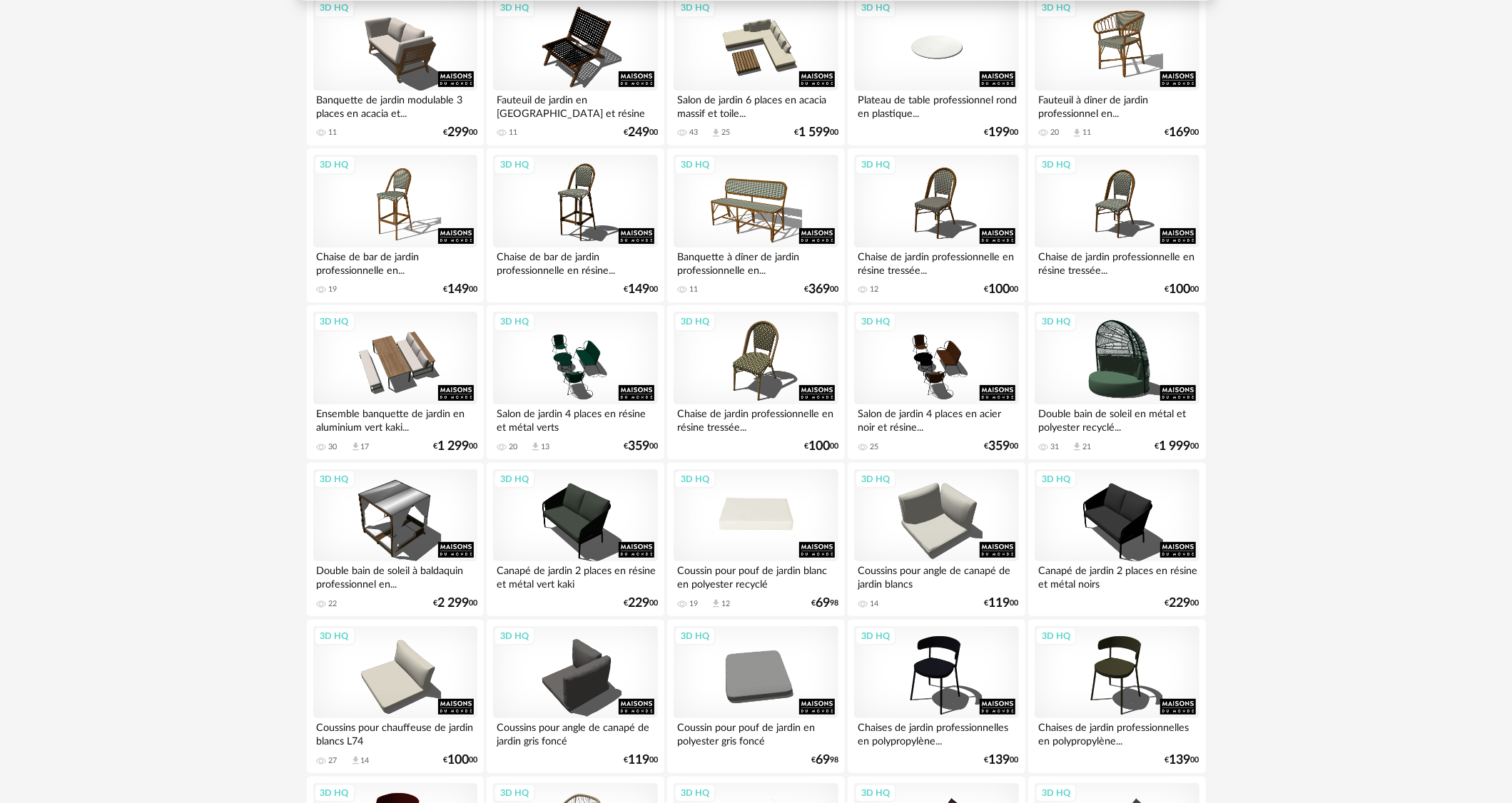
click at [755, 520] on div "3D HQ" at bounding box center [755, 516] width 164 height 93
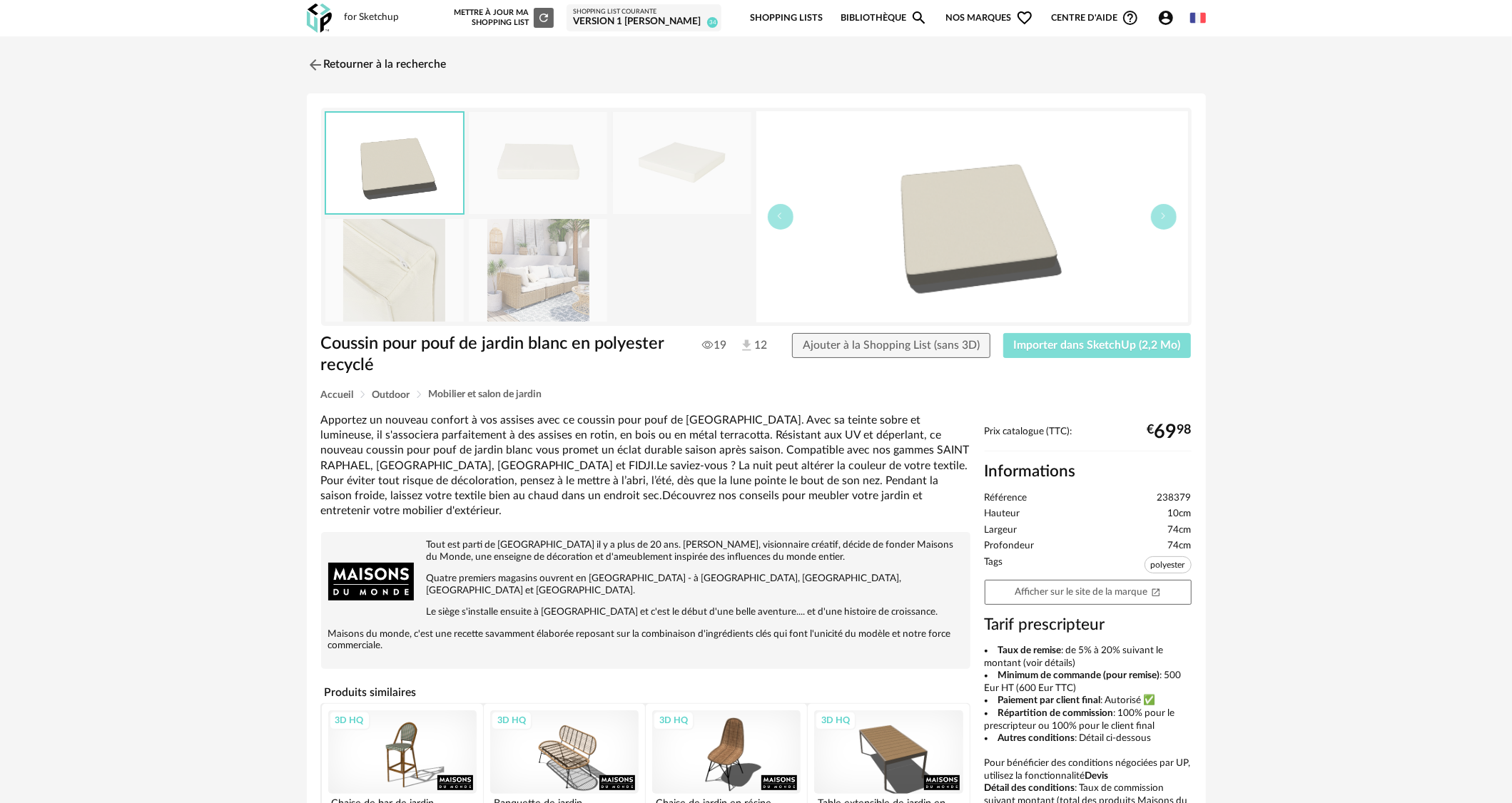
click at [1102, 355] on button "Importer dans SketchUp (2,2 Mo)" at bounding box center [1097, 346] width 189 height 25
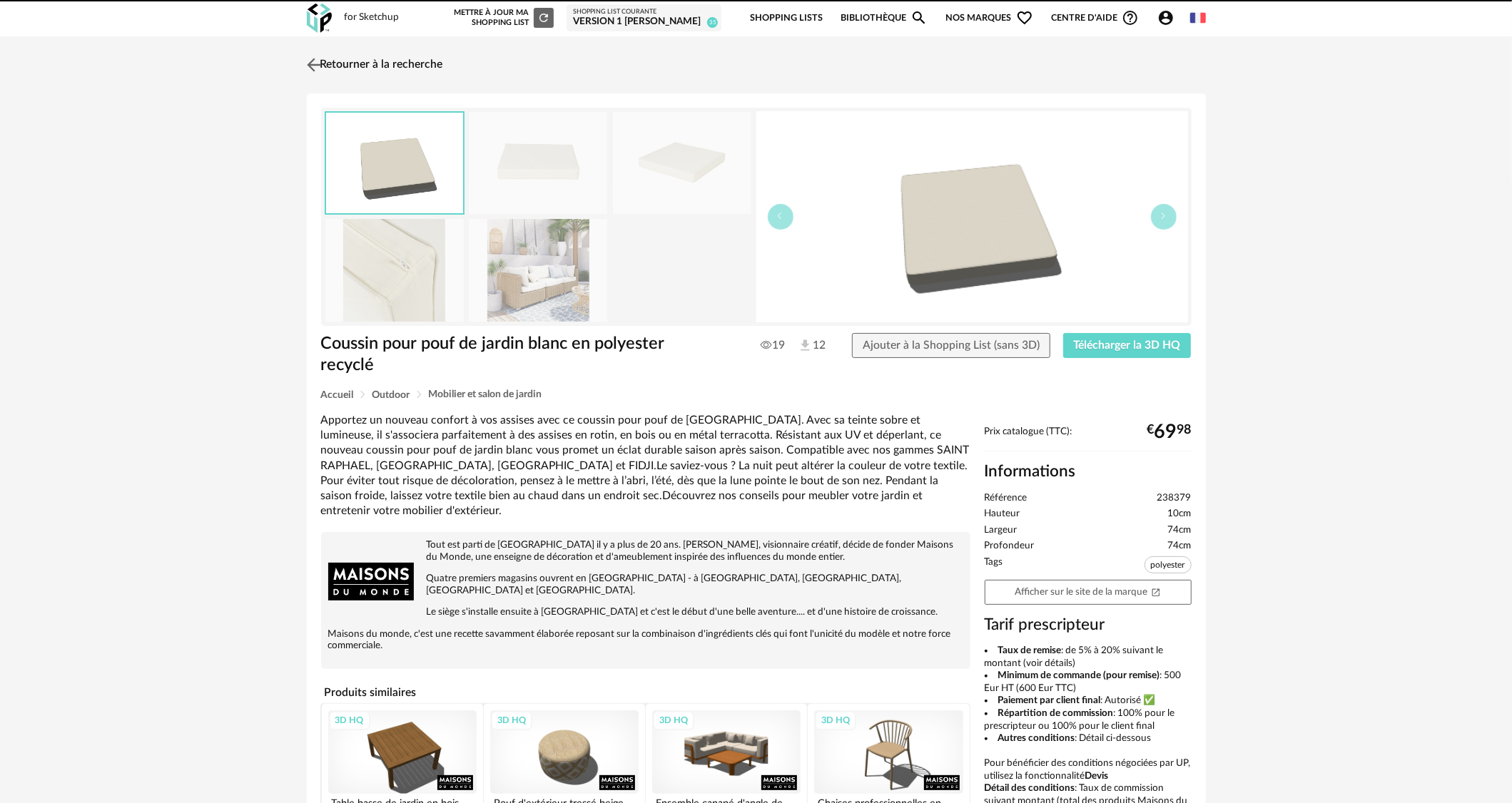
click at [362, 65] on link "Retourner à la recherche" at bounding box center [372, 65] width 140 height 31
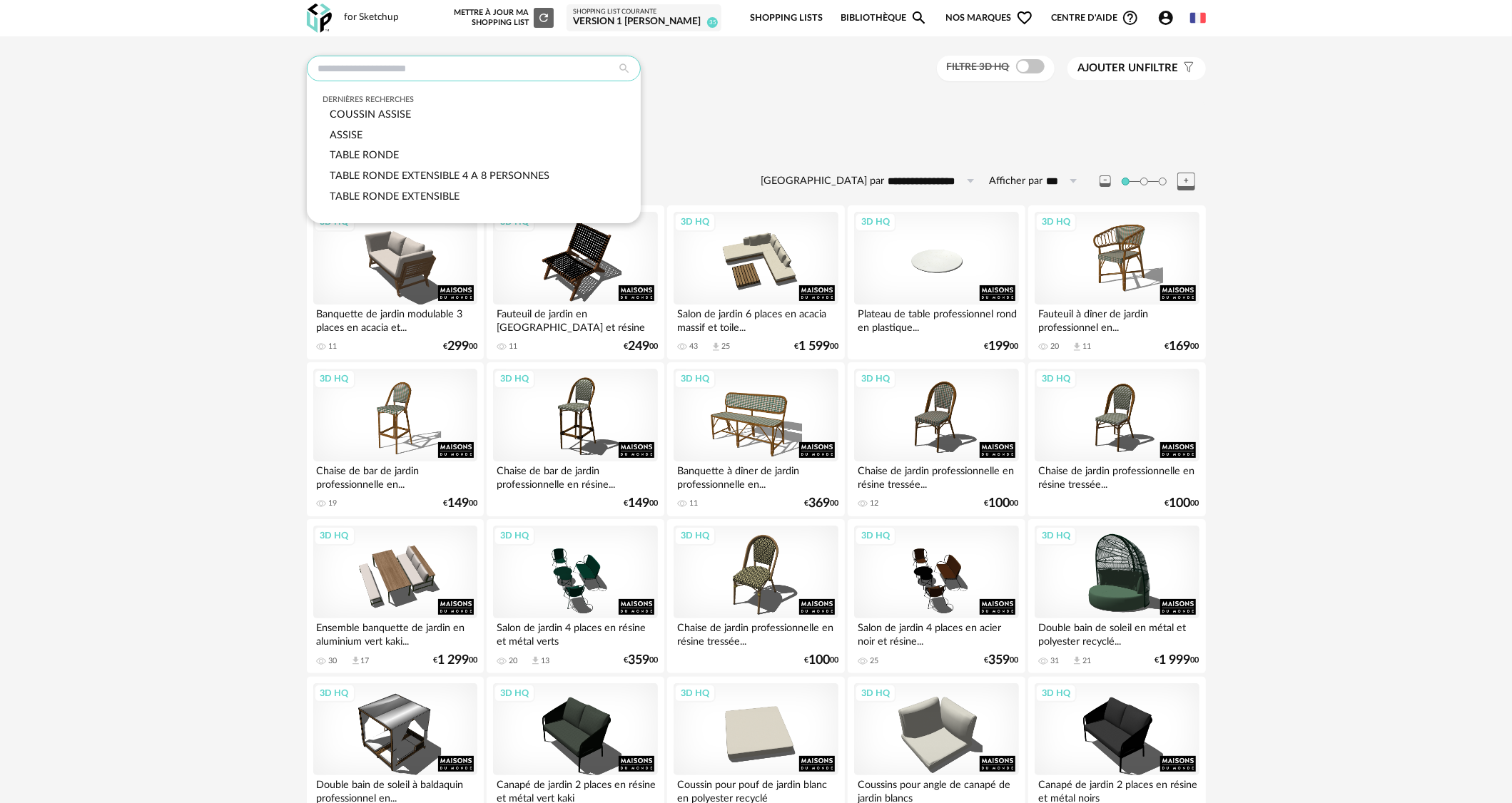
click at [391, 76] on input "text" at bounding box center [474, 68] width 334 height 25
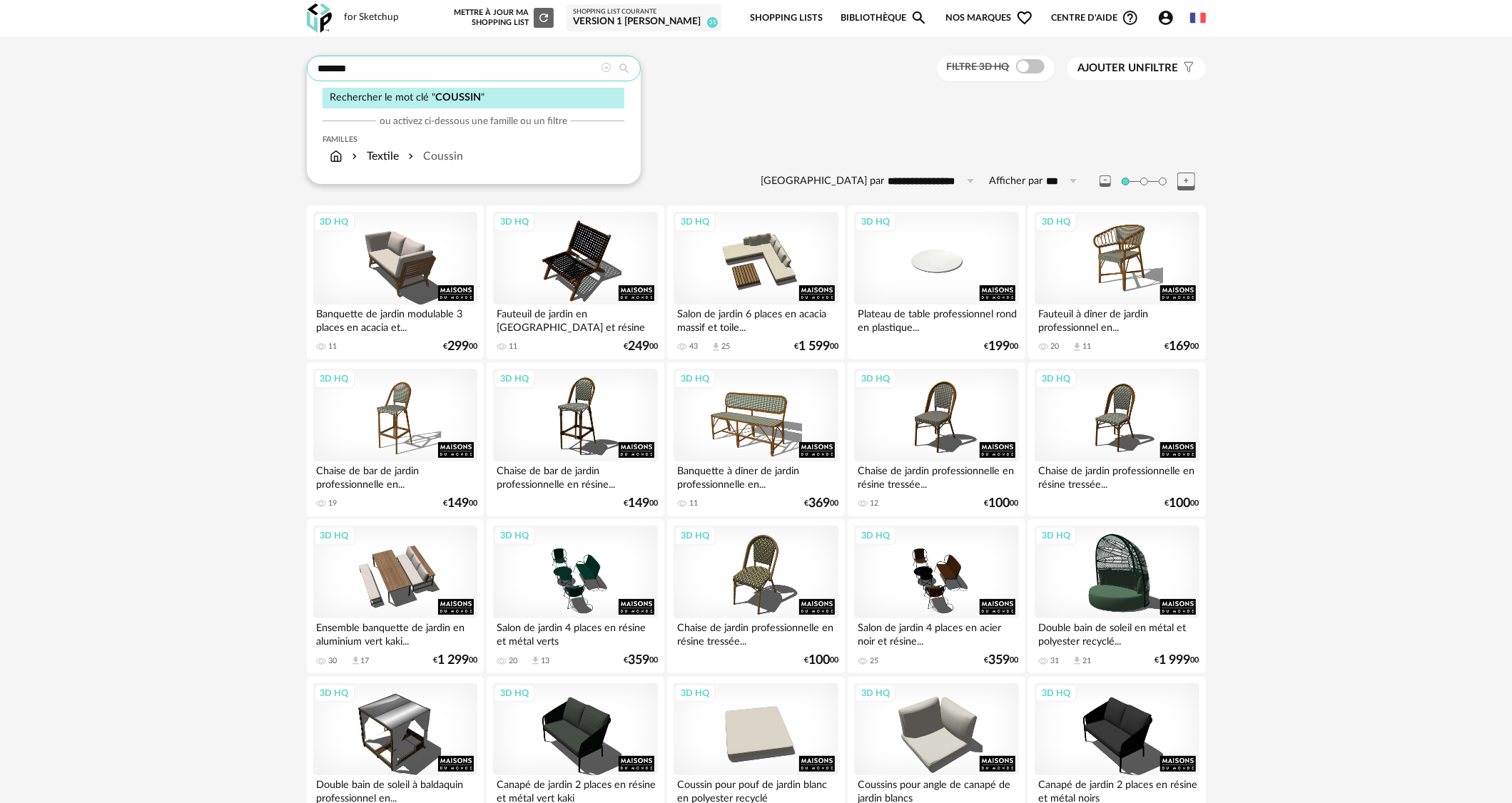
type input "*******"
type input "**********"
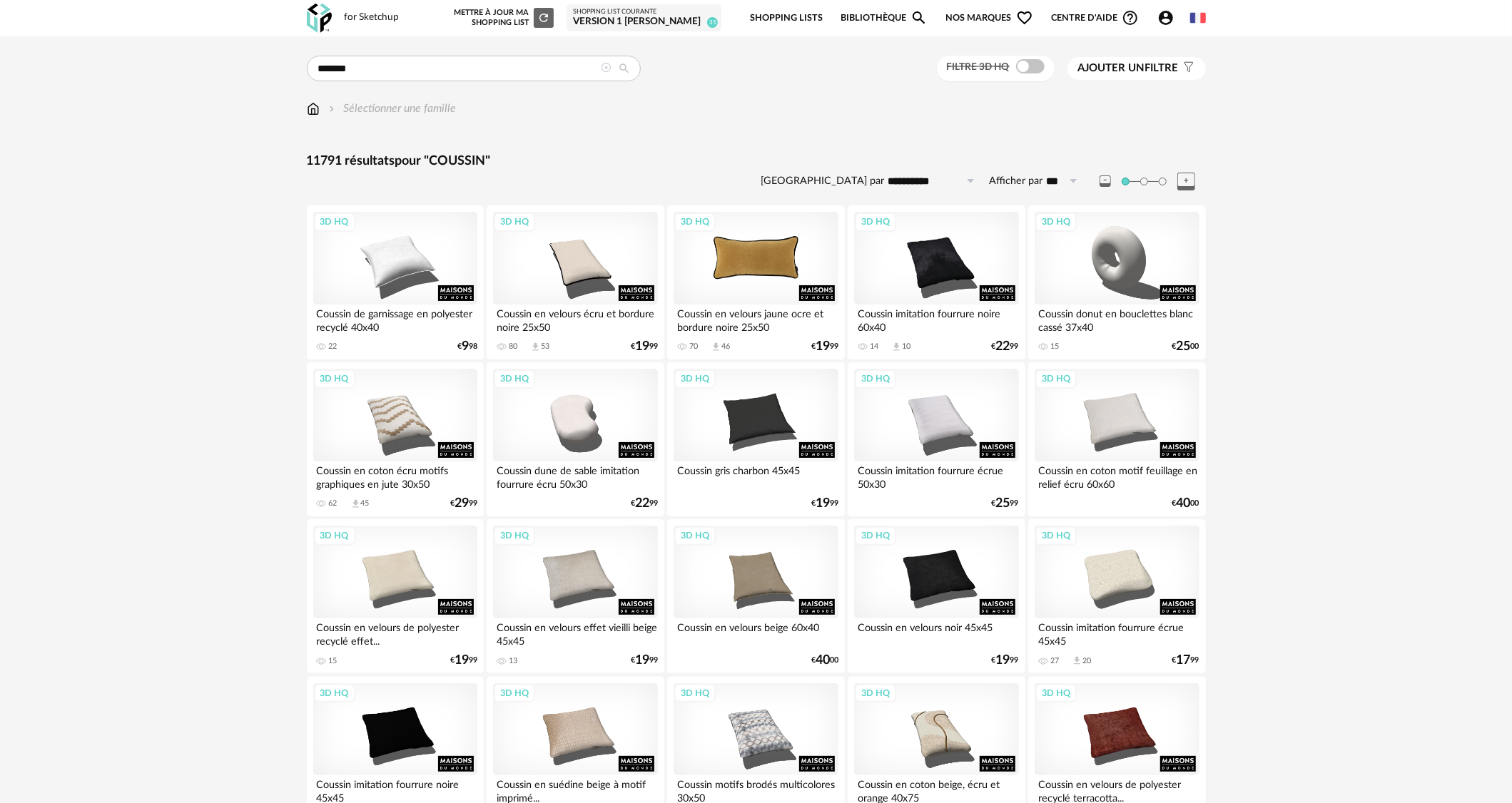
click at [785, 265] on div "3D HQ" at bounding box center [755, 258] width 164 height 93
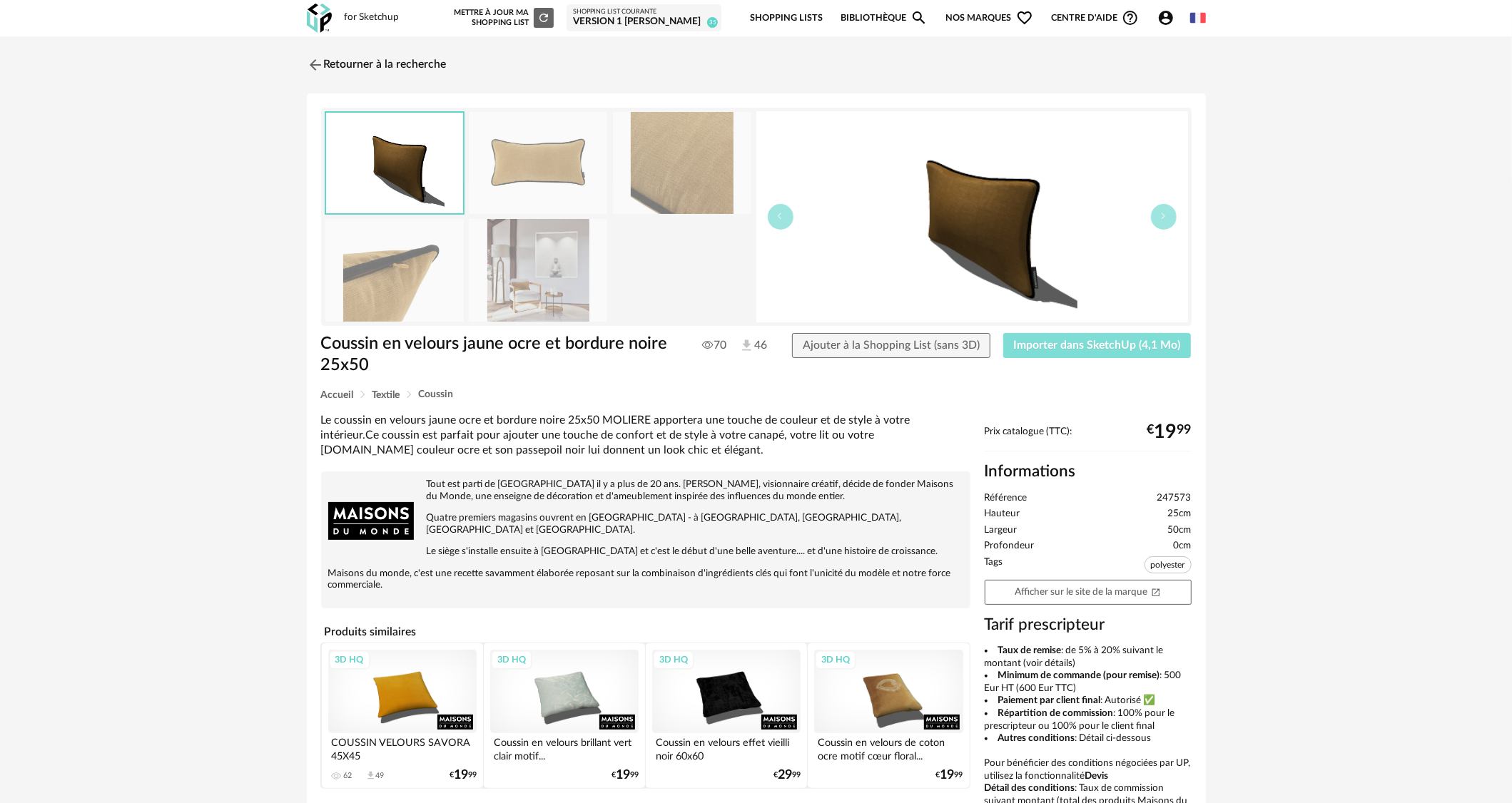
click at [1031, 341] on span "Importer dans SketchUp (4,1 Mo)" at bounding box center [1097, 346] width 167 height 11
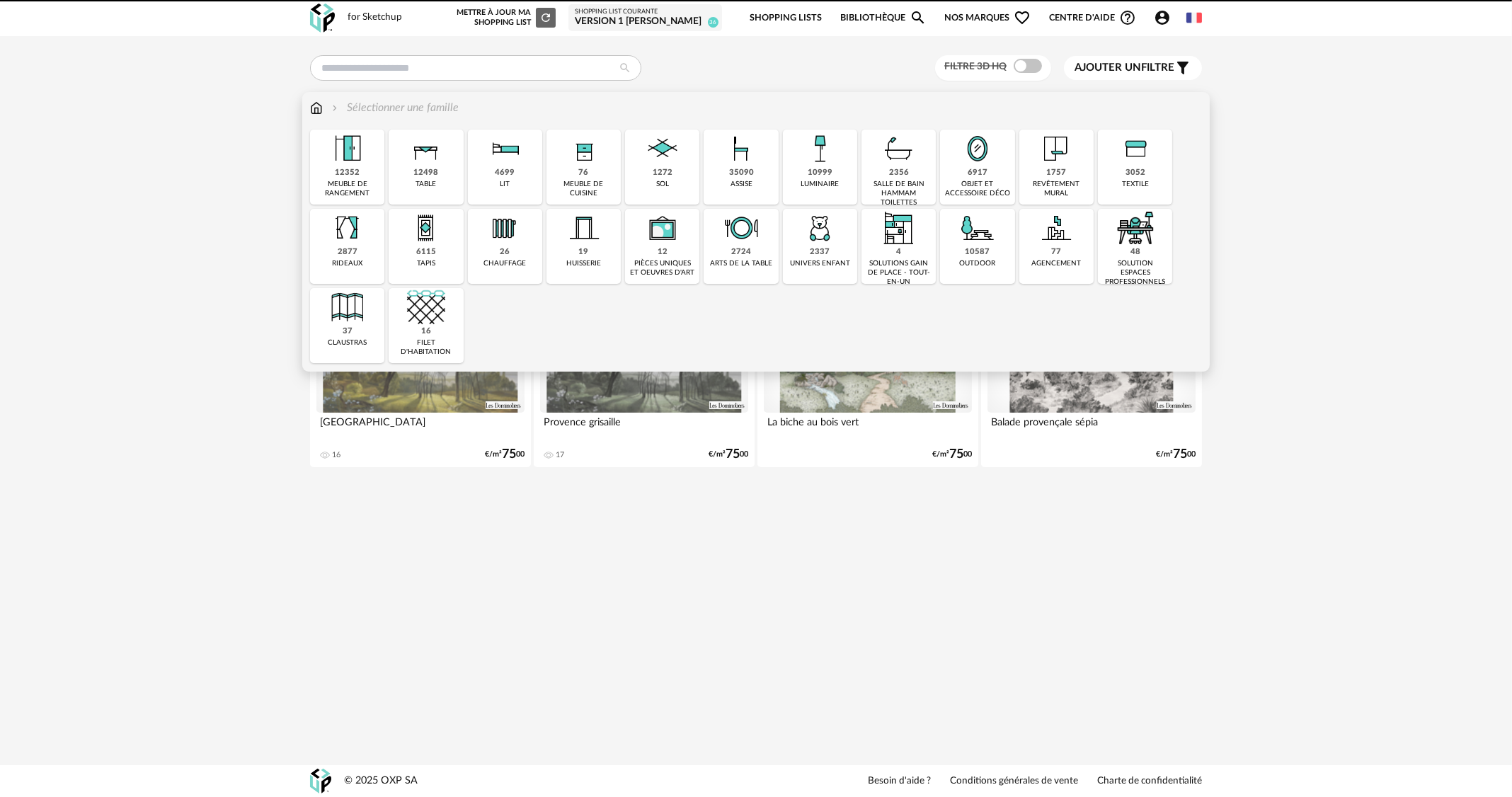
click at [997, 267] on div "10587 outdoor" at bounding box center [978, 246] width 75 height 75
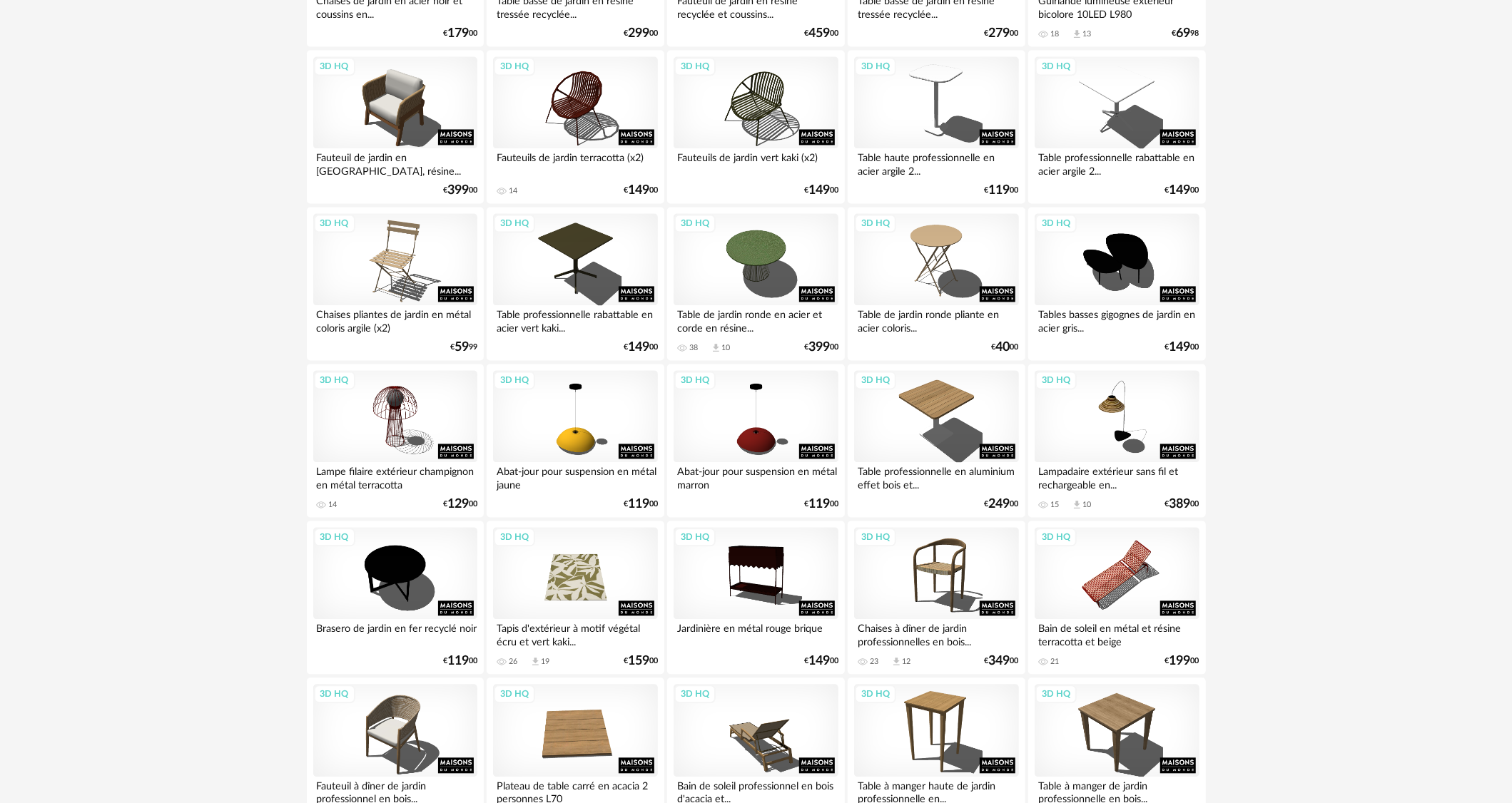
scroll to position [2635, 0]
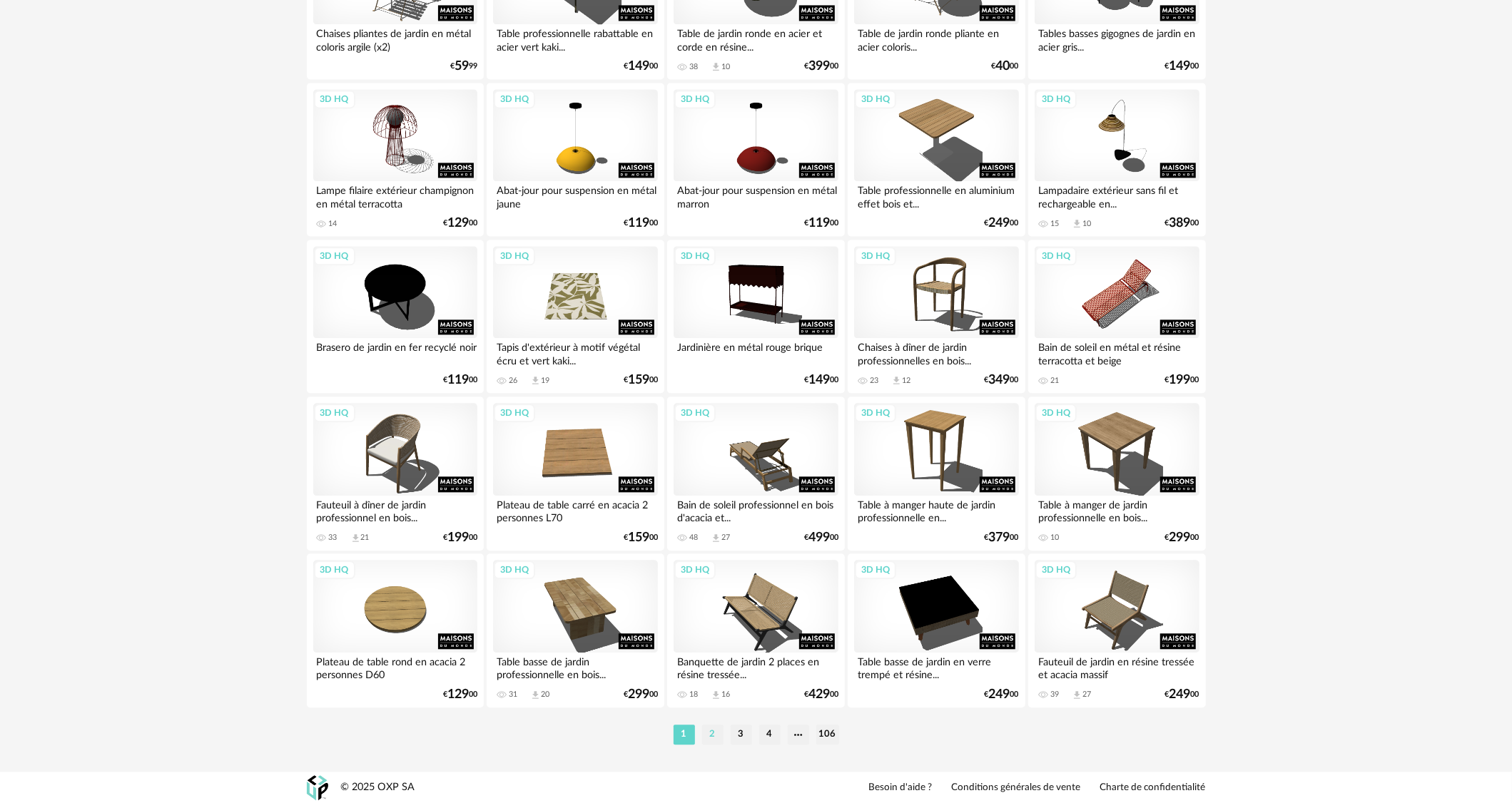
click at [713, 738] on li "2" at bounding box center [712, 734] width 21 height 20
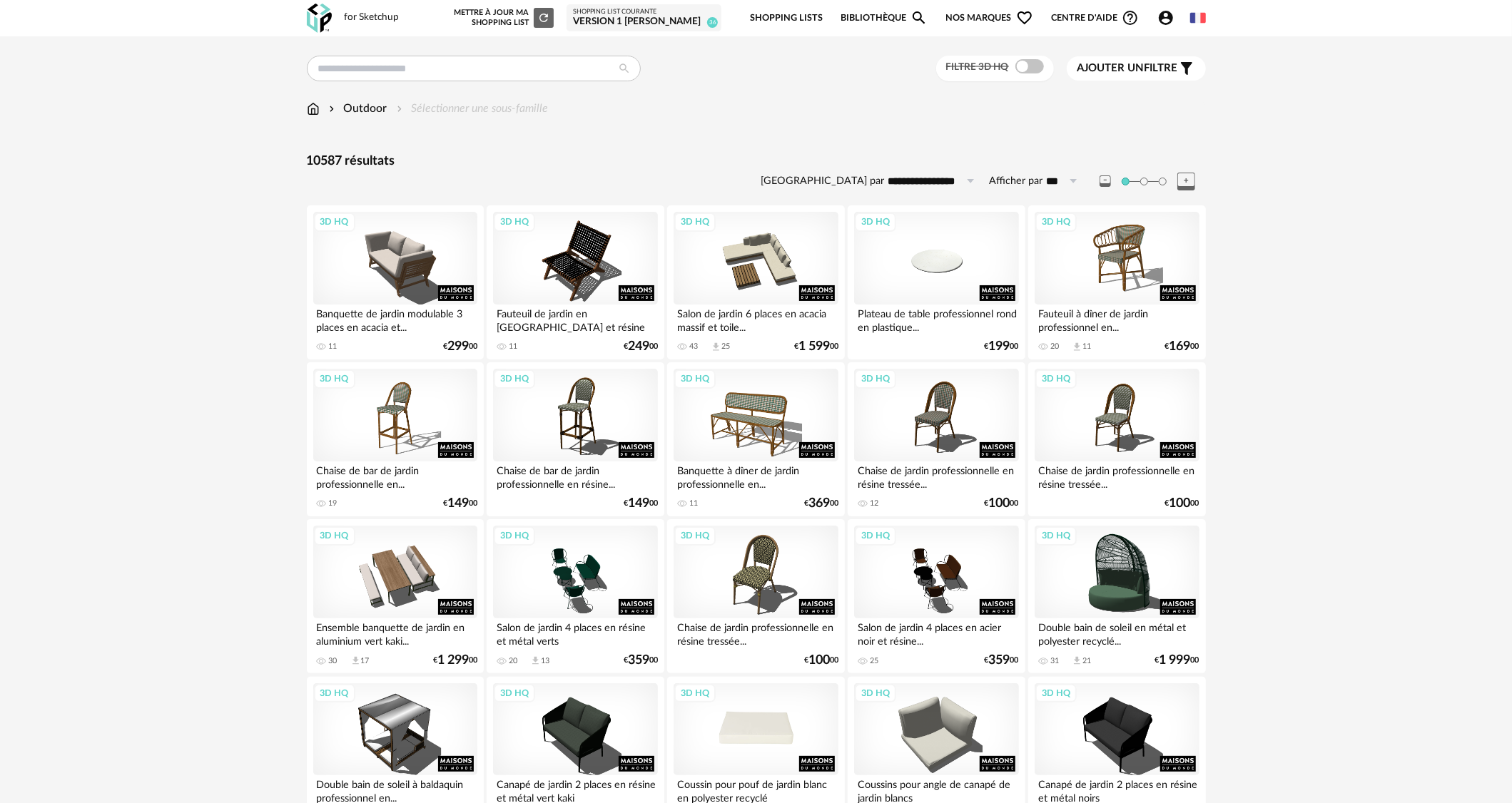
click at [785, 731] on div "3D HQ" at bounding box center [755, 730] width 164 height 93
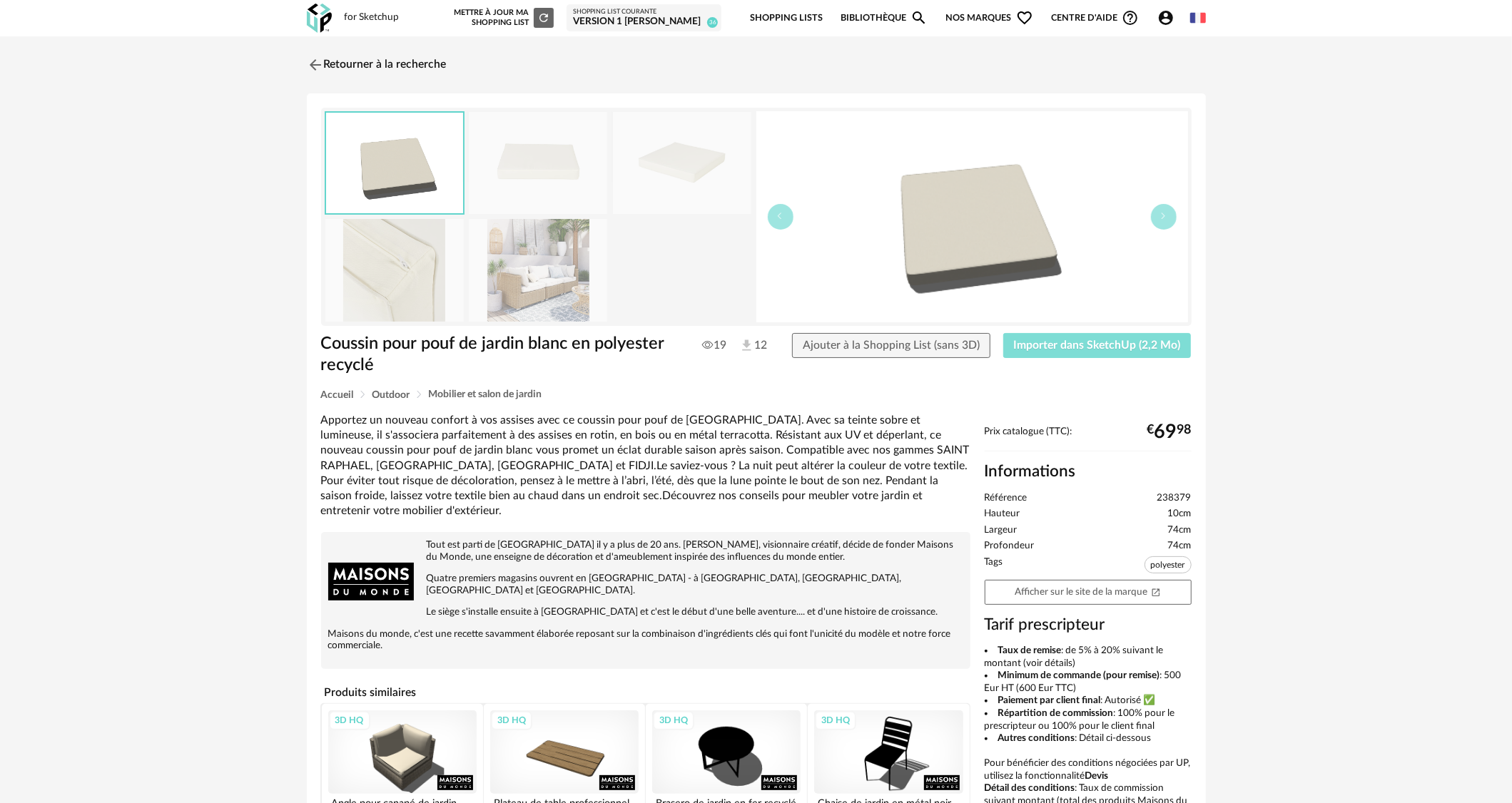
click at [1090, 336] on button "Importer dans SketchUp (2,2 Mo)" at bounding box center [1097, 346] width 189 height 25
click at [365, 61] on link "Retourner à la recherche" at bounding box center [372, 65] width 140 height 31
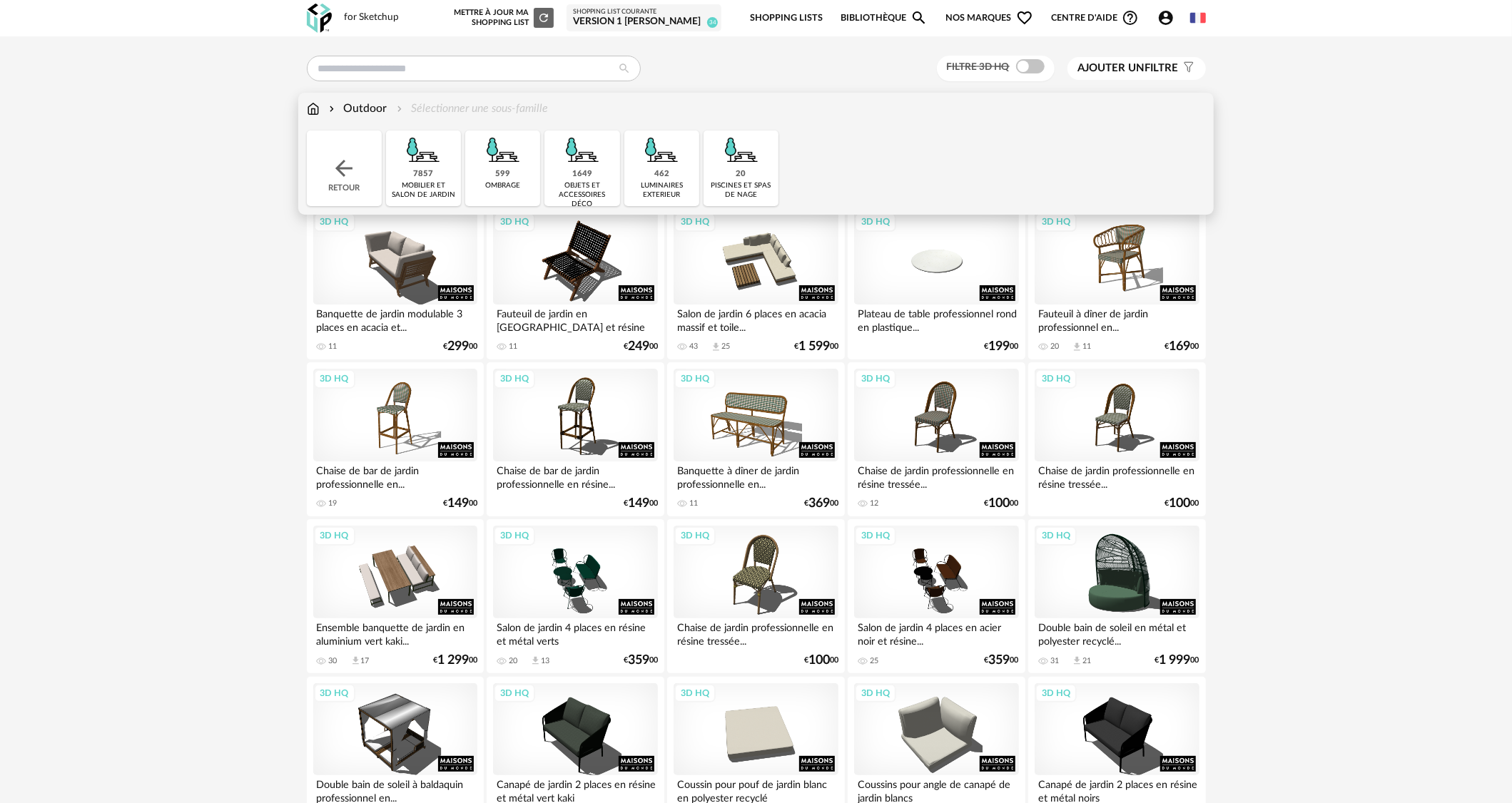
click at [318, 106] on img at bounding box center [314, 109] width 13 height 16
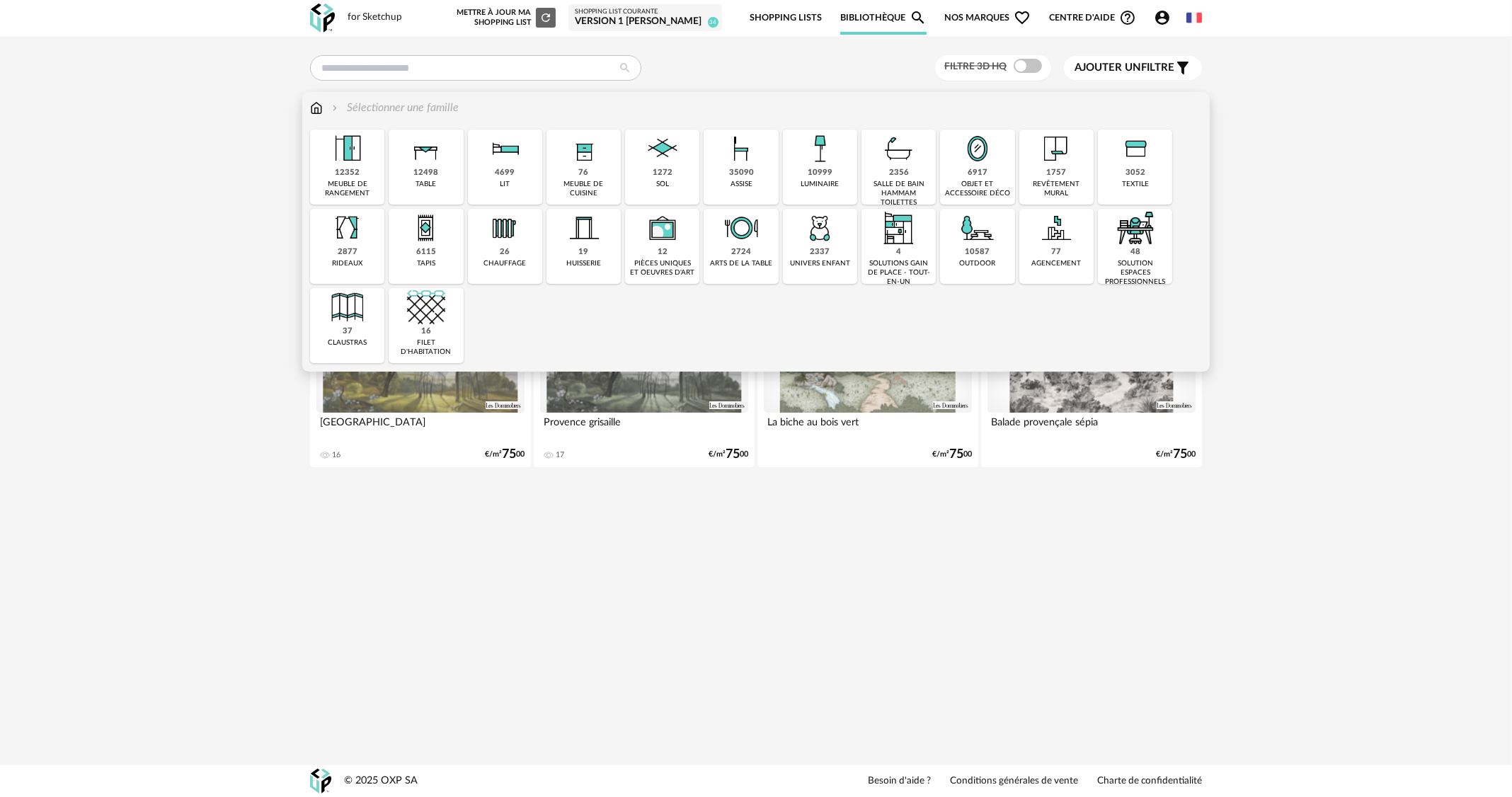
click at [1145, 161] on img at bounding box center [1135, 148] width 38 height 38
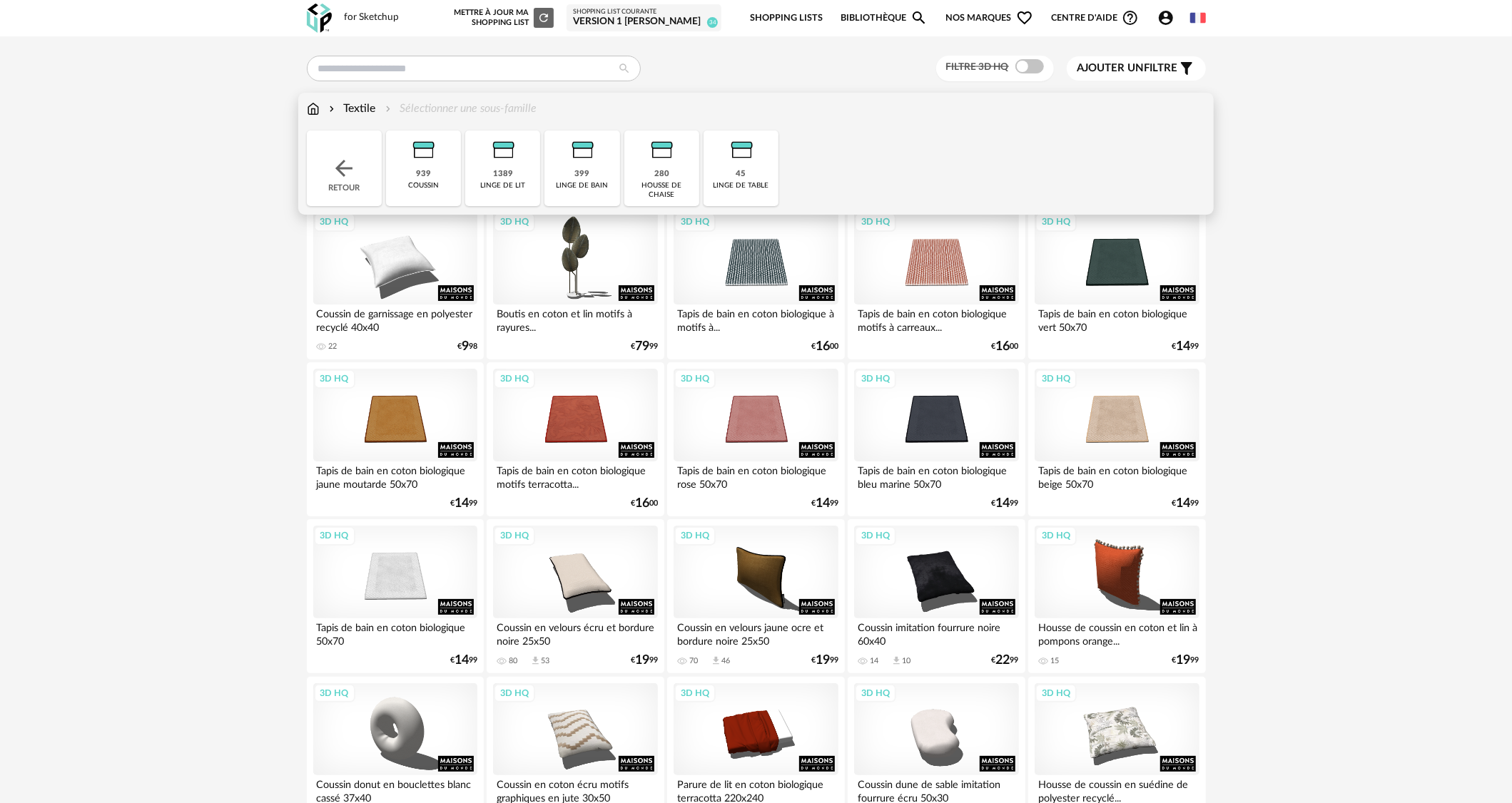
click at [438, 200] on div "939 coussin" at bounding box center [423, 168] width 75 height 76
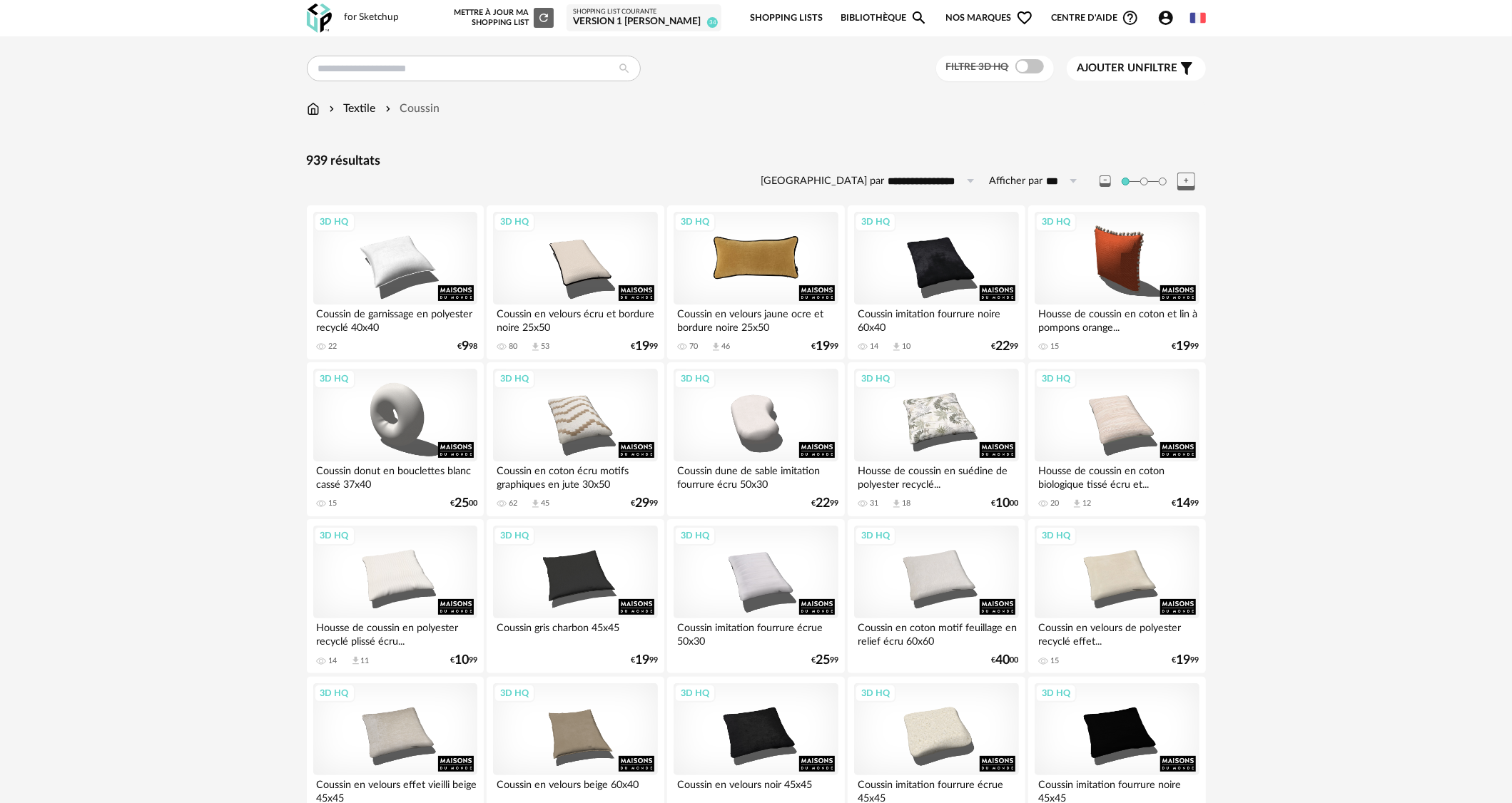
click at [801, 261] on div "3D HQ" at bounding box center [755, 258] width 164 height 93
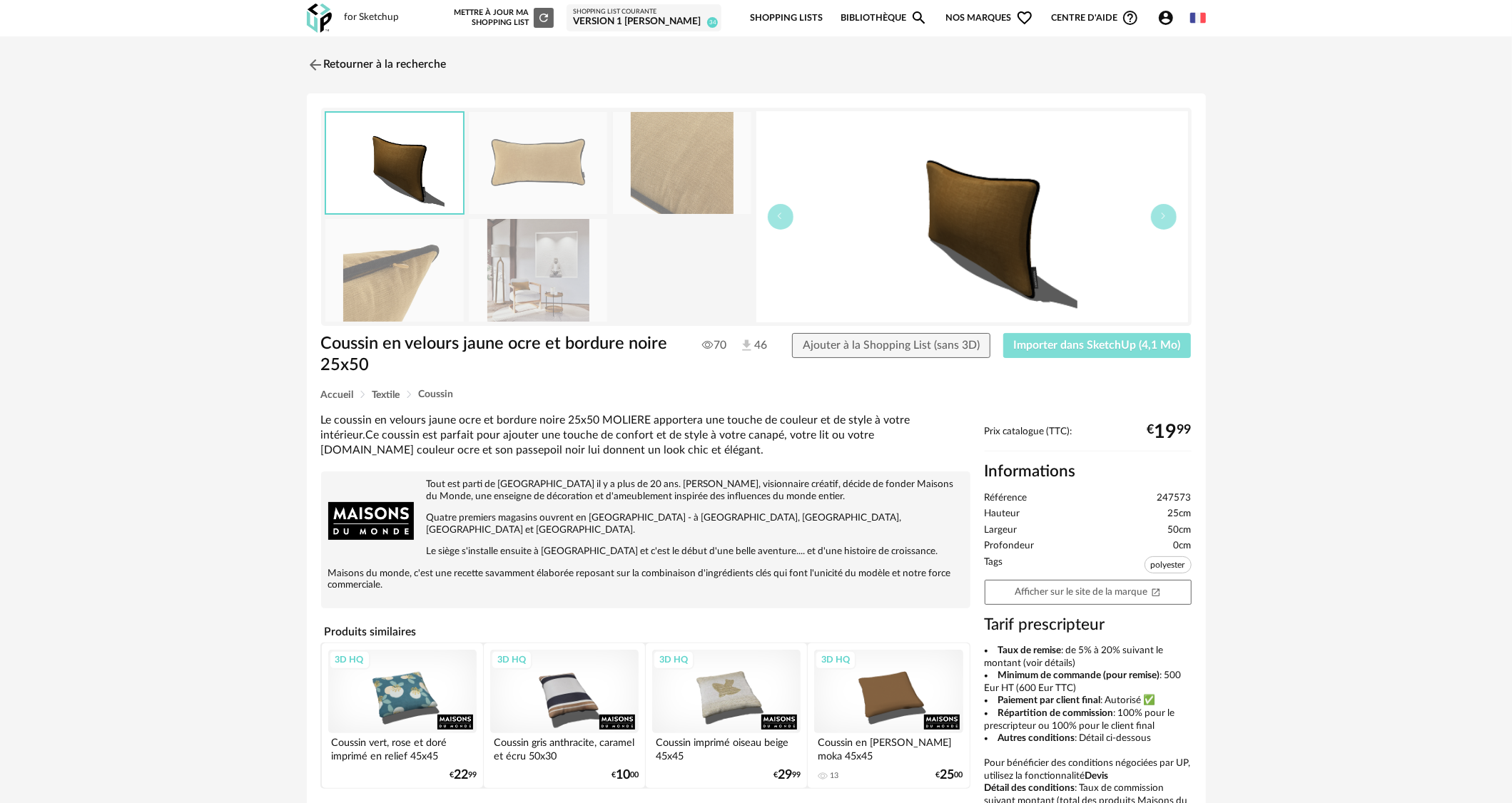
click at [1162, 341] on span "Importer dans SketchUp (4,1 Mo)" at bounding box center [1097, 346] width 167 height 11
